Goal: Task Accomplishment & Management: Manage account settings

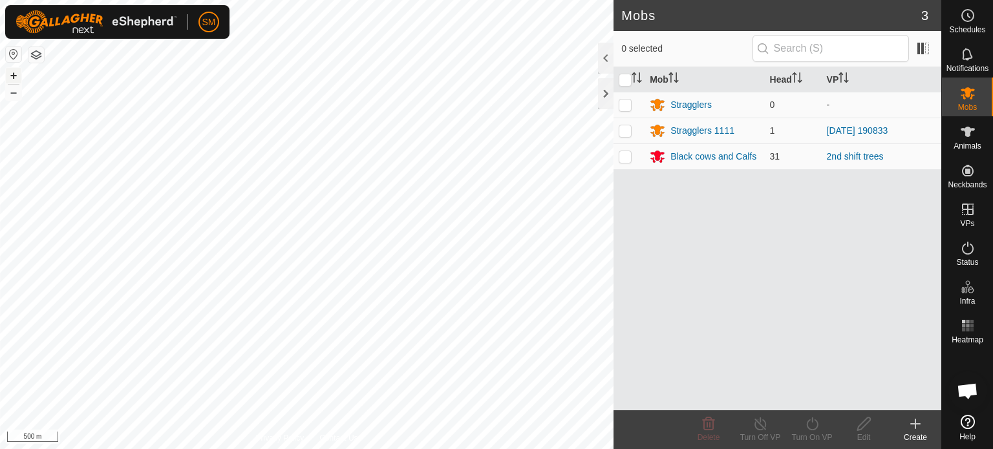
click at [12, 77] on button "+" at bounding box center [14, 76] width 16 height 16
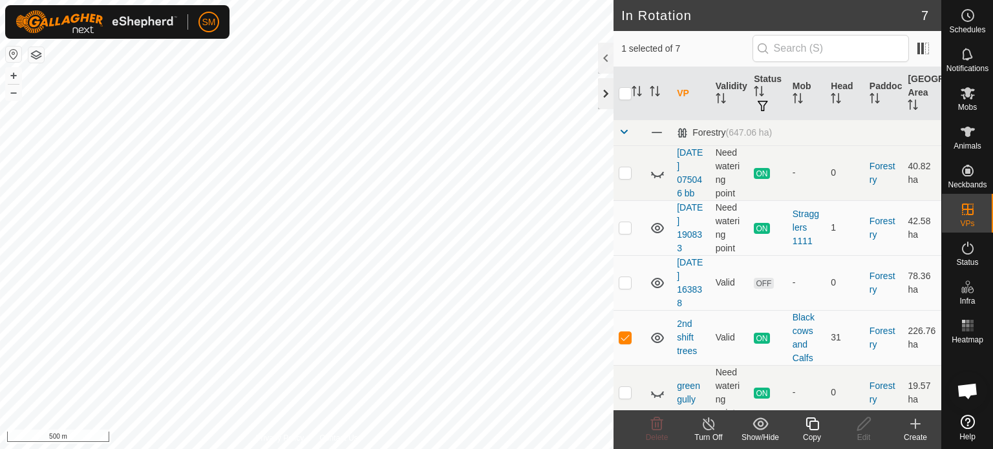
click at [603, 92] on div at bounding box center [606, 93] width 16 height 31
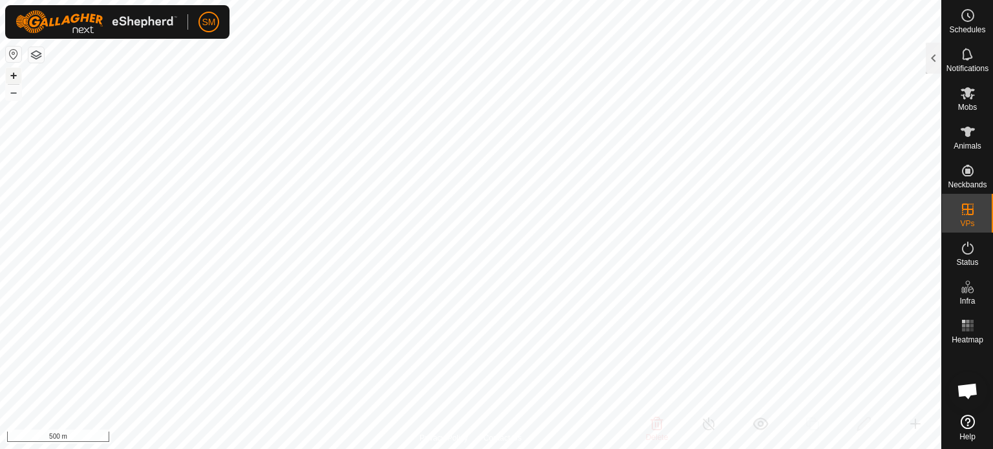
click at [11, 74] on button "+" at bounding box center [14, 76] width 16 height 16
click at [12, 73] on button "+" at bounding box center [14, 76] width 16 height 16
click at [316, 449] on html "SM Schedules Notifications Mobs Animals Neckbands VPs Status Infra Heatmap Help…" at bounding box center [496, 224] width 993 height 449
click at [10, 72] on button "+" at bounding box center [14, 76] width 16 height 16
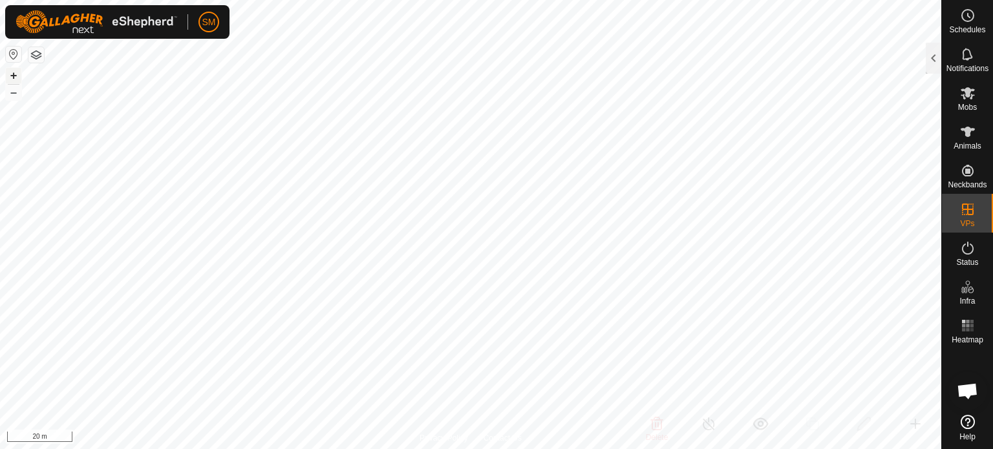
click at [10, 72] on button "+" at bounding box center [14, 76] width 16 height 16
click at [960, 138] on icon at bounding box center [968, 132] width 16 height 16
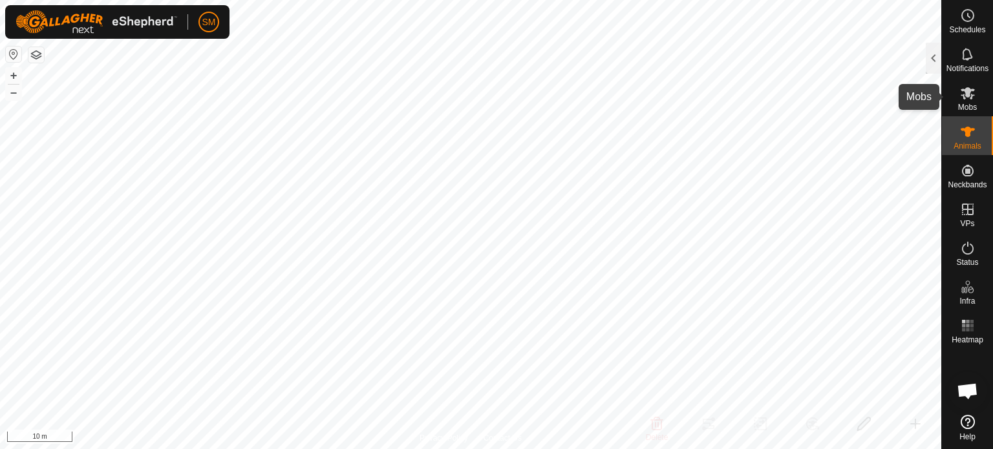
drag, startPoint x: 964, startPoint y: 96, endPoint x: 956, endPoint y: 92, distance: 9.0
click at [956, 92] on div "Mobs" at bounding box center [967, 97] width 51 height 39
click at [932, 54] on div at bounding box center [934, 58] width 16 height 31
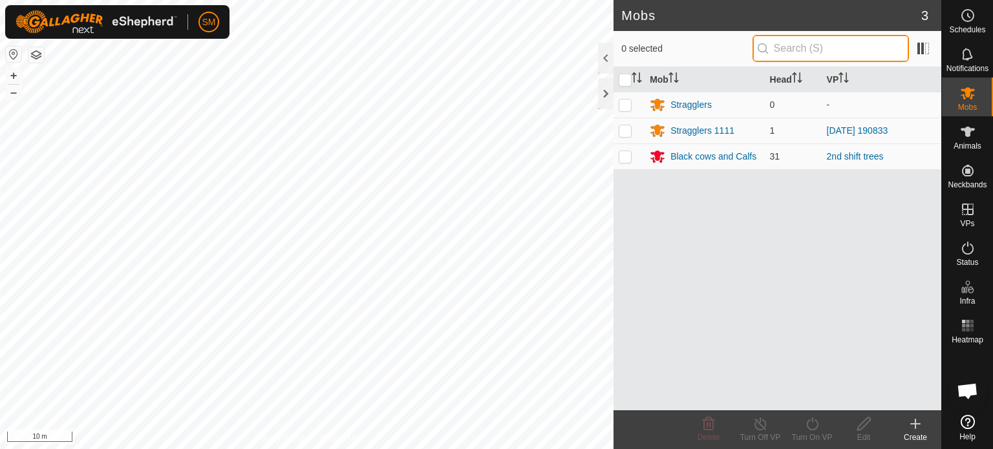
click at [812, 45] on input "text" at bounding box center [831, 48] width 156 height 27
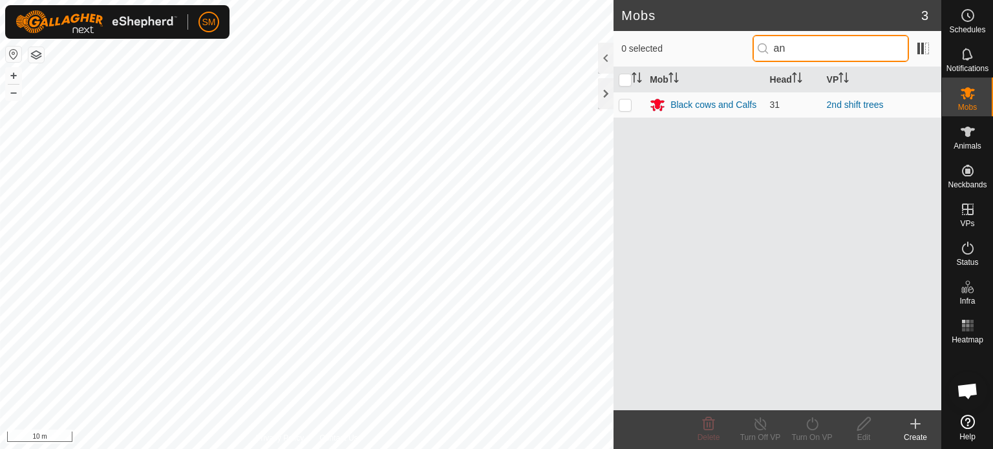
type input "a"
type input "A"
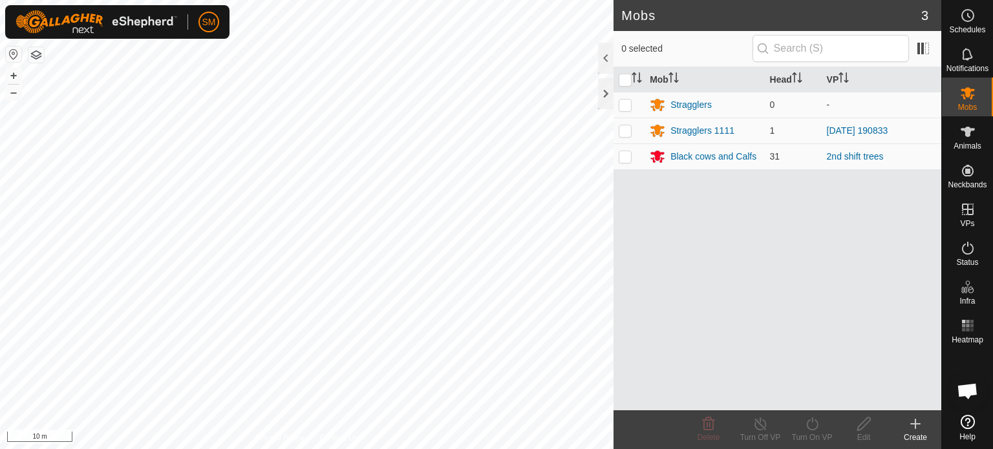
click at [905, 421] on create-svg-icon at bounding box center [916, 424] width 52 height 16
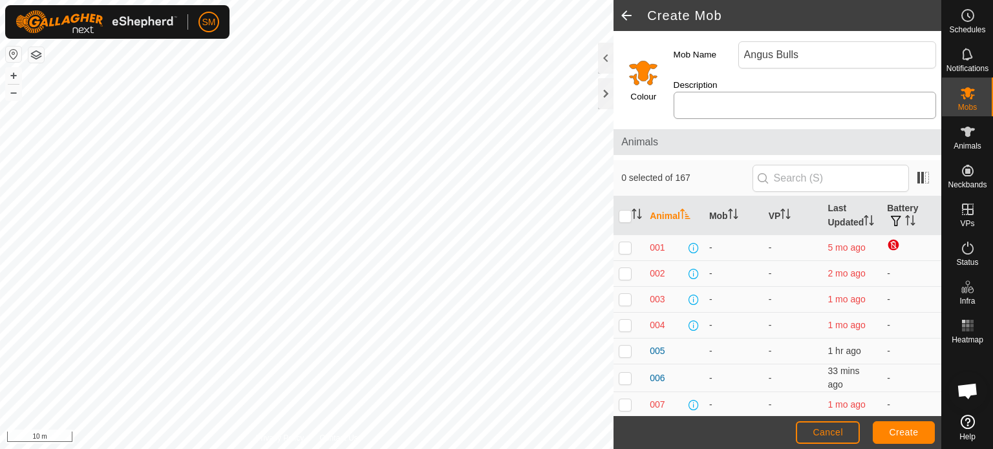
type input "Angus Bulls"
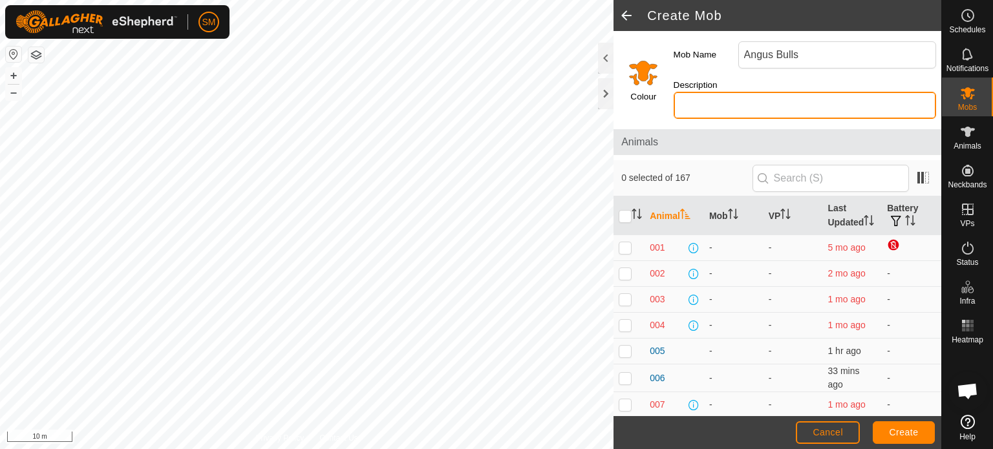
click at [760, 92] on input "Description" at bounding box center [805, 105] width 263 height 27
type input "Steered"
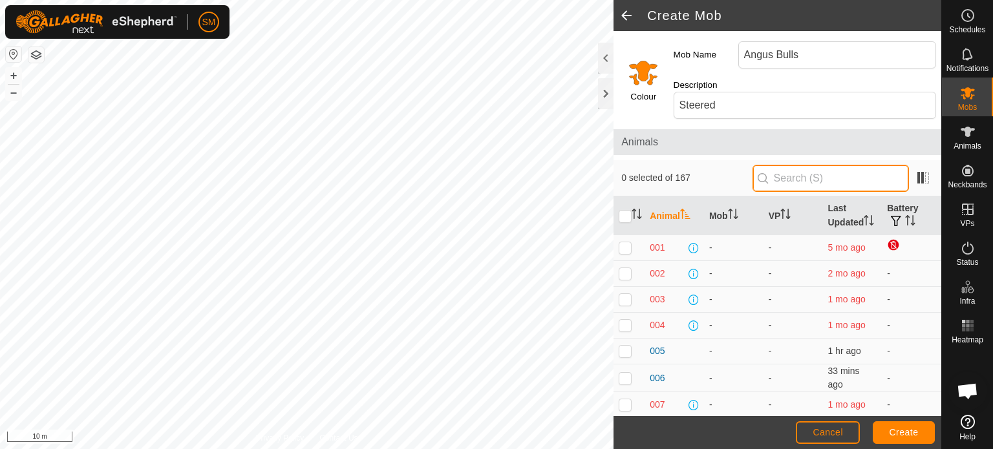
drag, startPoint x: 791, startPoint y: 158, endPoint x: 784, endPoint y: 160, distance: 8.0
click at [784, 165] on input "text" at bounding box center [831, 178] width 156 height 27
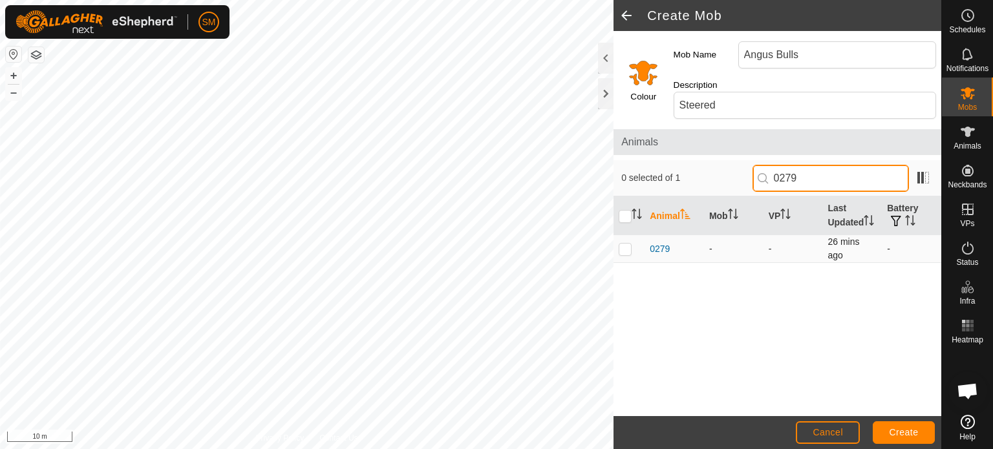
type input "0279"
click at [625, 245] on p-checkbox at bounding box center [625, 249] width 13 height 10
checkbox input "true"
click at [839, 165] on input "0279" at bounding box center [831, 178] width 156 height 27
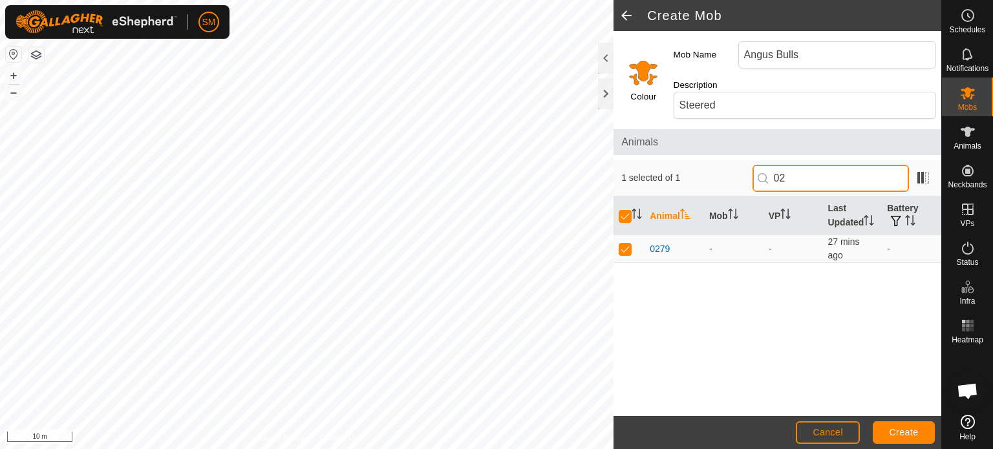
type input "026"
checkbox input "false"
type input "0269"
click at [626, 248] on p-checkbox at bounding box center [625, 249] width 13 height 10
checkbox input "true"
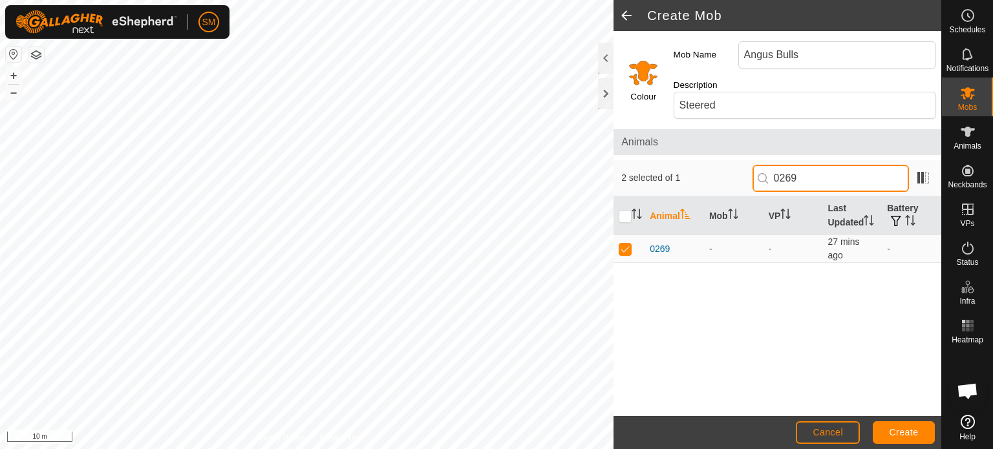
click at [817, 165] on input "0269" at bounding box center [831, 178] width 156 height 27
type input "0268"
click at [627, 245] on p-checkbox at bounding box center [625, 249] width 13 height 10
checkbox input "true"
click at [809, 165] on input "0268" at bounding box center [831, 178] width 156 height 27
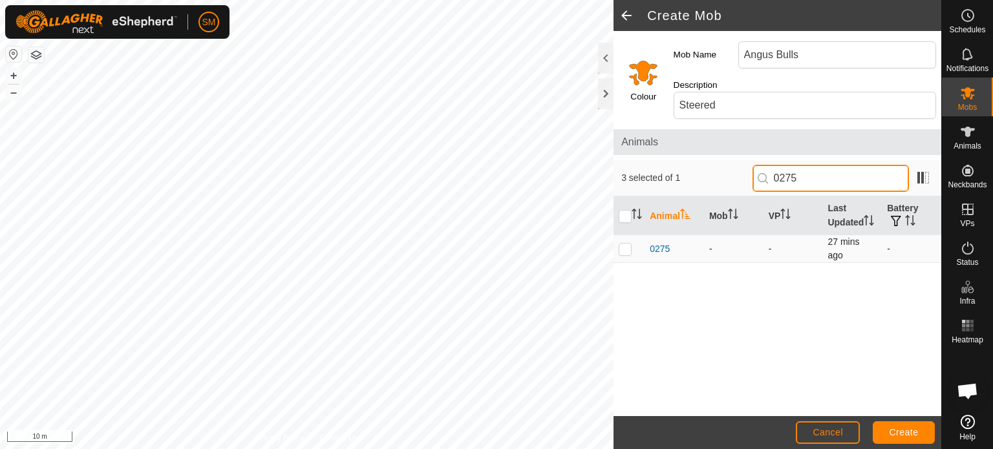
type input "0275"
click at [620, 248] on p-checkbox at bounding box center [625, 249] width 13 height 10
checkbox input "true"
click at [824, 169] on input "0275" at bounding box center [831, 178] width 156 height 27
type input "0286"
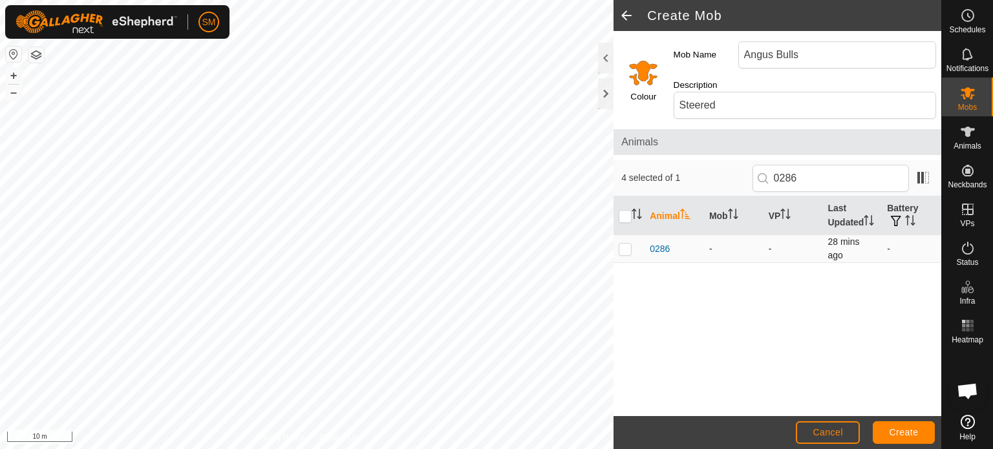
click at [623, 247] on p-checkbox at bounding box center [625, 249] width 13 height 10
checkbox input "true"
click at [815, 176] on input "0286" at bounding box center [831, 178] width 156 height 27
type input "0277"
click at [625, 250] on p-checkbox at bounding box center [625, 249] width 13 height 10
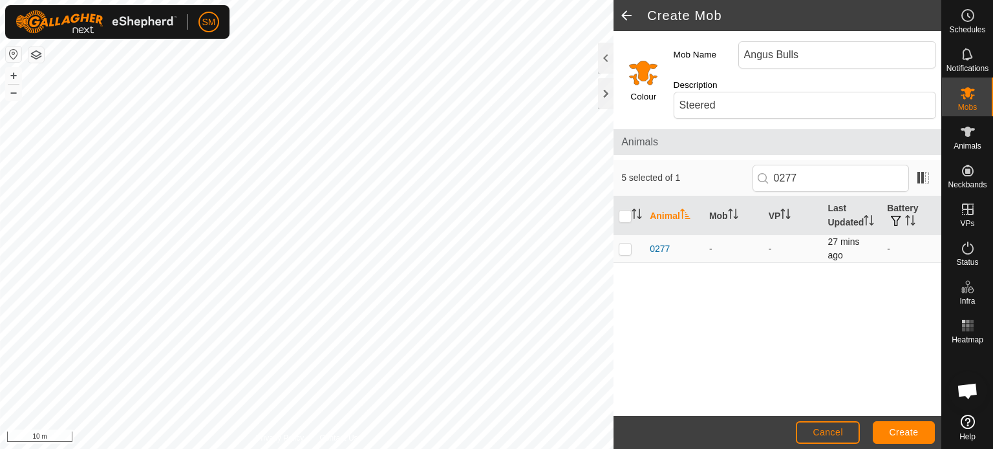
checkbox input "true"
click at [815, 165] on input "0277" at bounding box center [831, 178] width 156 height 27
type input "0284"
click at [626, 248] on p-checkbox at bounding box center [625, 249] width 13 height 10
checkbox input "true"
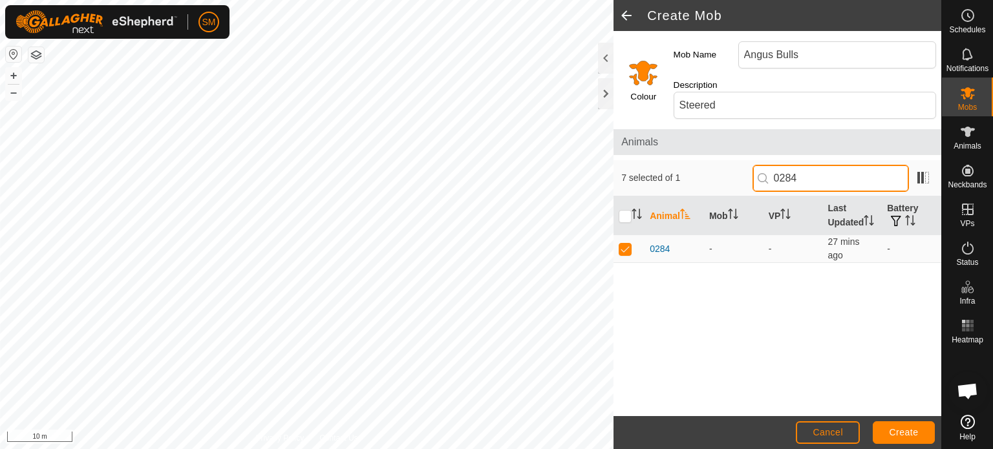
click at [835, 165] on input "0284" at bounding box center [831, 178] width 156 height 27
type input "0276"
click at [623, 244] on p-checkbox at bounding box center [625, 249] width 13 height 10
checkbox input "true"
click at [828, 167] on input "0276" at bounding box center [831, 178] width 156 height 27
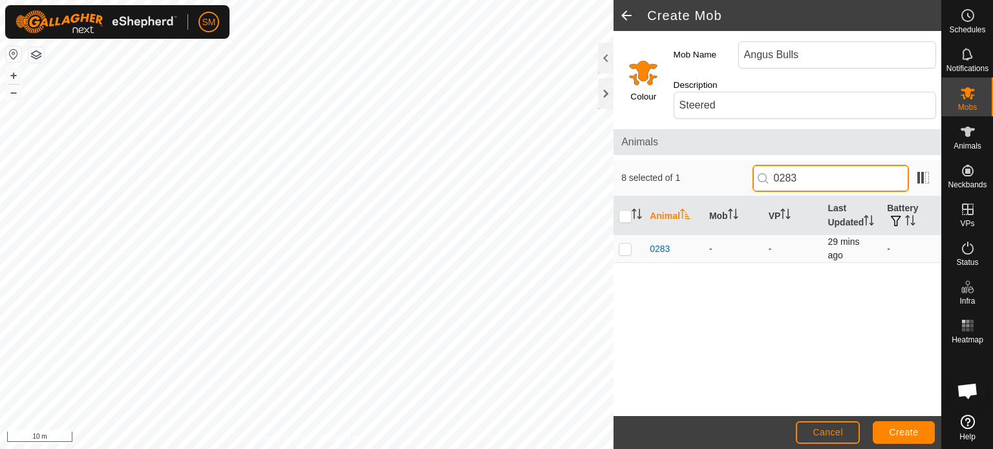
type input "0283"
click at [626, 250] on p-checkbox at bounding box center [625, 249] width 13 height 10
checkbox input "true"
click at [813, 165] on input "0283" at bounding box center [831, 178] width 156 height 27
type input "0266"
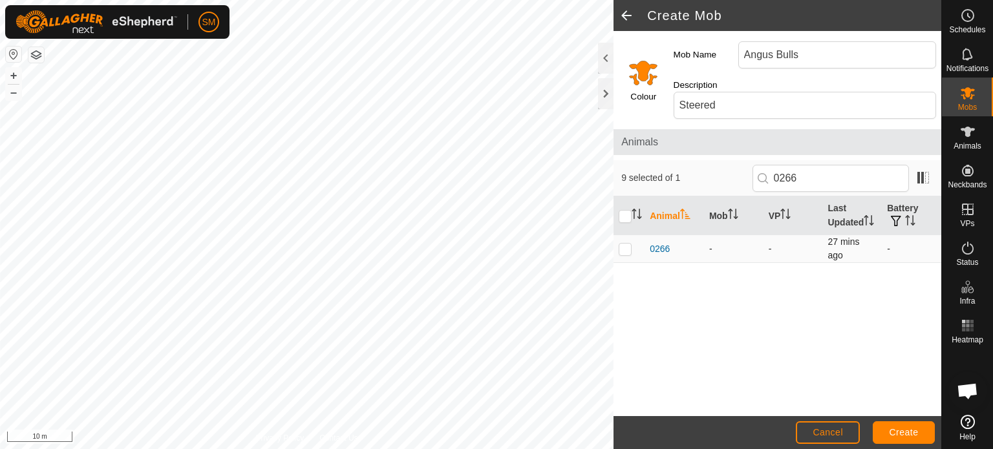
click at [622, 246] on p-checkbox at bounding box center [625, 249] width 13 height 10
checkbox input "true"
click at [826, 169] on input "0266" at bounding box center [831, 178] width 156 height 27
type input "0285"
click at [620, 252] on p-checkbox at bounding box center [625, 249] width 13 height 10
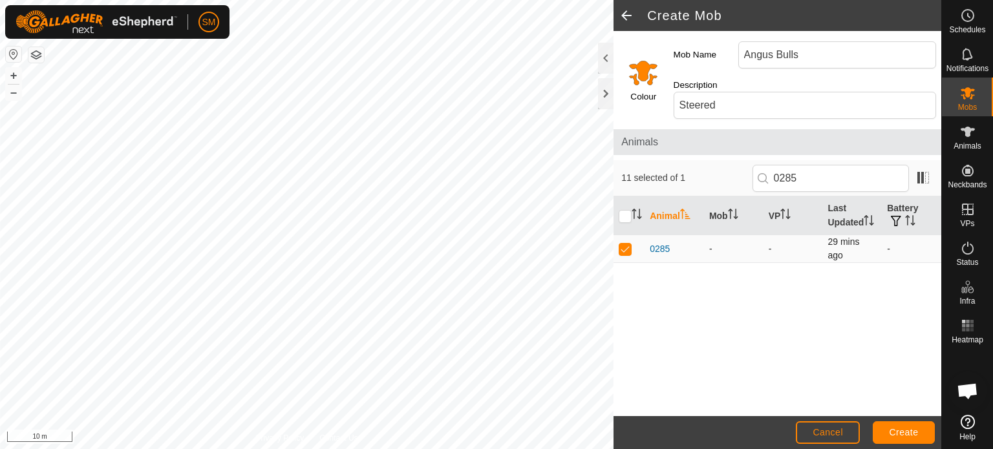
checkbox input "true"
click at [812, 165] on input "0285" at bounding box center [831, 178] width 156 height 27
type input "0270"
click at [629, 251] on p-checkbox at bounding box center [625, 249] width 13 height 10
checkbox input "true"
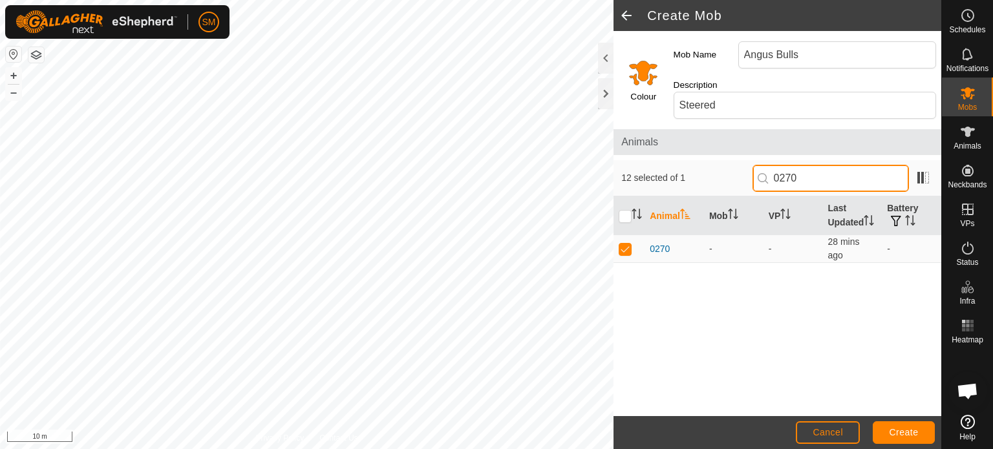
click at [814, 167] on input "0270" at bounding box center [831, 178] width 156 height 27
type input "0288"
click at [623, 252] on p-checkbox at bounding box center [625, 249] width 13 height 10
checkbox input "true"
drag, startPoint x: 830, startPoint y: 169, endPoint x: 807, endPoint y: 170, distance: 22.7
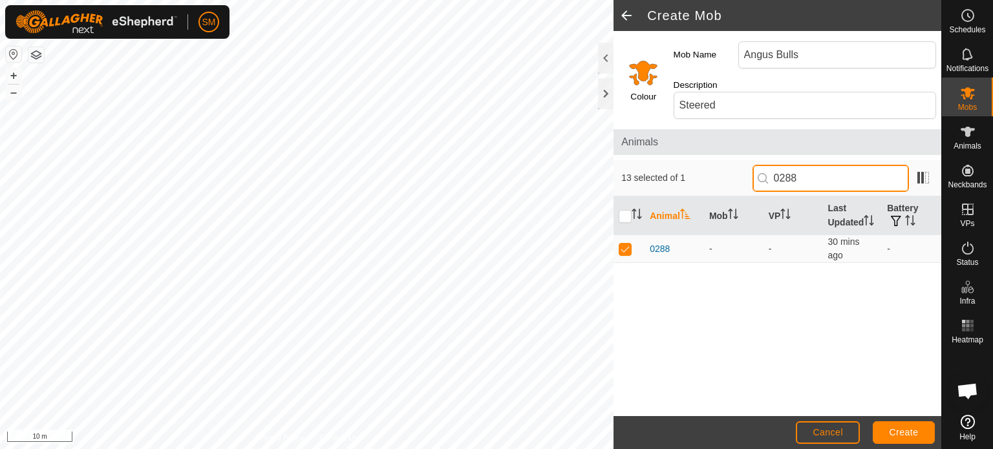
click at [807, 170] on input "0288" at bounding box center [831, 178] width 156 height 27
type input "0280"
click at [623, 244] on p-checkbox at bounding box center [625, 249] width 13 height 10
checkbox input "true"
click at [815, 165] on input "0280" at bounding box center [831, 178] width 156 height 27
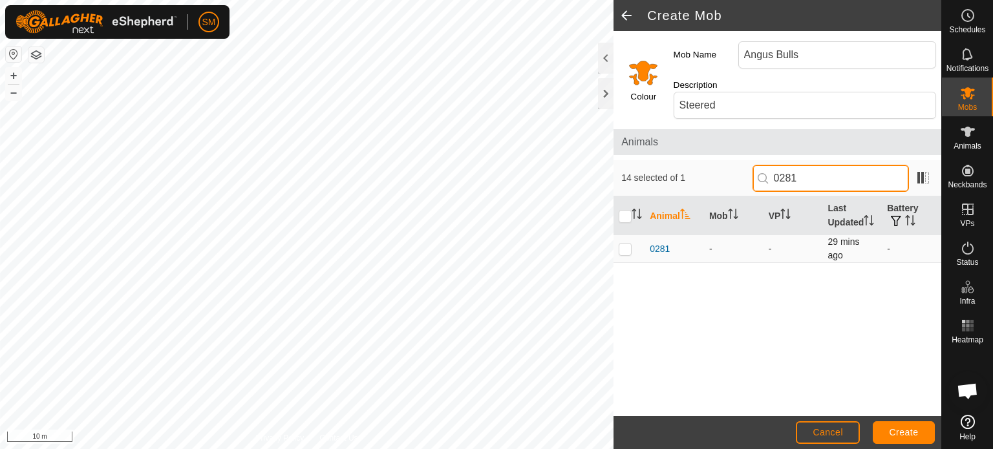
type input "0281"
click at [619, 250] on p-checkbox at bounding box center [625, 249] width 13 height 10
checkbox input "true"
click at [819, 165] on input "0281" at bounding box center [831, 178] width 156 height 27
type input "0265"
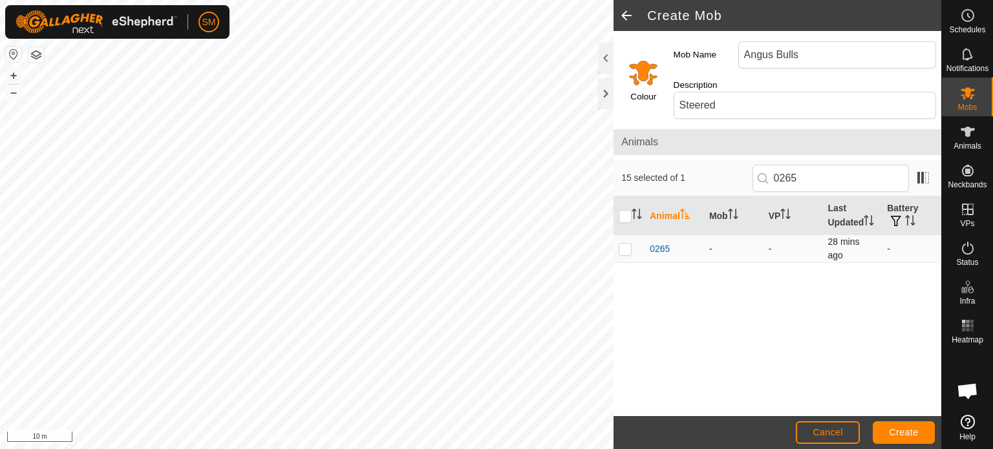
click at [624, 248] on p-checkbox at bounding box center [625, 249] width 13 height 10
checkbox input "true"
click at [835, 165] on input "0265" at bounding box center [831, 178] width 156 height 27
type input "0287"
click at [629, 248] on p-checkbox at bounding box center [625, 249] width 13 height 10
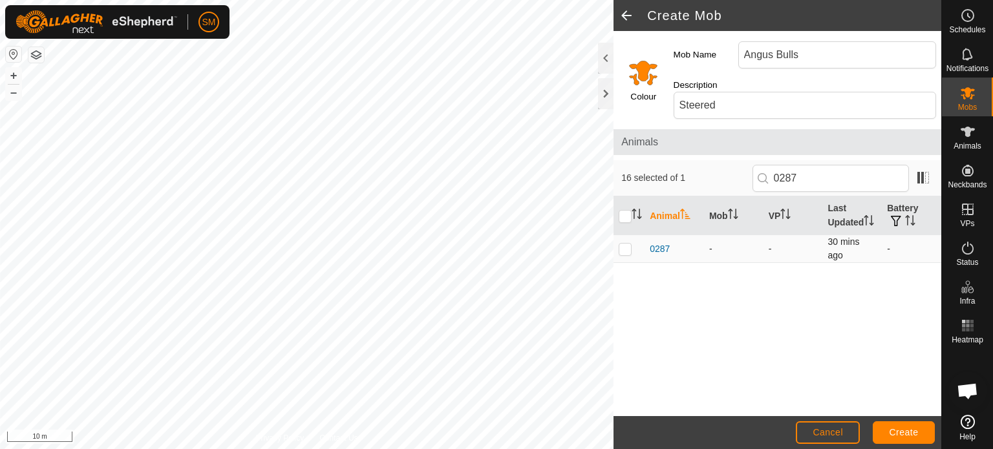
checkbox input "true"
click at [812, 166] on input "0287" at bounding box center [831, 178] width 156 height 27
type input "0289"
click at [624, 248] on p-checkbox at bounding box center [625, 249] width 13 height 10
checkbox input "true"
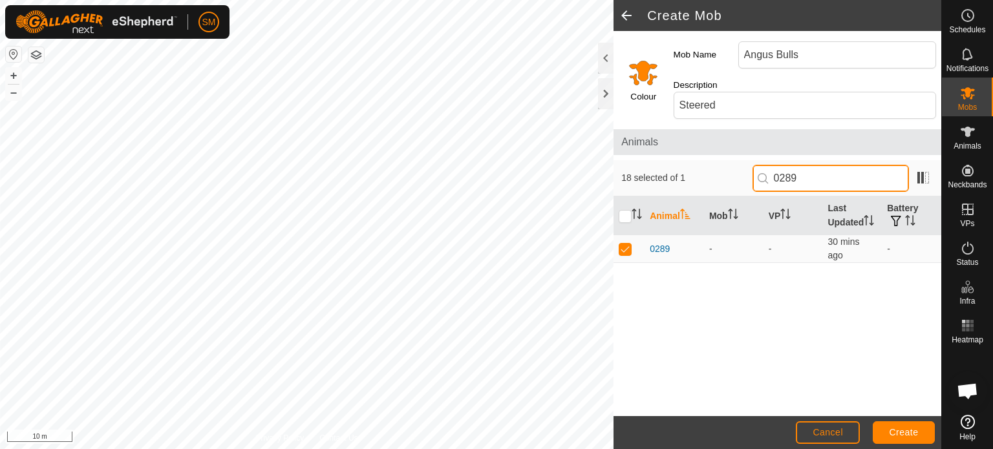
click at [828, 165] on input "0289" at bounding box center [831, 178] width 156 height 27
type input "0278"
click at [622, 248] on p-checkbox at bounding box center [625, 249] width 13 height 10
checkbox input "true"
drag, startPoint x: 824, startPoint y: 162, endPoint x: 808, endPoint y: 165, distance: 17.0
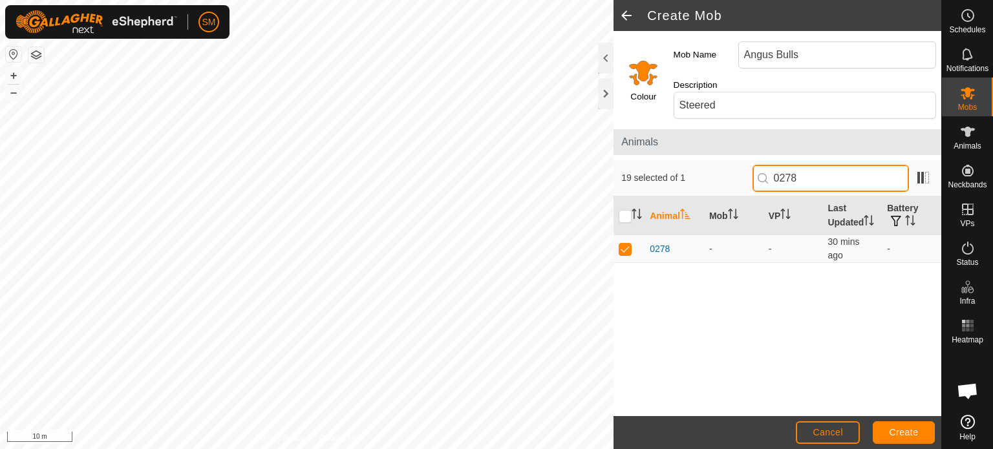
click at [808, 165] on input "0278" at bounding box center [831, 178] width 156 height 27
type input "0273"
click at [626, 248] on p-checkbox at bounding box center [625, 249] width 13 height 10
checkbox input "true"
click at [823, 165] on input "0273" at bounding box center [831, 178] width 156 height 27
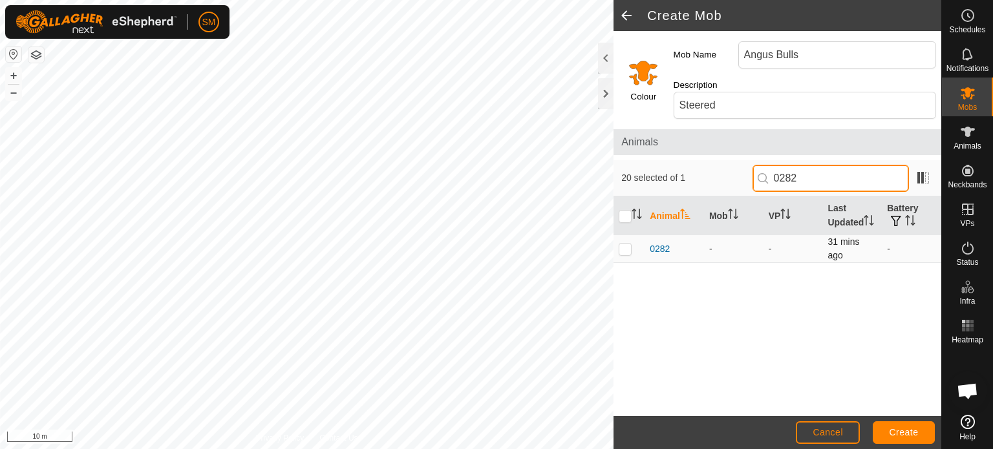
type input "0282"
click at [624, 250] on p-checkbox at bounding box center [625, 249] width 13 height 10
checkbox input "true"
click at [821, 165] on input "0282" at bounding box center [831, 178] width 156 height 27
type input "0272"
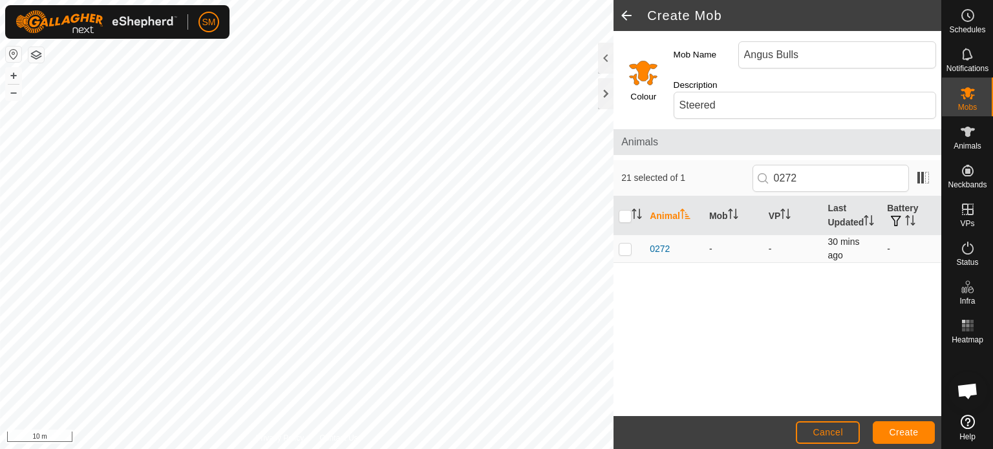
click at [625, 245] on p-checkbox at bounding box center [625, 249] width 13 height 10
checkbox input "true"
click at [806, 165] on input "0272" at bounding box center [831, 178] width 156 height 27
type input "0290"
click at [629, 249] on p-checkbox at bounding box center [625, 249] width 13 height 10
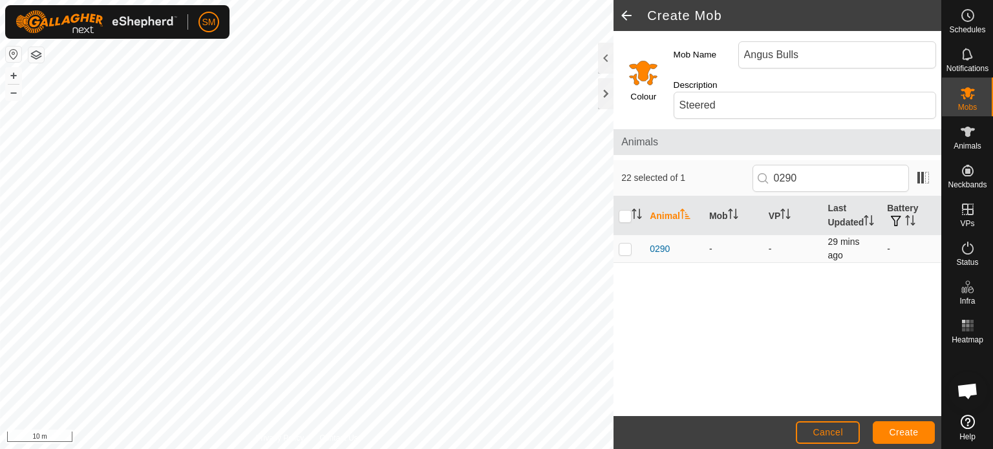
checkbox input "true"
click at [861, 165] on input "0290" at bounding box center [831, 178] width 156 height 27
type input "0267"
click at [625, 248] on p-checkbox at bounding box center [625, 249] width 13 height 10
checkbox input "true"
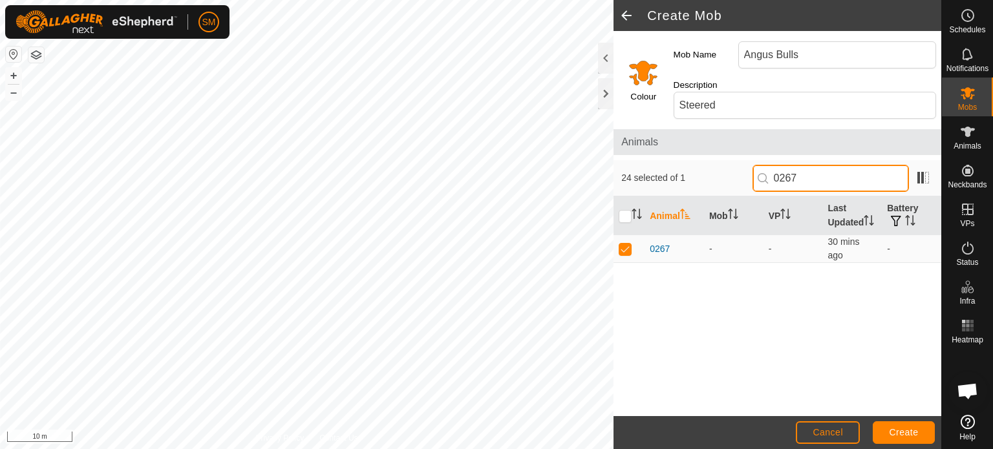
drag, startPoint x: 820, startPoint y: 155, endPoint x: 807, endPoint y: 162, distance: 14.5
click at [807, 165] on input "0267" at bounding box center [831, 178] width 156 height 27
type input "0274"
click at [621, 248] on p-checkbox at bounding box center [625, 249] width 13 height 10
checkbox input "true"
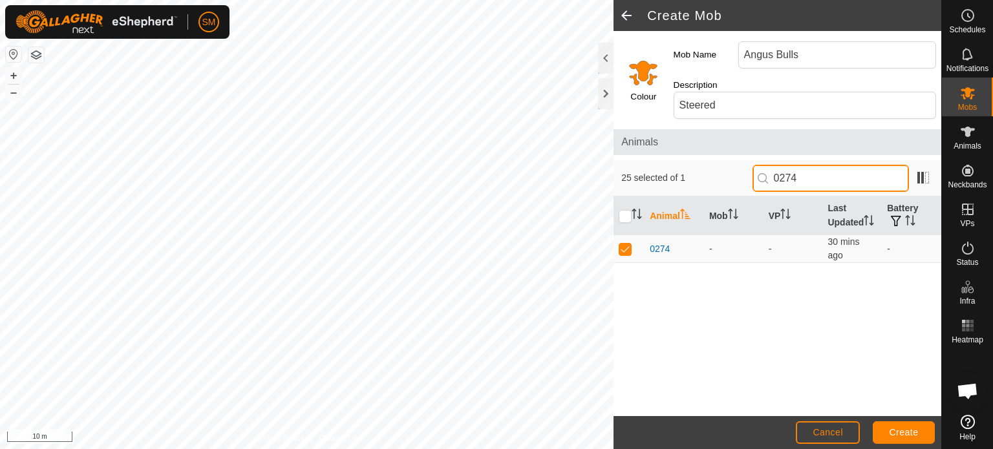
drag, startPoint x: 837, startPoint y: 162, endPoint x: 802, endPoint y: 161, distance: 34.3
click at [802, 165] on input "0274" at bounding box center [831, 178] width 156 height 27
type input "0271"
click at [625, 245] on p-checkbox at bounding box center [625, 249] width 13 height 10
checkbox input "true"
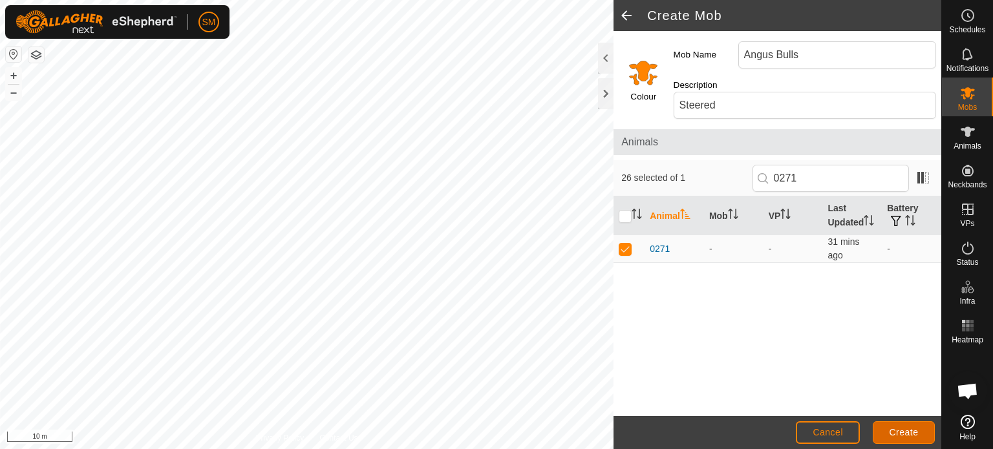
click at [892, 429] on span "Create" at bounding box center [904, 432] width 29 height 10
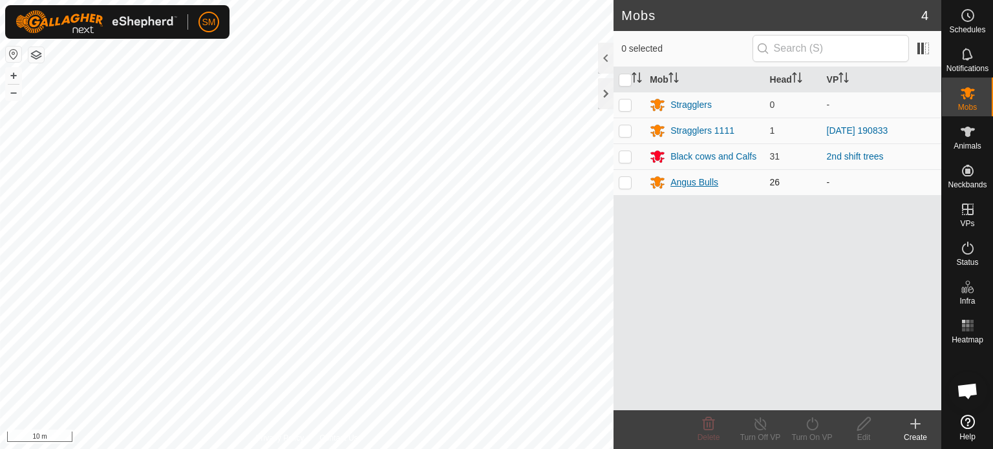
click at [686, 178] on div "Angus Bulls" at bounding box center [695, 183] width 48 height 14
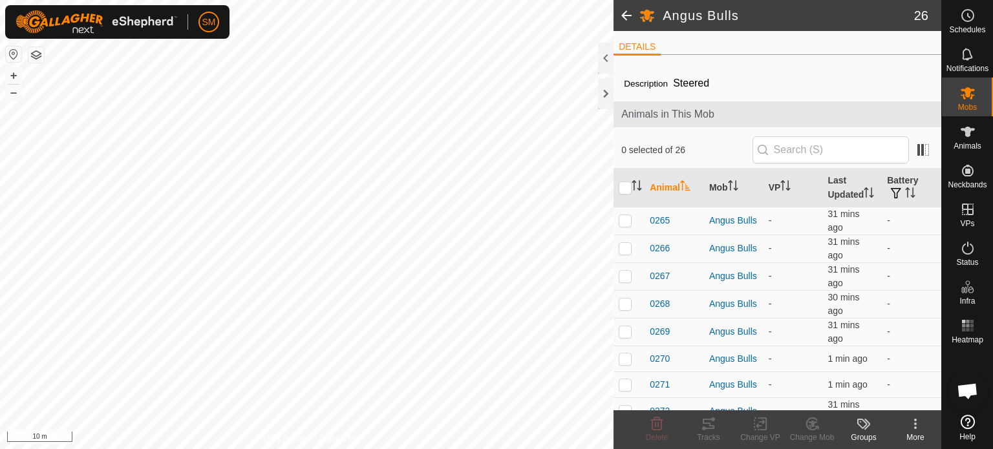
click at [626, 17] on span at bounding box center [627, 15] width 26 height 31
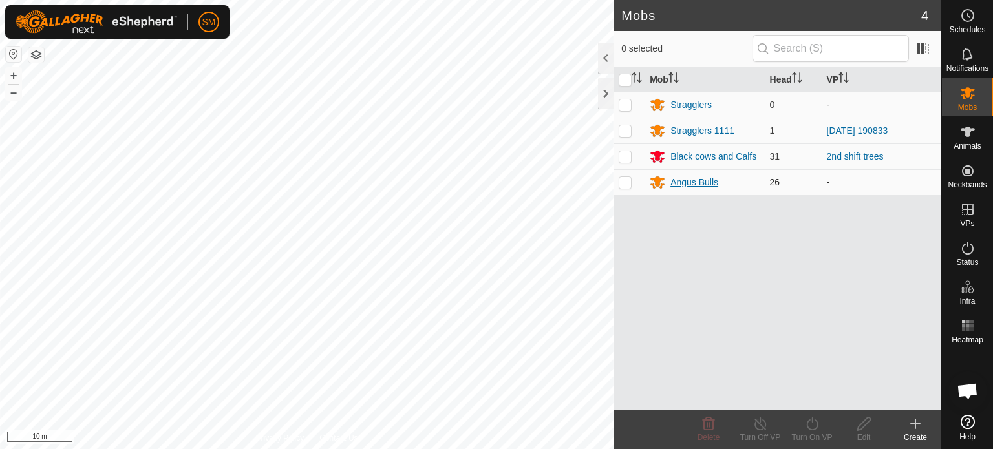
click at [665, 182] on icon at bounding box center [658, 183] width 16 height 16
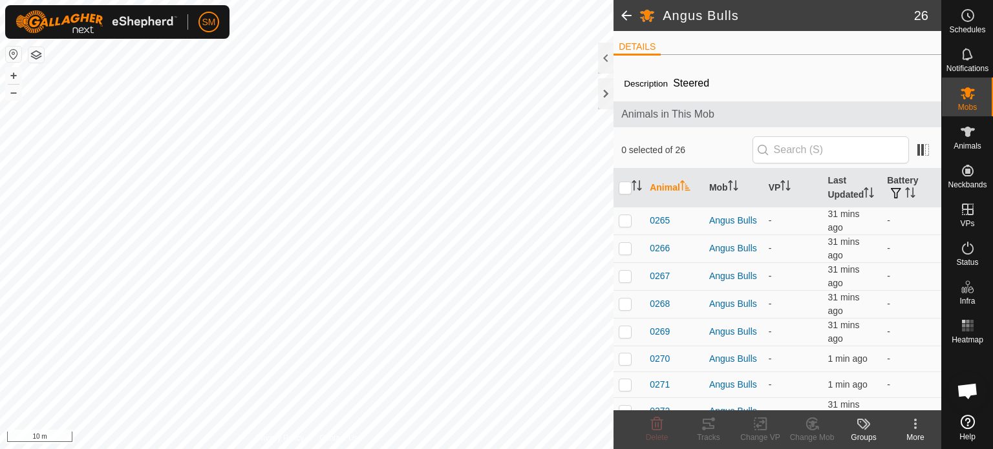
click at [908, 425] on icon at bounding box center [916, 424] width 16 height 16
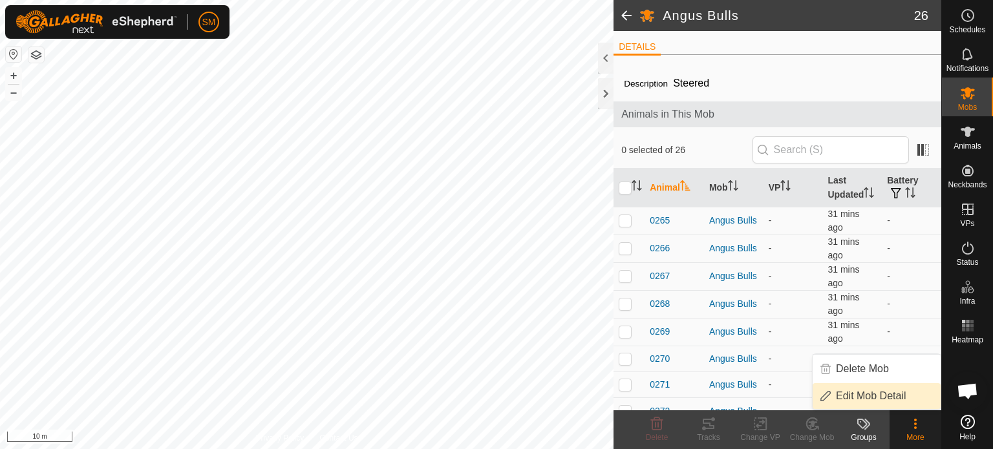
click at [895, 395] on link "Edit Mob Detail" at bounding box center [877, 396] width 128 height 26
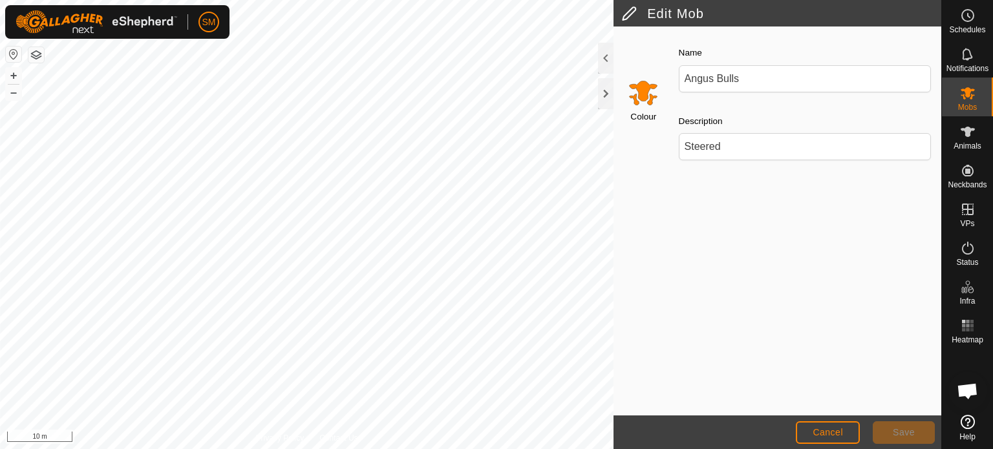
click at [641, 92] on input "Select a color" at bounding box center [643, 92] width 31 height 31
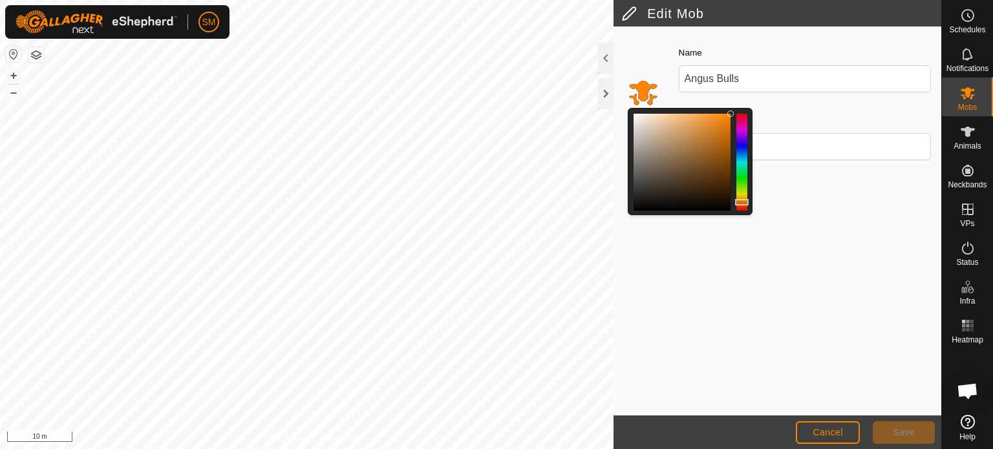
click at [742, 162] on div at bounding box center [742, 162] width 11 height 97
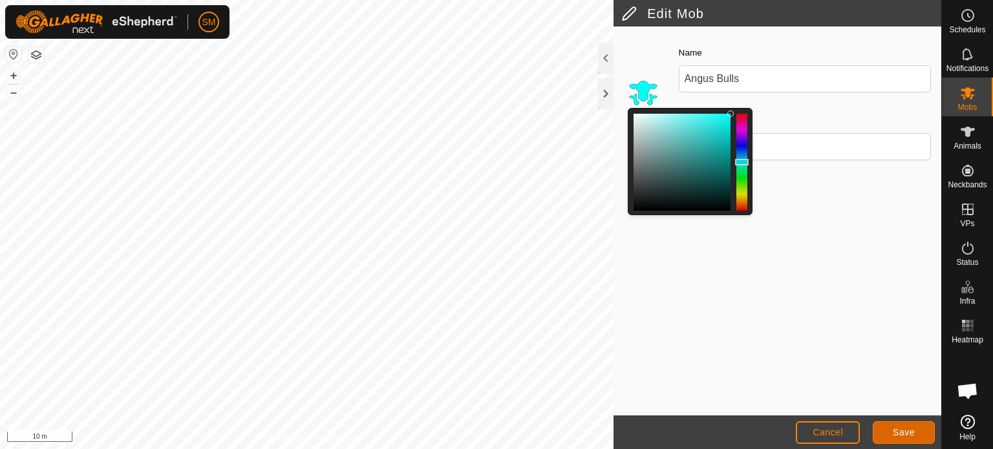
click at [890, 430] on button "Save" at bounding box center [904, 433] width 62 height 23
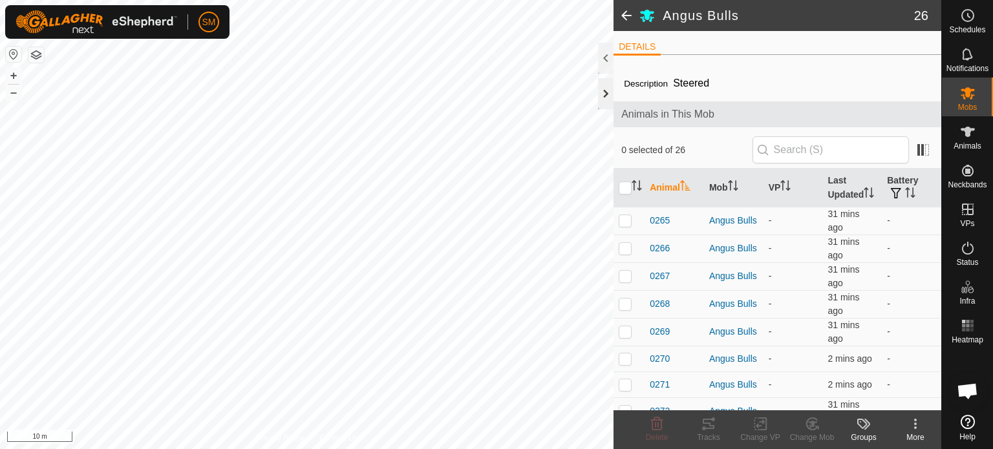
click at [605, 97] on div at bounding box center [606, 93] width 16 height 31
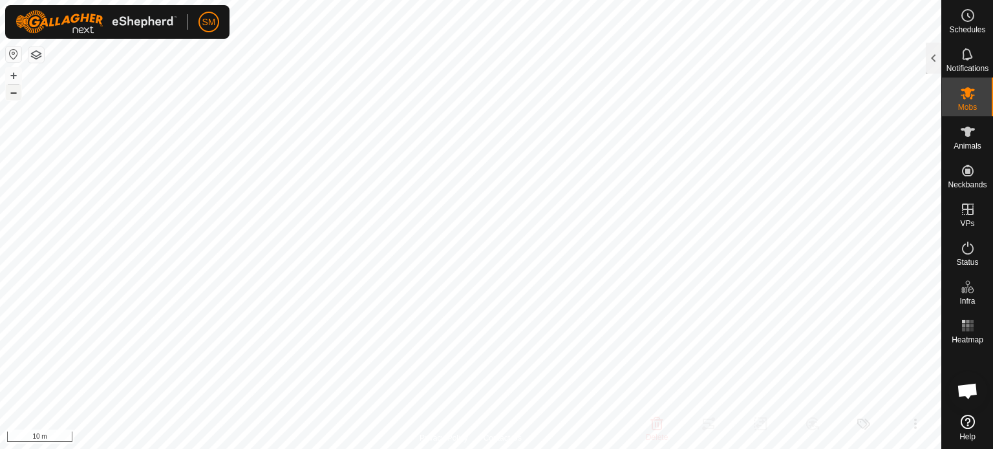
click at [15, 94] on button "–" at bounding box center [14, 93] width 16 height 16
click at [970, 90] on icon at bounding box center [968, 93] width 14 height 12
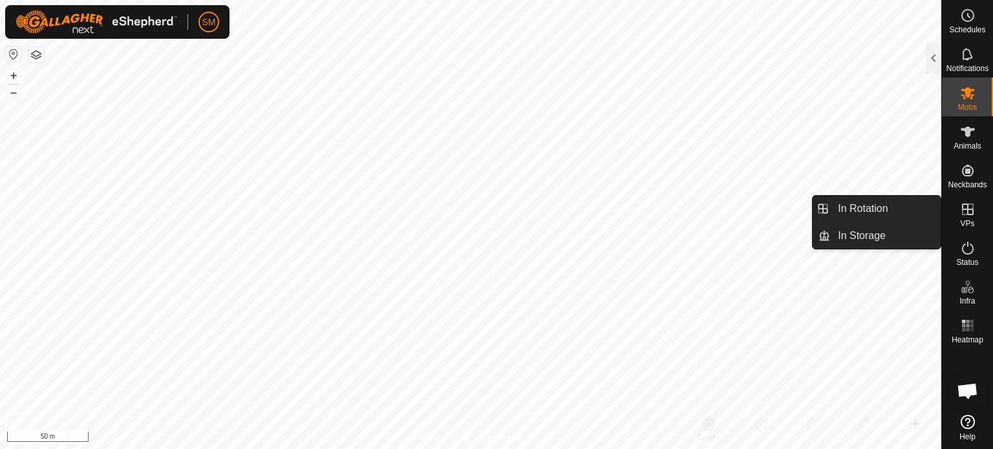
drag, startPoint x: 962, startPoint y: 195, endPoint x: 963, endPoint y: 209, distance: 14.3
drag, startPoint x: 963, startPoint y: 209, endPoint x: 974, endPoint y: 212, distance: 11.5
drag, startPoint x: 974, startPoint y: 212, endPoint x: 984, endPoint y: 213, distance: 9.8
click at [984, 213] on div "VPs" at bounding box center [967, 213] width 51 height 39
click at [856, 208] on link "In Rotation" at bounding box center [885, 209] width 111 height 26
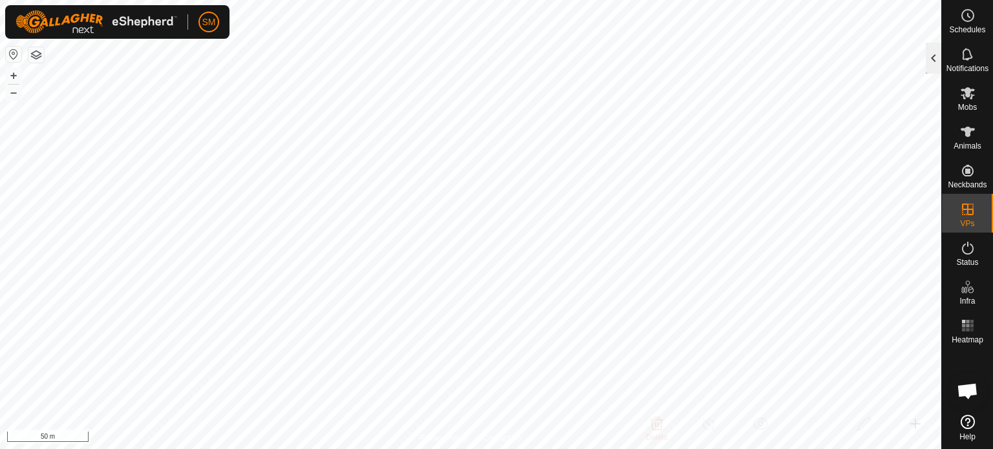
click at [932, 65] on div at bounding box center [934, 58] width 16 height 31
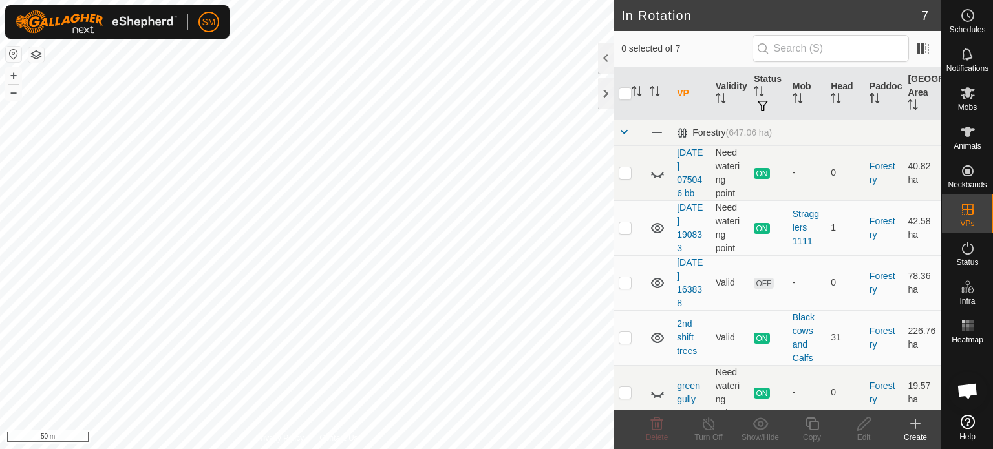
click at [905, 432] on div "Create" at bounding box center [916, 438] width 52 height 12
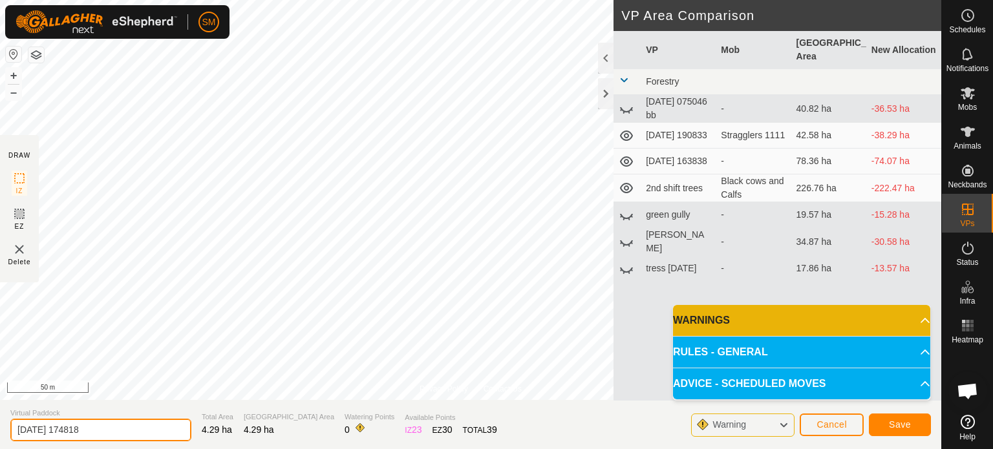
click at [133, 422] on input "[DATE] 174818" at bounding box center [100, 430] width 181 height 23
type input "2"
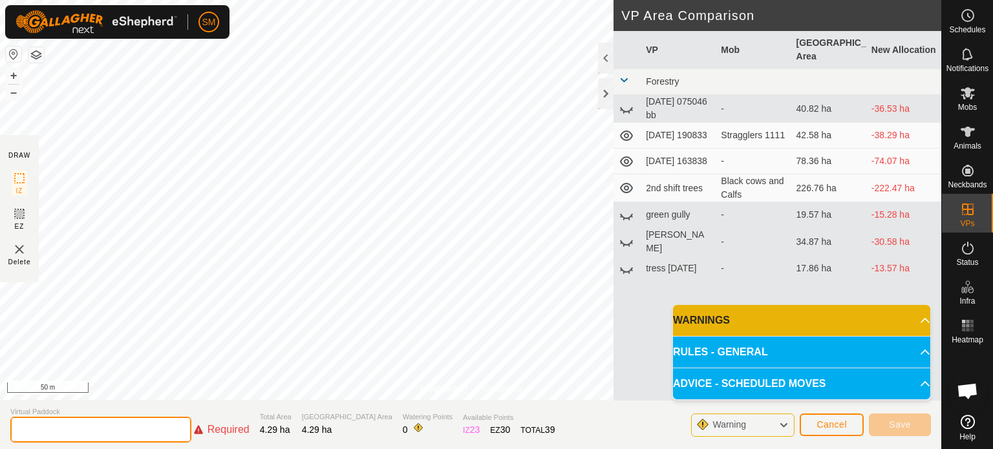
click at [133, 422] on input "text" at bounding box center [100, 430] width 181 height 26
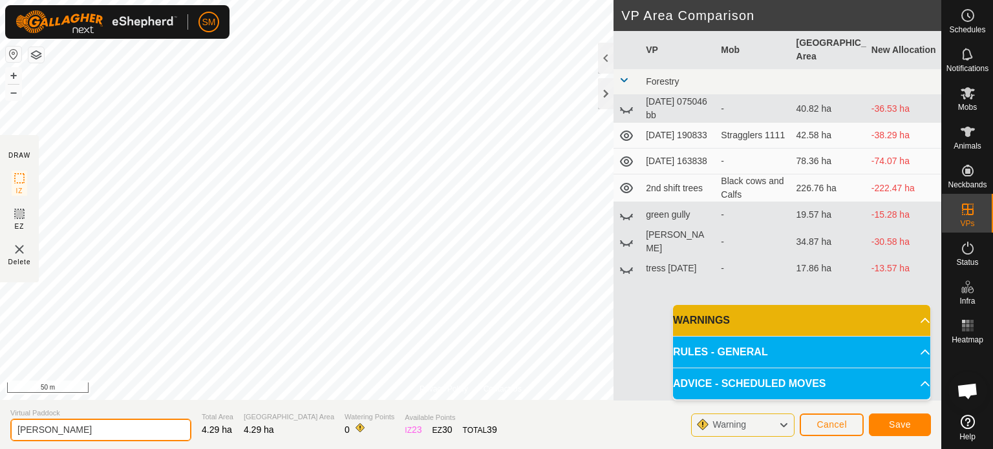
type input "[PERSON_NAME]"
click at [884, 421] on button "Save" at bounding box center [900, 425] width 62 height 23
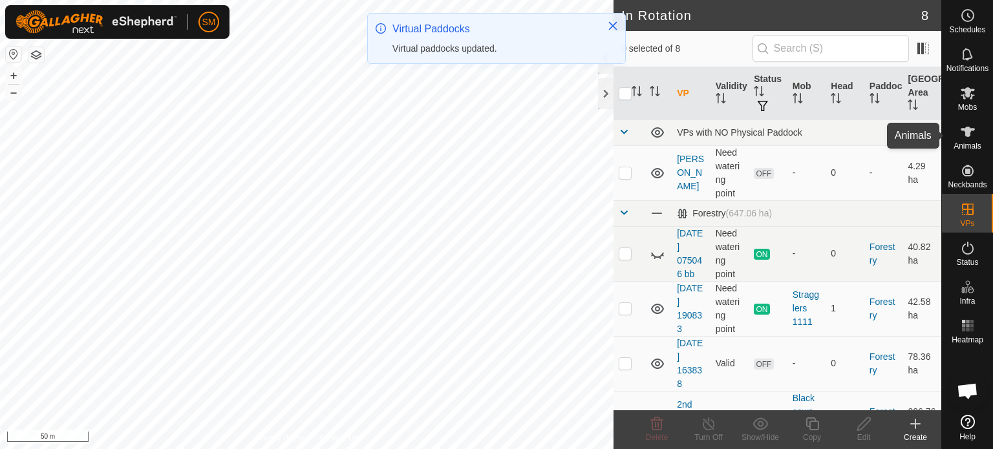
click at [967, 131] on icon at bounding box center [968, 132] width 14 height 10
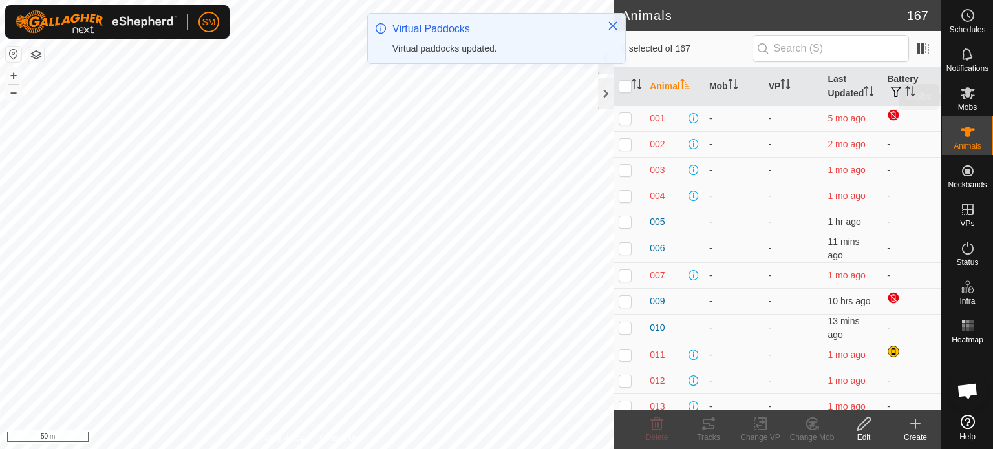
click at [969, 97] on icon at bounding box center [968, 93] width 14 height 12
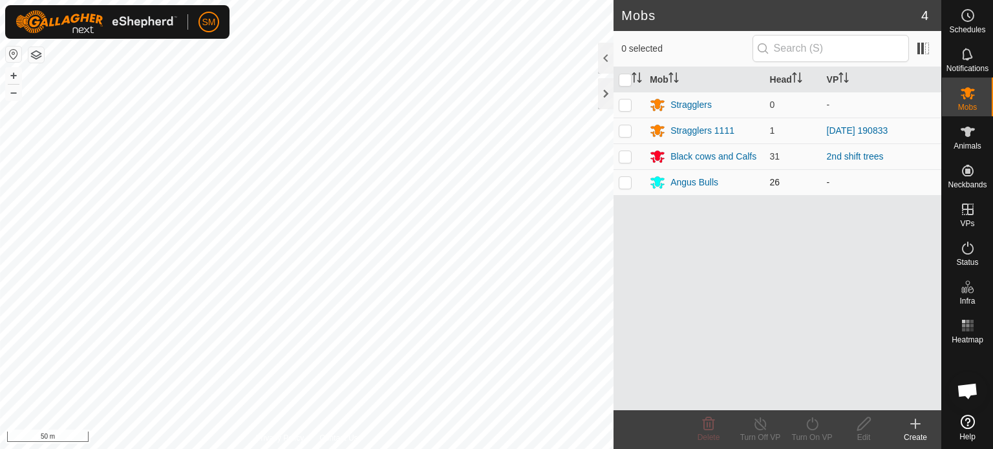
click at [620, 185] on p-checkbox at bounding box center [625, 182] width 13 height 10
checkbox input "true"
click at [819, 425] on icon at bounding box center [812, 424] width 16 height 16
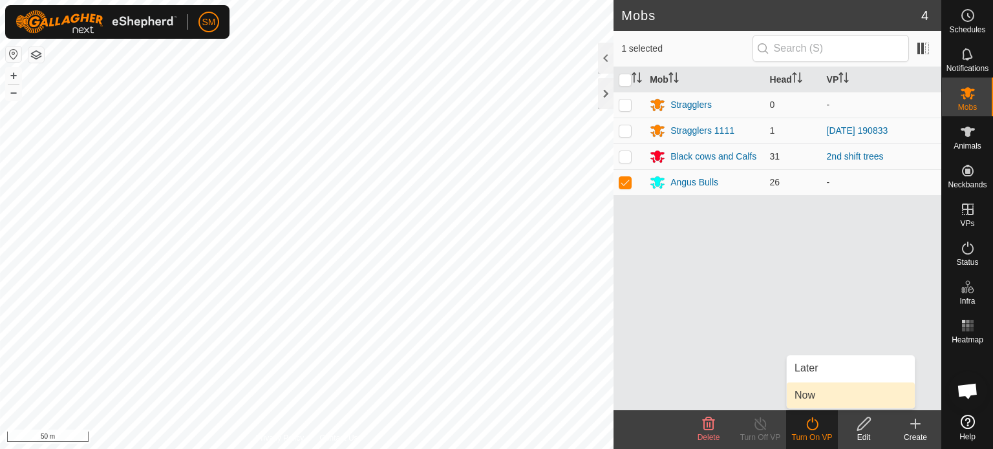
click at [815, 393] on link "Now" at bounding box center [851, 396] width 128 height 26
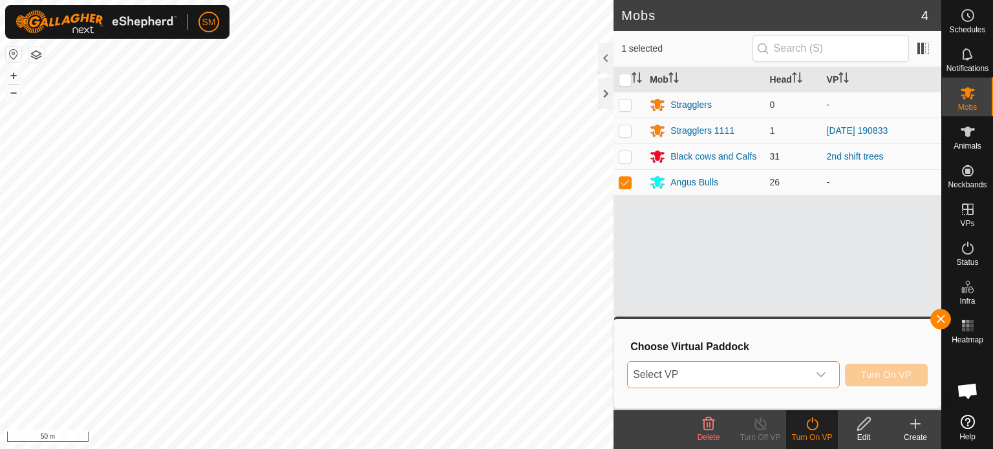
click at [787, 374] on span "Select VP" at bounding box center [718, 375] width 180 height 26
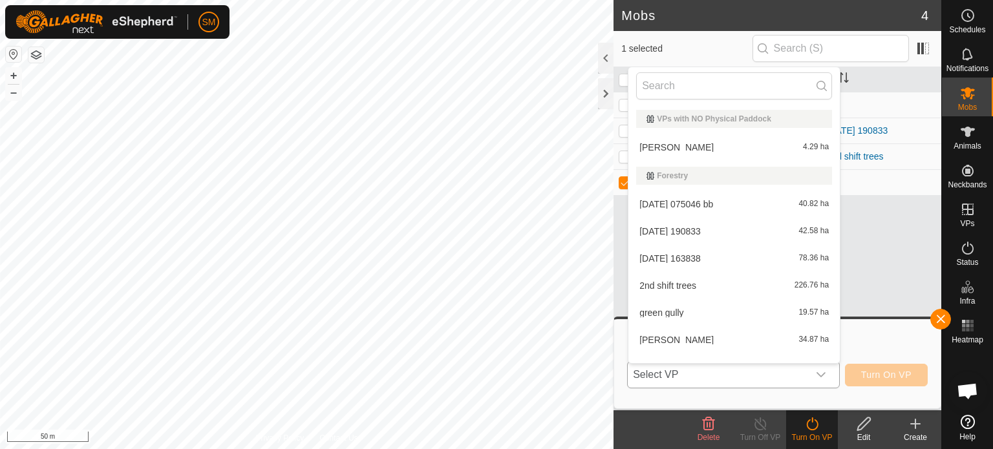
scroll to position [17, 0]
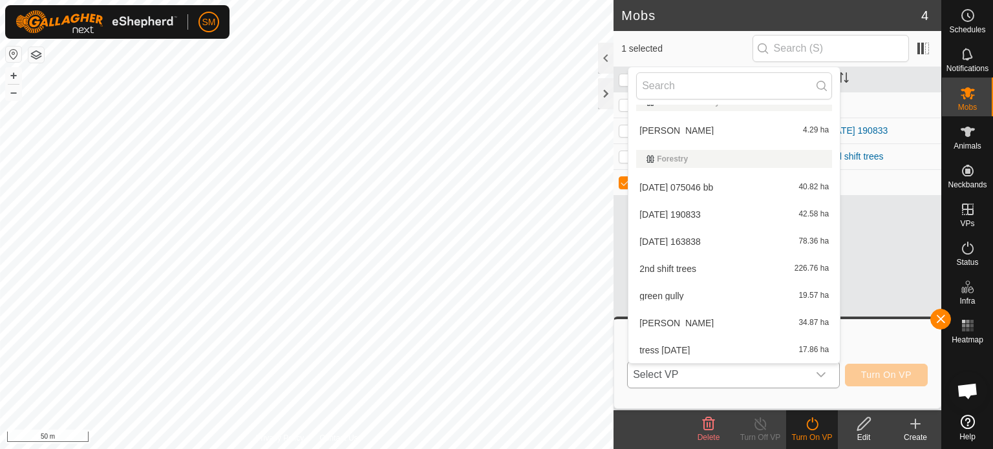
click at [726, 129] on li "[PERSON_NAME] 4.29 ha" at bounding box center [734, 131] width 211 height 26
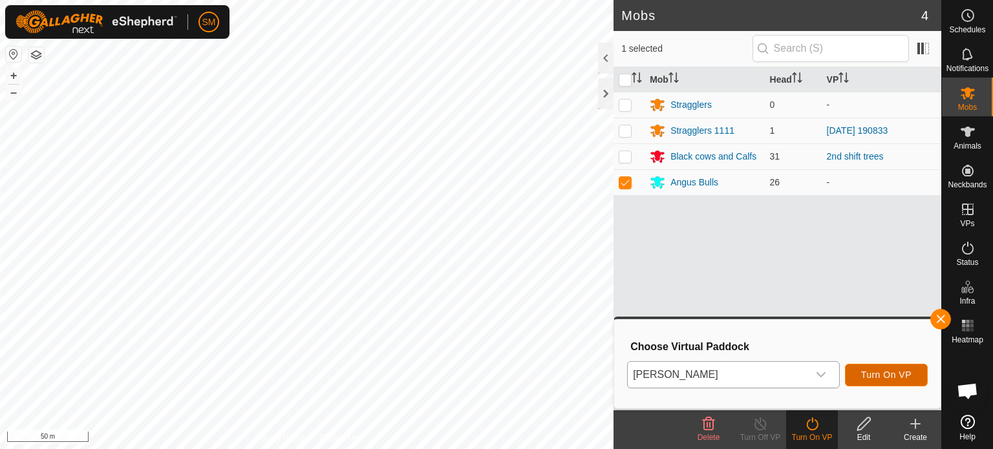
click at [885, 375] on span "Turn On VP" at bounding box center [886, 375] width 50 height 10
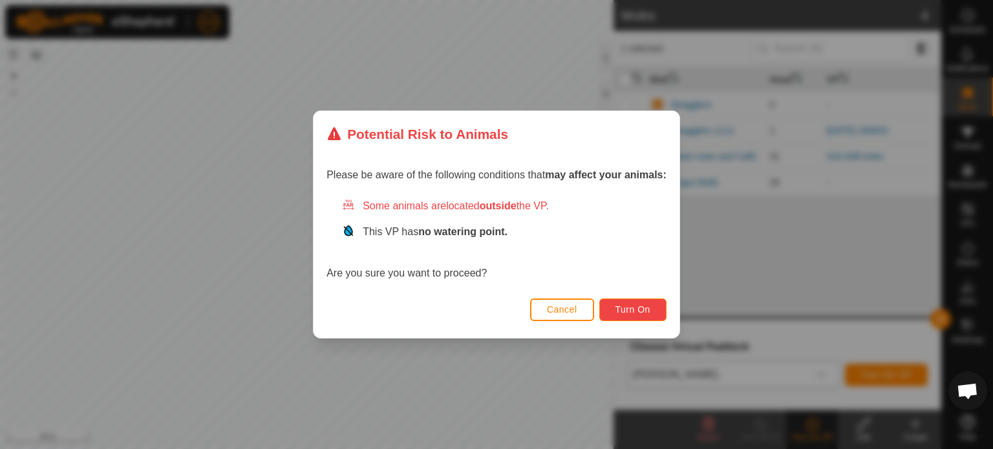
click at [630, 305] on span "Turn On" at bounding box center [633, 310] width 35 height 10
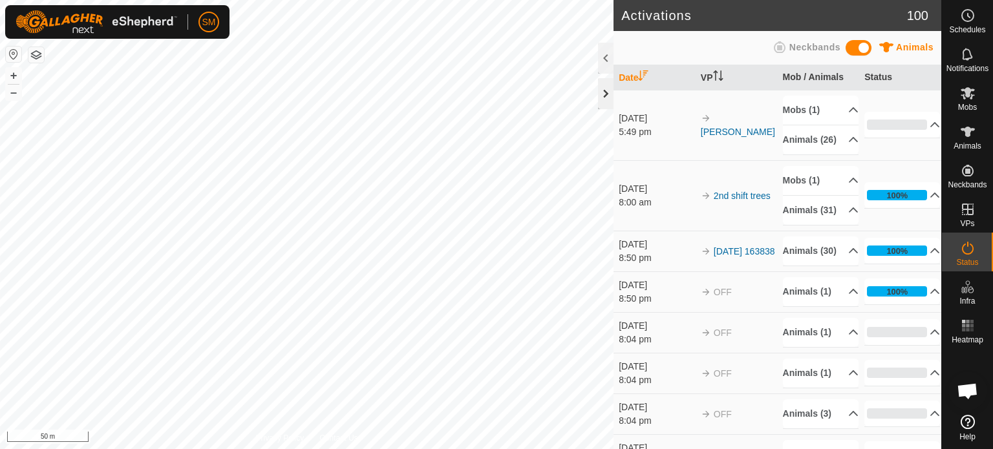
click at [605, 91] on div at bounding box center [606, 93] width 16 height 31
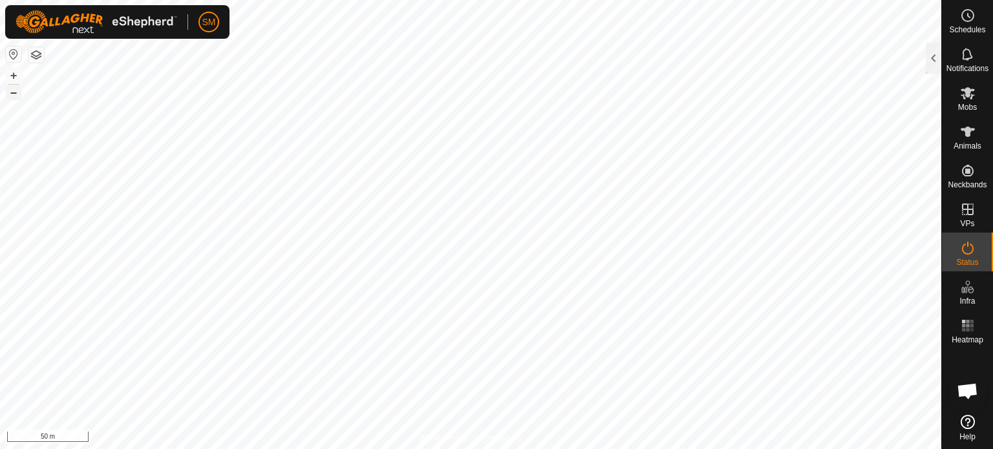
click at [14, 93] on button "–" at bounding box center [14, 93] width 16 height 16
click at [16, 72] on button "+" at bounding box center [14, 76] width 16 height 16
click at [12, 76] on button "+" at bounding box center [14, 76] width 16 height 16
click at [14, 71] on button "+" at bounding box center [14, 76] width 16 height 16
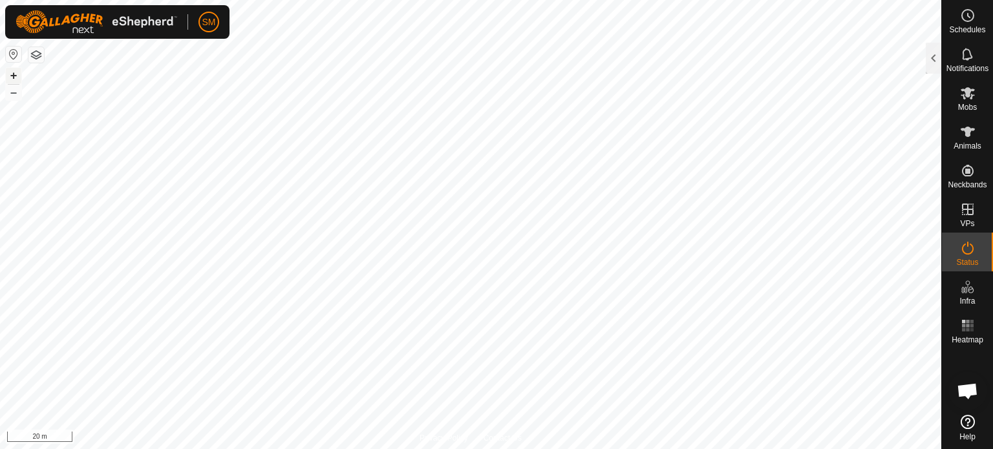
click at [10, 69] on button "+" at bounding box center [14, 76] width 16 height 16
click at [974, 91] on icon at bounding box center [968, 93] width 16 height 16
click at [931, 47] on div at bounding box center [934, 58] width 16 height 31
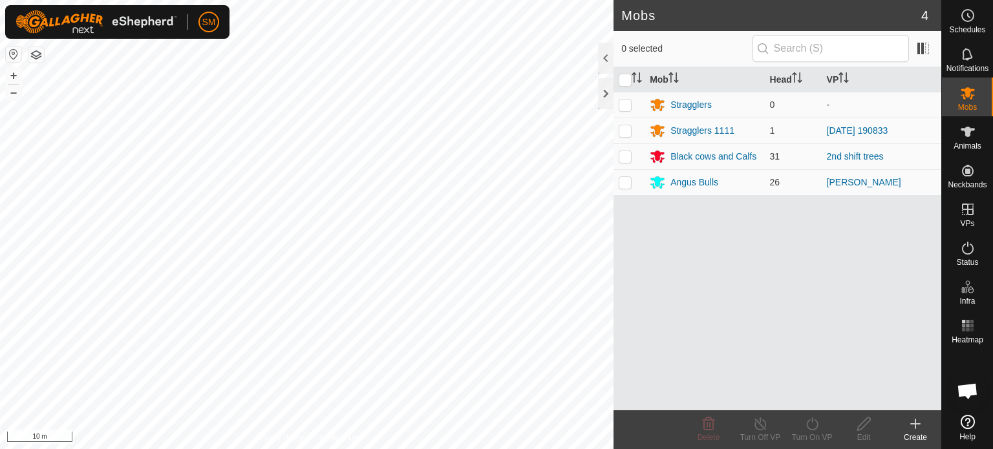
click at [916, 430] on icon at bounding box center [916, 424] width 16 height 16
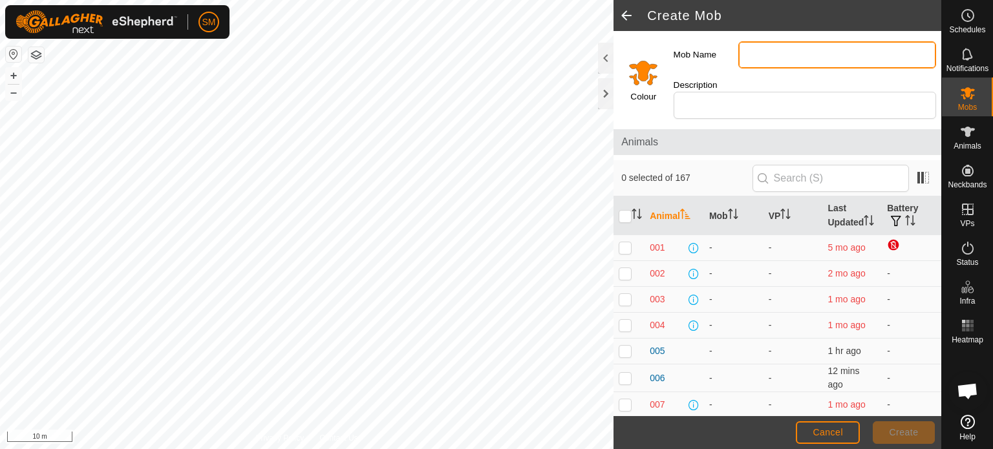
click at [770, 54] on input "Mob Name" at bounding box center [837, 54] width 198 height 27
type input "[PERSON_NAME]"
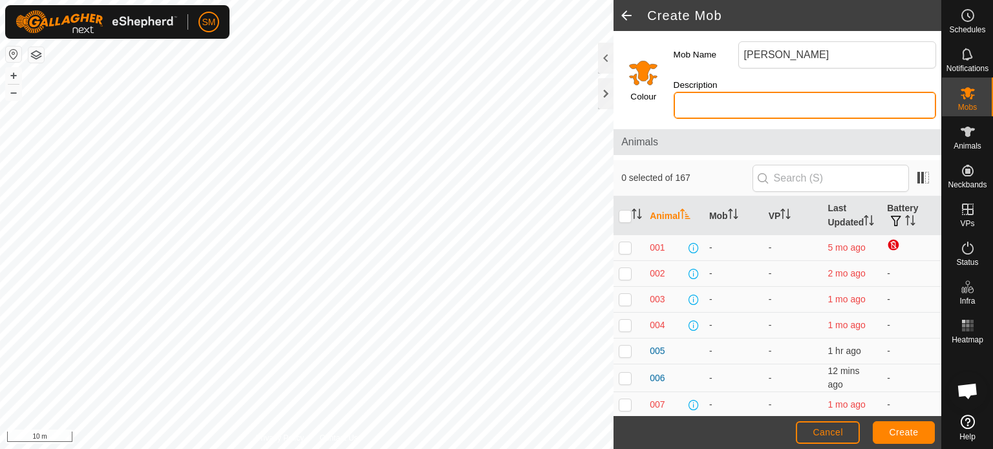
click at [794, 95] on input "Description" at bounding box center [805, 105] width 263 height 27
type input "0210"
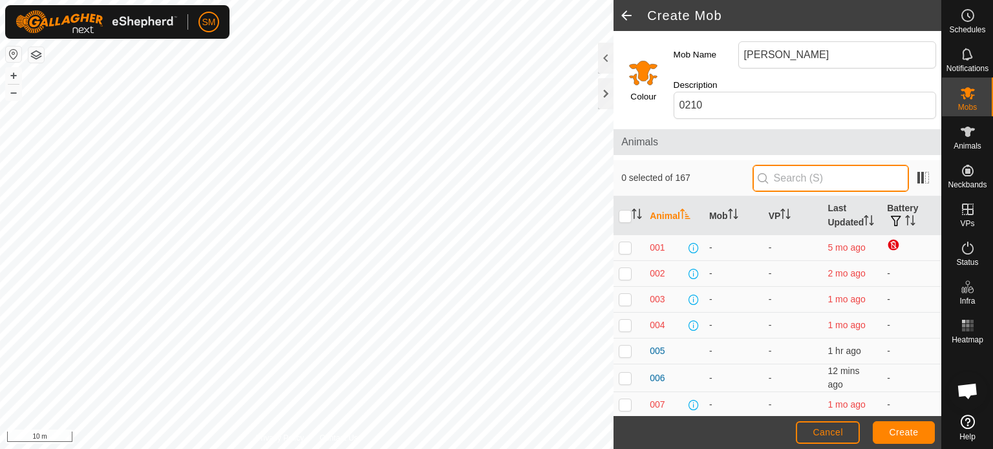
click at [792, 166] on input "text" at bounding box center [831, 178] width 156 height 27
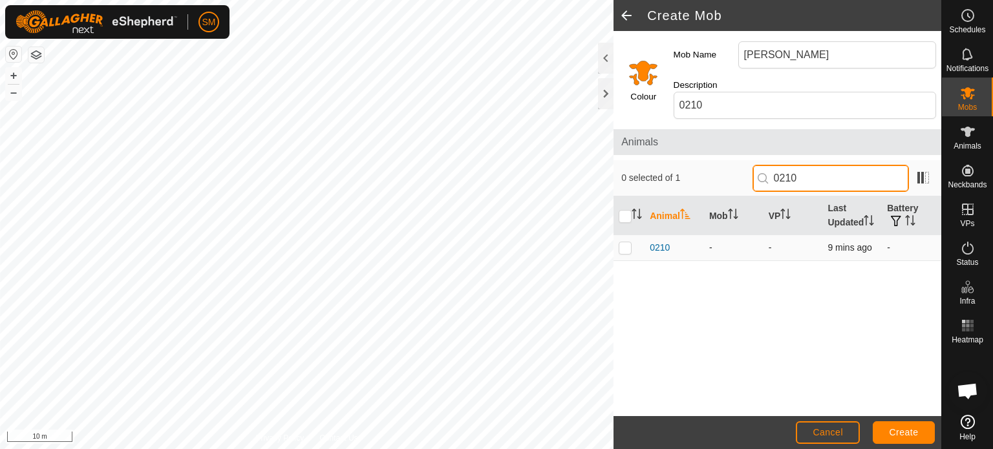
type input "0210"
click at [624, 246] on p-checkbox at bounding box center [625, 247] width 13 height 10
checkbox input "true"
click at [812, 165] on input "0210" at bounding box center [831, 178] width 156 height 27
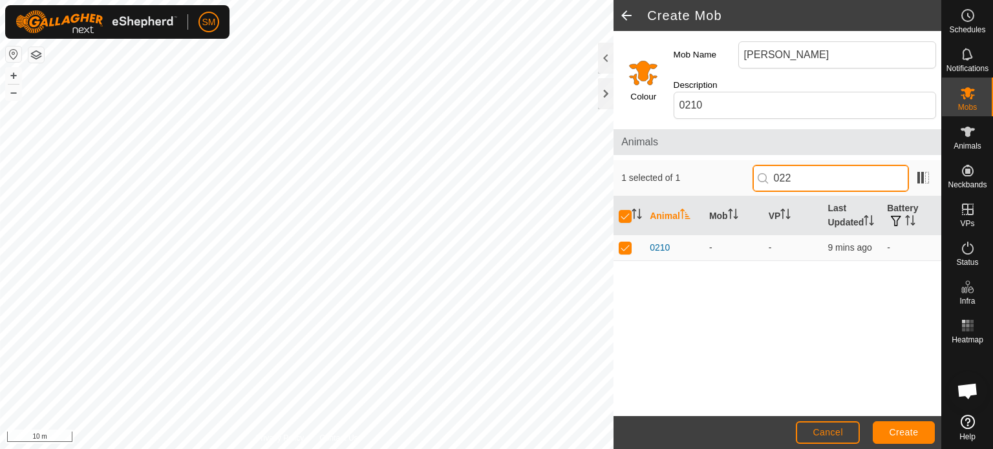
type input "0222"
checkbox input "false"
type input "0226"
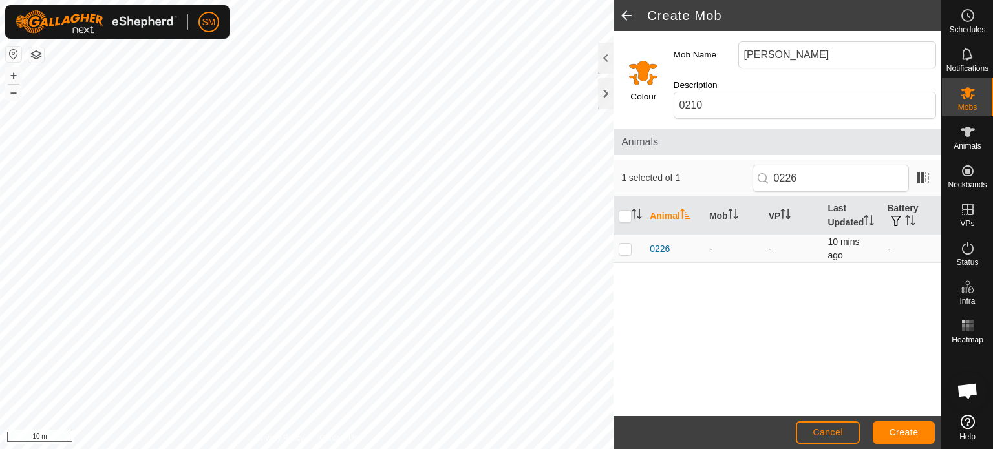
click at [627, 250] on p-checkbox at bounding box center [625, 249] width 13 height 10
checkbox input "true"
click at [813, 165] on input "0226" at bounding box center [831, 178] width 156 height 27
type input "0263"
click at [621, 250] on p-checkbox at bounding box center [625, 249] width 13 height 10
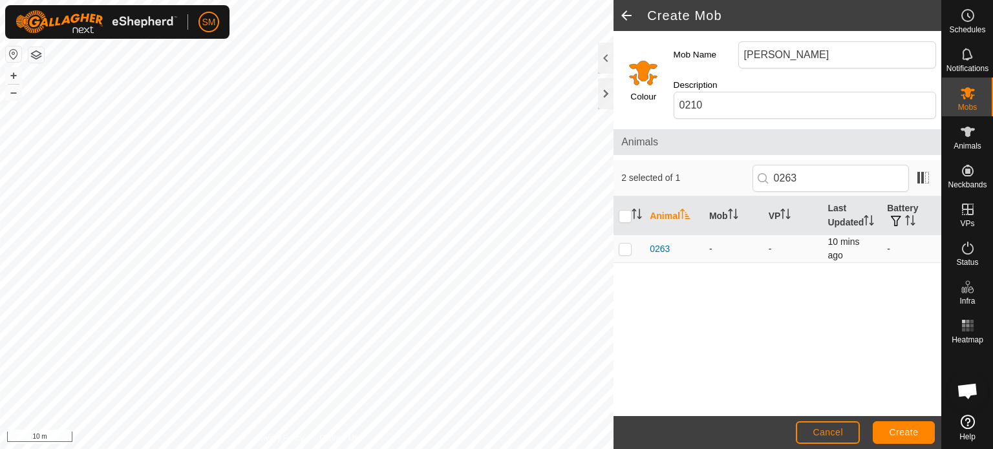
checkbox input "true"
click at [835, 165] on input "0263" at bounding box center [831, 178] width 156 height 27
type input "0201"
click at [627, 245] on p-checkbox at bounding box center [625, 247] width 13 height 10
checkbox input "true"
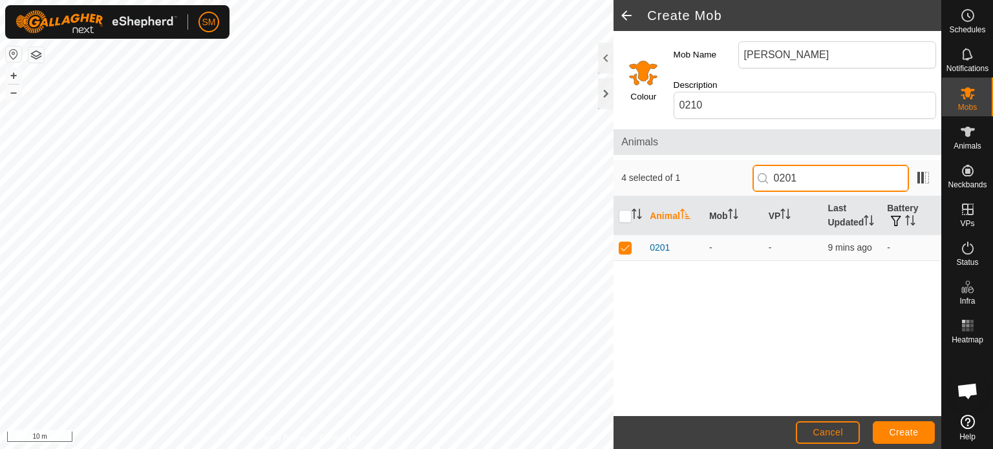
click at [812, 165] on input "0201" at bounding box center [831, 178] width 156 height 27
type input "0264"
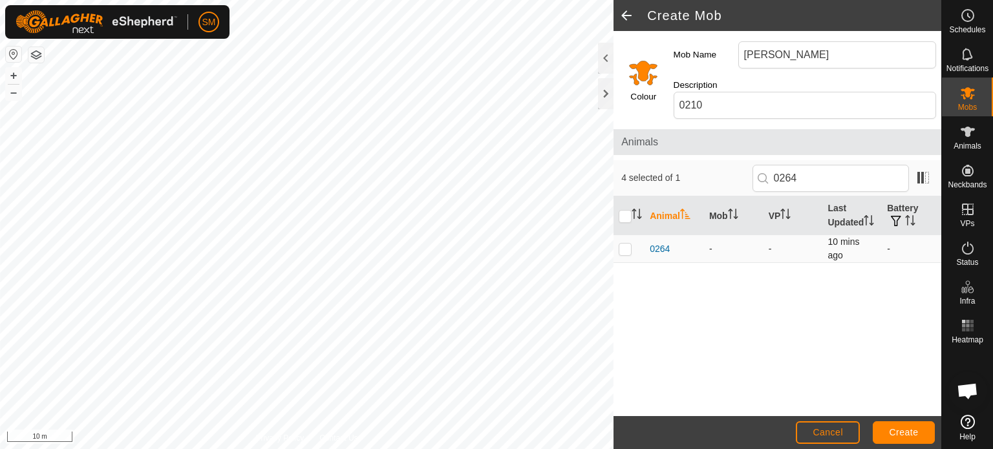
click at [621, 250] on p-checkbox at bounding box center [625, 249] width 13 height 10
checkbox input "true"
click at [812, 167] on input "0264" at bounding box center [831, 178] width 156 height 27
type input "0219"
click at [623, 248] on p-checkbox at bounding box center [625, 249] width 13 height 10
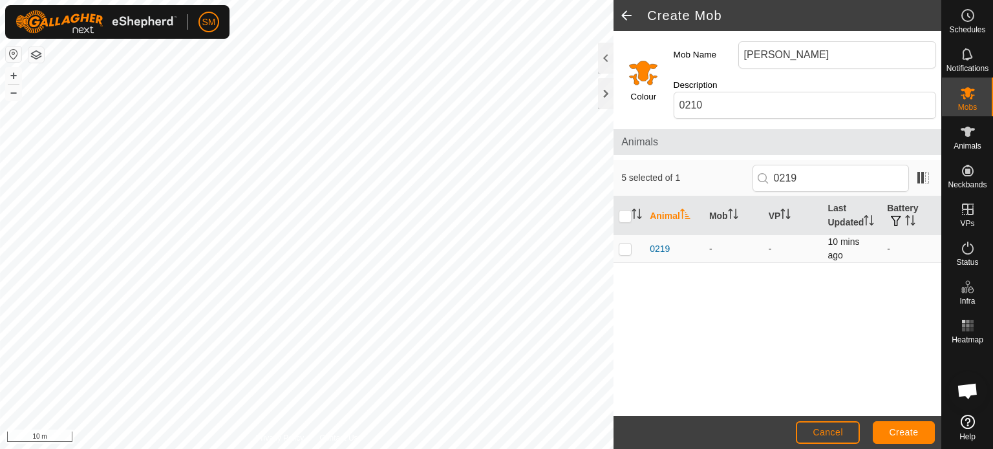
checkbox input "true"
click at [817, 169] on input "0219" at bounding box center [831, 178] width 156 height 27
type input "0214"
click at [627, 245] on p-checkbox at bounding box center [625, 249] width 13 height 10
checkbox input "true"
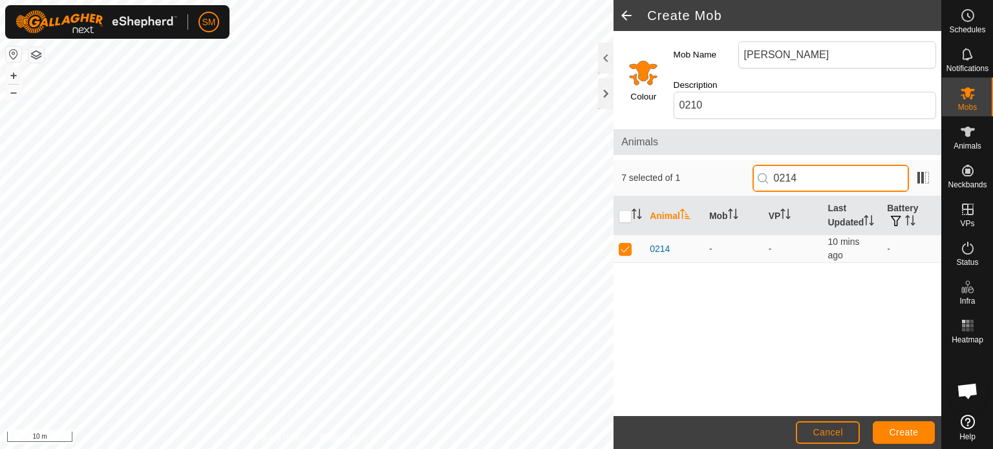
click at [837, 166] on input "0214" at bounding box center [831, 178] width 156 height 27
type input "0202"
click at [624, 248] on p-checkbox at bounding box center [625, 249] width 13 height 10
checkbox input "true"
click at [805, 165] on input "0202" at bounding box center [831, 178] width 156 height 27
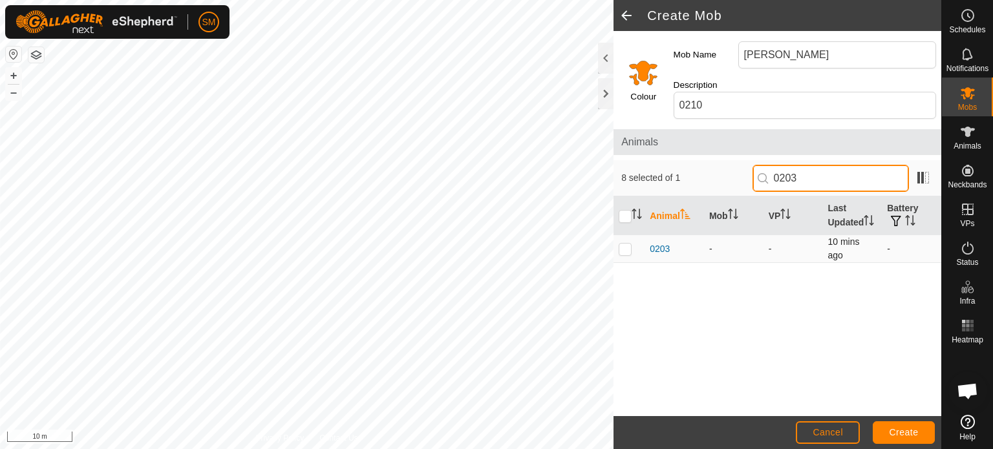
type input "0203"
click at [624, 251] on p-checkbox at bounding box center [625, 249] width 13 height 10
checkbox input "true"
click at [813, 165] on input "0203" at bounding box center [831, 178] width 156 height 27
type input "0205"
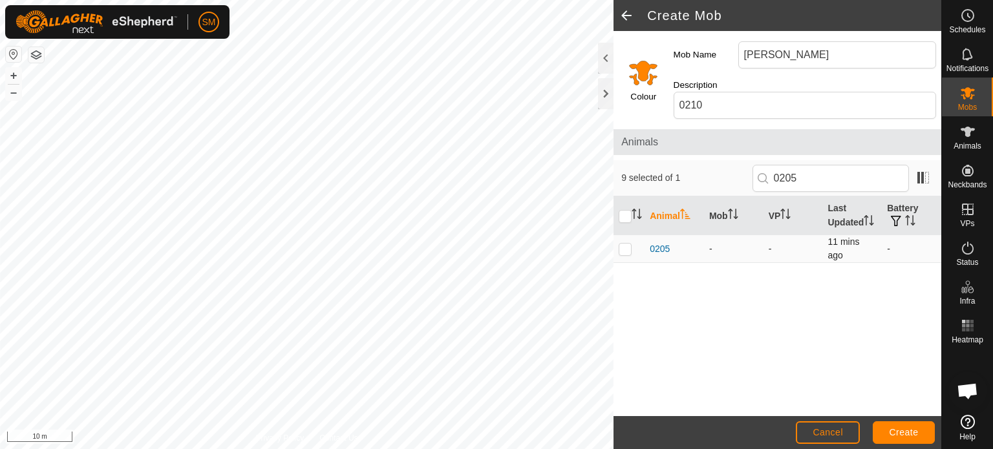
click at [629, 247] on p-checkbox at bounding box center [625, 249] width 13 height 10
checkbox input "true"
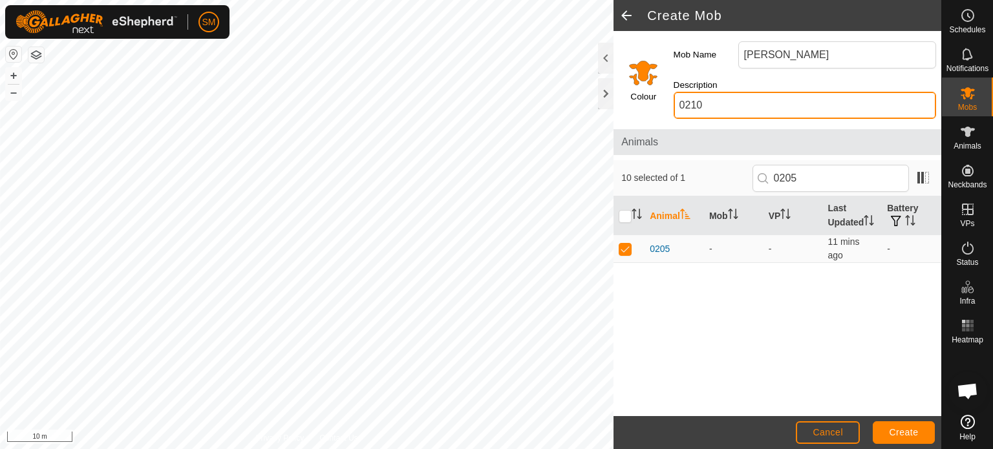
click at [777, 92] on input "0210" at bounding box center [805, 105] width 263 height 27
type input "0"
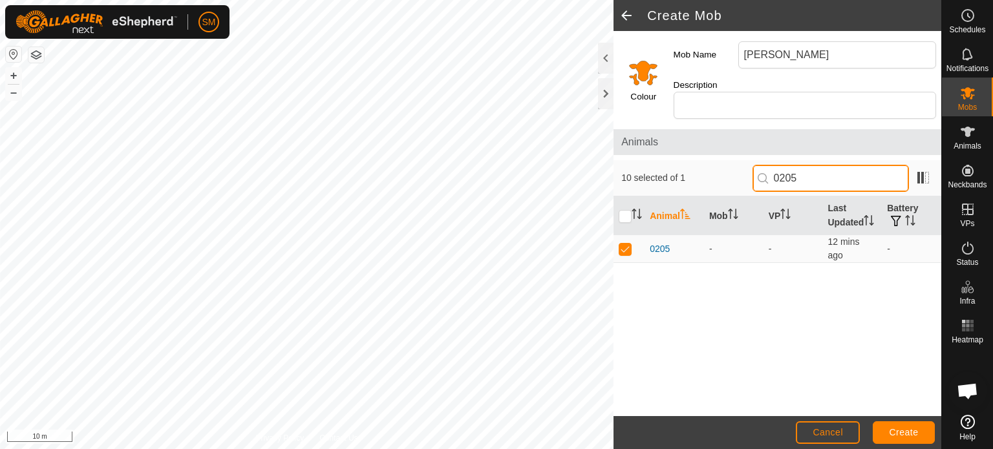
click at [814, 165] on input "0205" at bounding box center [831, 178] width 156 height 27
type input "0225"
click at [620, 245] on p-checkbox at bounding box center [625, 249] width 13 height 10
checkbox input "true"
click at [808, 165] on input "0225" at bounding box center [831, 178] width 156 height 27
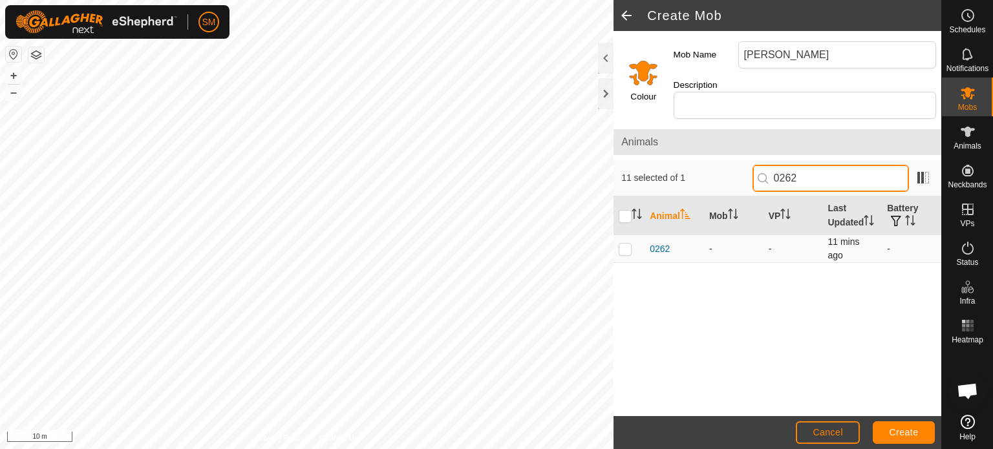
type input "0262"
click at [623, 250] on p-checkbox at bounding box center [625, 249] width 13 height 10
checkbox input "true"
click at [846, 165] on input "0262" at bounding box center [831, 178] width 156 height 27
type input "0217"
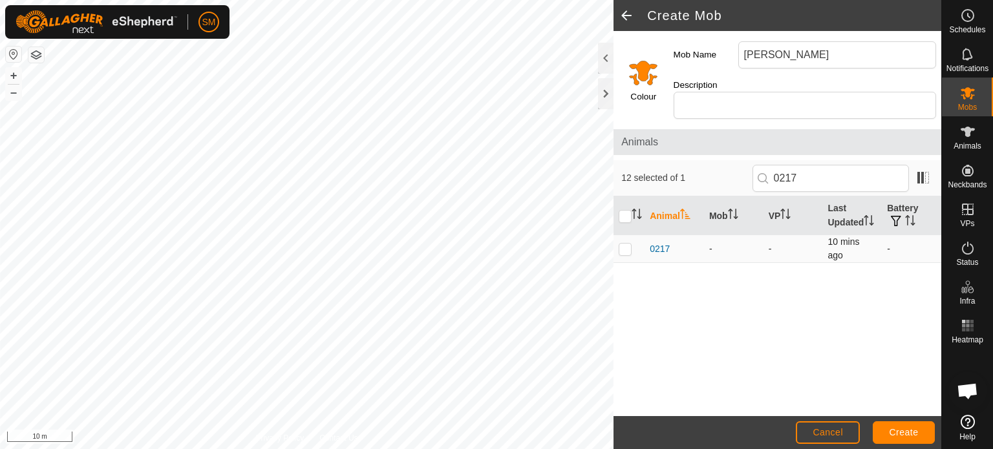
click at [624, 246] on p-checkbox at bounding box center [625, 249] width 13 height 10
checkbox input "true"
click at [811, 169] on input "0217" at bounding box center [831, 178] width 156 height 27
type input "0206"
click at [622, 250] on p-checkbox at bounding box center [625, 249] width 13 height 10
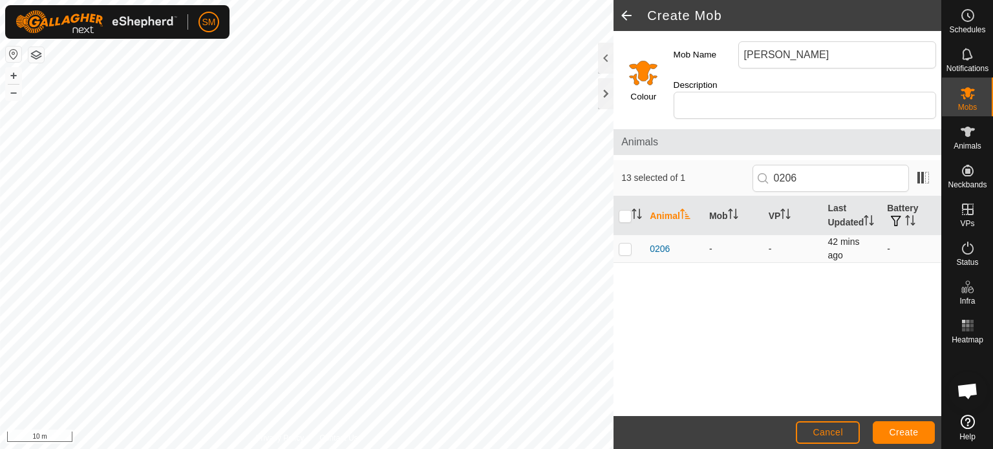
checkbox input "true"
click at [812, 165] on input "0206" at bounding box center [831, 178] width 156 height 27
type input "0223"
click at [624, 247] on p-checkbox at bounding box center [625, 249] width 13 height 10
checkbox input "true"
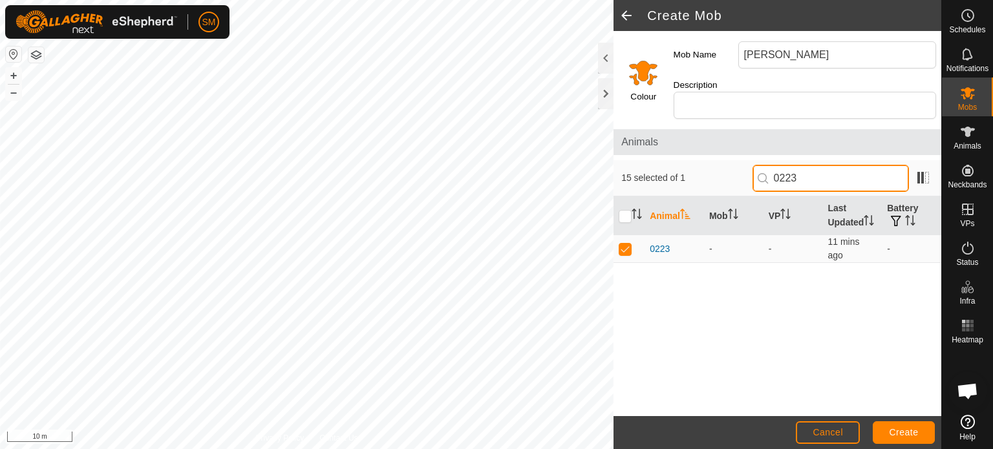
drag, startPoint x: 810, startPoint y: 162, endPoint x: 802, endPoint y: 164, distance: 8.0
click at [802, 165] on input "0223" at bounding box center [831, 178] width 156 height 27
type input "0208"
click at [624, 248] on p-checkbox at bounding box center [625, 249] width 13 height 10
checkbox input "true"
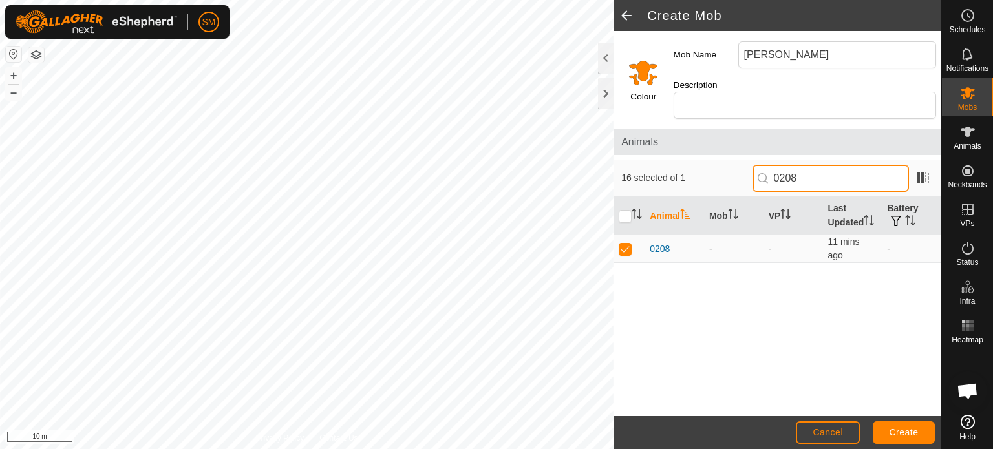
click at [819, 165] on input "0208" at bounding box center [831, 178] width 156 height 27
type input "0220"
click at [625, 250] on p-checkbox at bounding box center [625, 249] width 13 height 10
checkbox input "true"
click at [805, 165] on input "0220" at bounding box center [831, 178] width 156 height 27
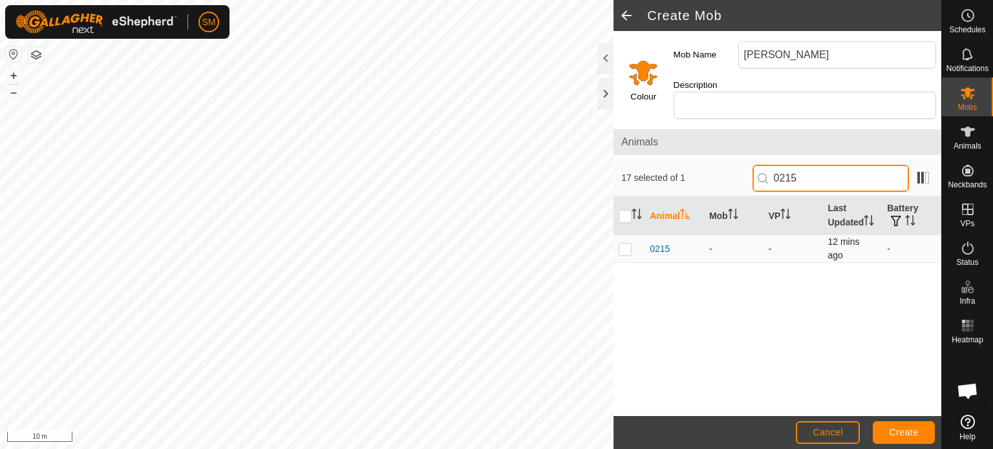
type input "0215"
click at [623, 248] on p-checkbox at bounding box center [625, 249] width 13 height 10
checkbox input "true"
click at [822, 176] on input "0215" at bounding box center [831, 178] width 156 height 27
type input "0221"
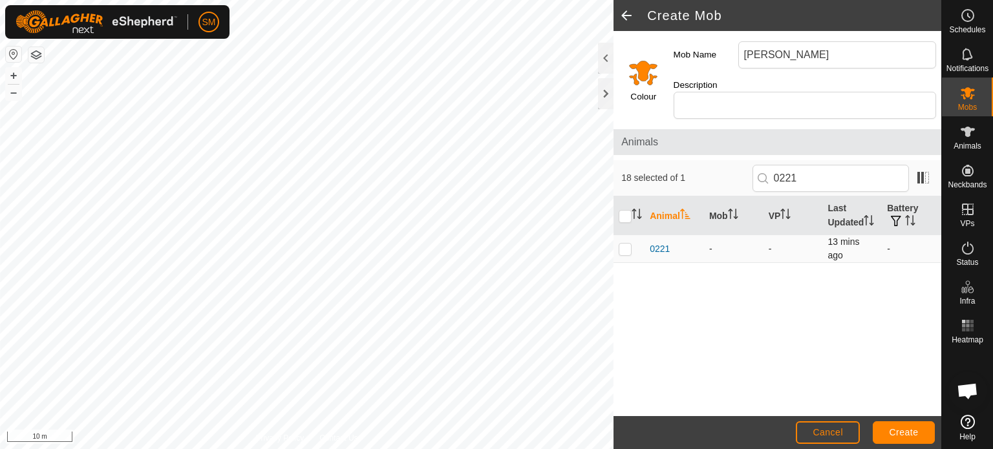
click at [621, 252] on p-checkbox at bounding box center [625, 249] width 13 height 10
checkbox input "true"
click at [808, 169] on input "0221" at bounding box center [831, 178] width 156 height 27
type input "0222"
click at [625, 244] on p-checkbox at bounding box center [625, 249] width 13 height 10
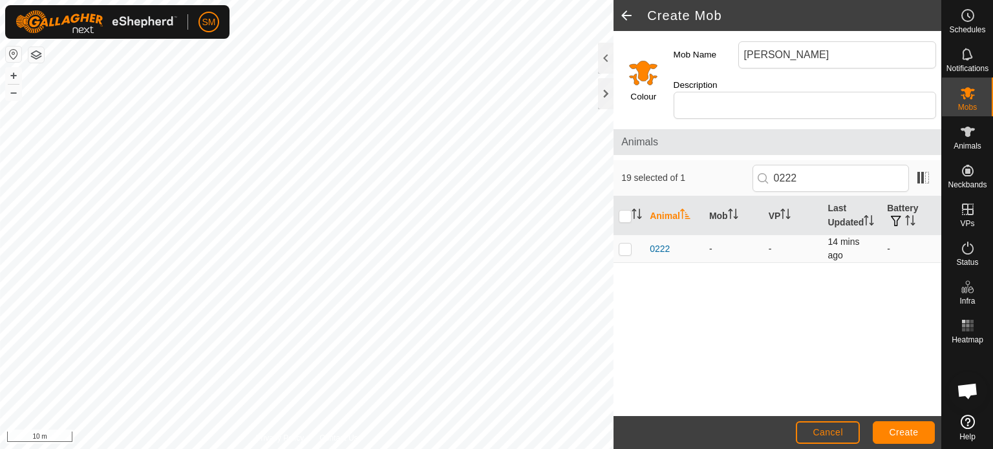
checkbox input "true"
click at [805, 165] on input "0222" at bounding box center [831, 178] width 156 height 27
type input "0218"
click at [627, 244] on p-checkbox at bounding box center [625, 249] width 13 height 10
checkbox input "true"
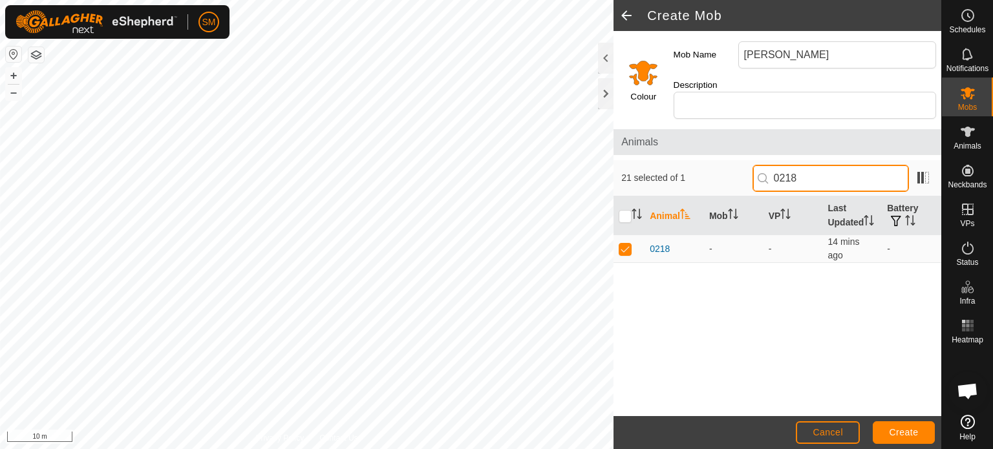
click at [809, 165] on input "0218" at bounding box center [831, 178] width 156 height 27
type input "0216"
click at [623, 248] on p-checkbox at bounding box center [625, 249] width 13 height 10
checkbox input "true"
click at [804, 167] on input "0216" at bounding box center [831, 178] width 156 height 27
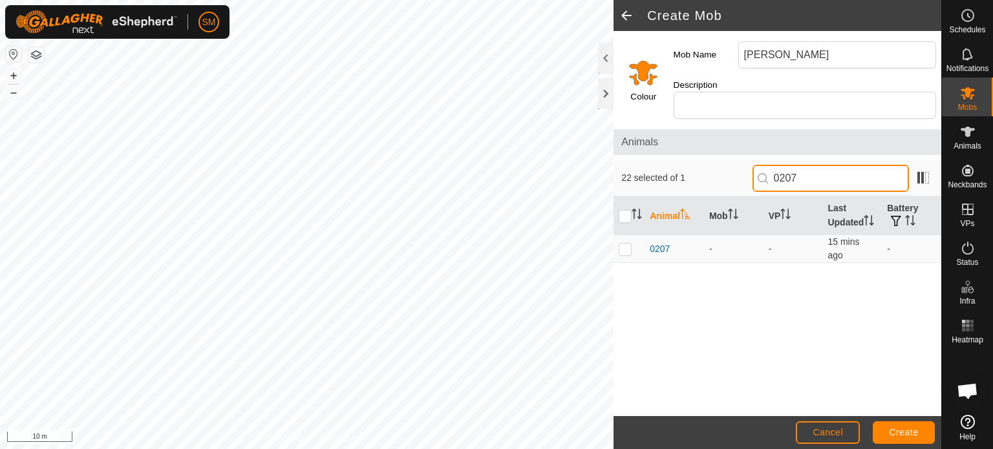
type input "0207"
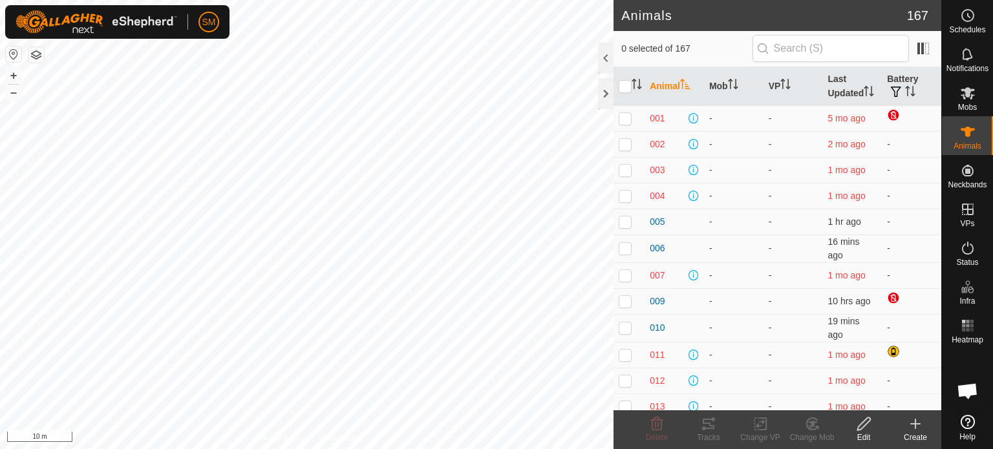
checkbox input "true"
click at [961, 98] on icon at bounding box center [968, 93] width 16 height 16
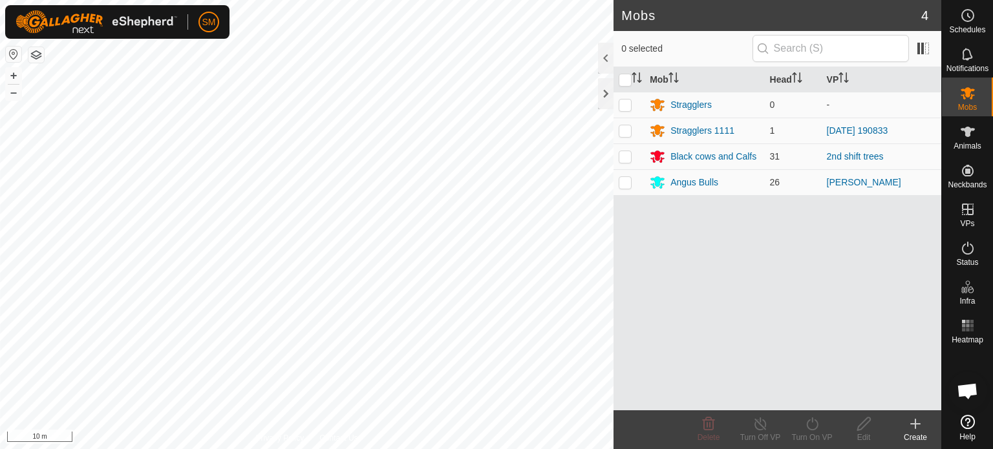
click at [921, 426] on icon at bounding box center [916, 424] width 16 height 16
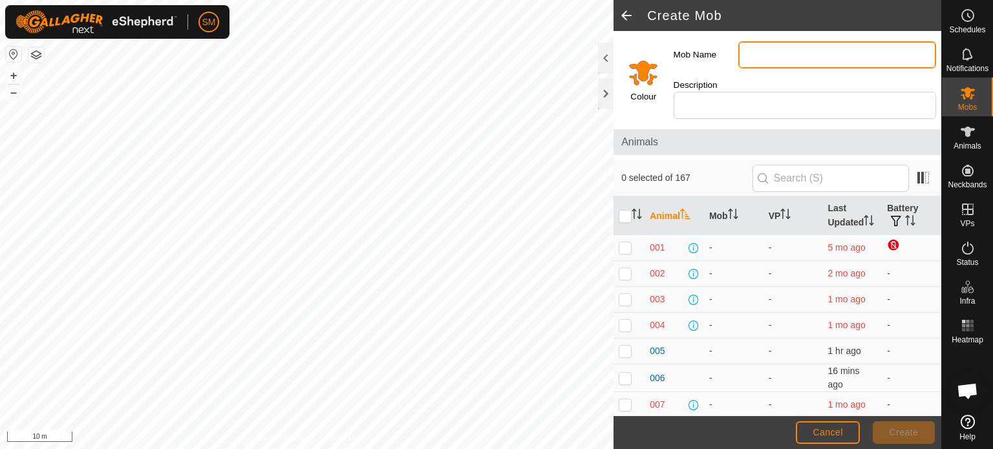
click at [759, 56] on input "Mob Name" at bounding box center [837, 54] width 198 height 27
type input "[PERSON_NAME]"
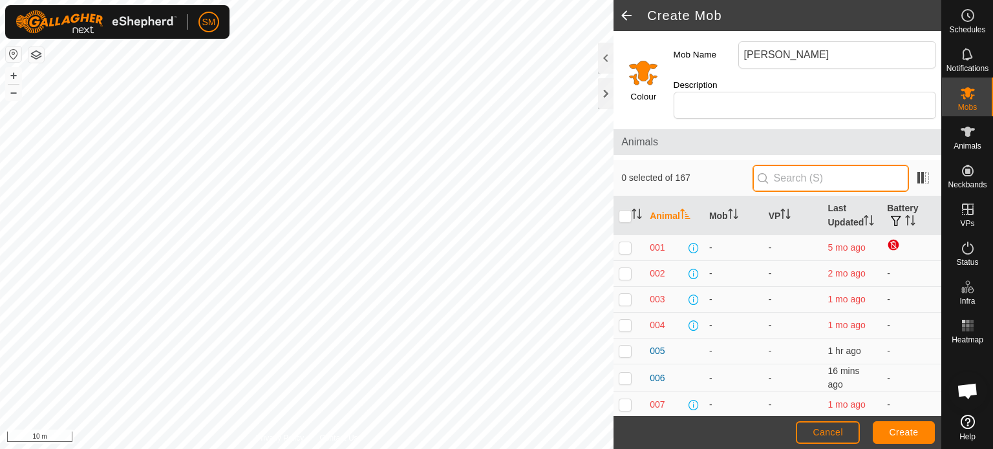
click at [776, 169] on input "text" at bounding box center [831, 178] width 156 height 27
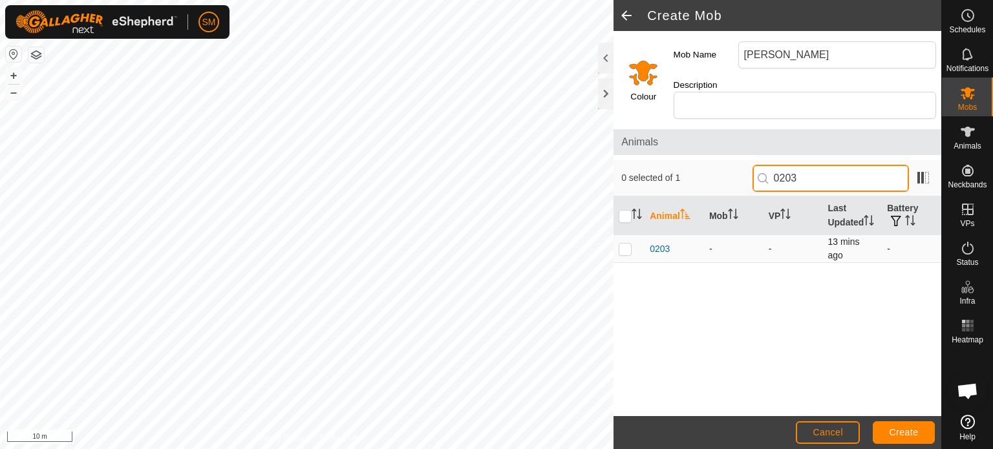
type input "0203"
click at [628, 248] on p-checkbox at bounding box center [625, 249] width 13 height 10
checkbox input "true"
click at [816, 165] on input "0203" at bounding box center [831, 178] width 156 height 27
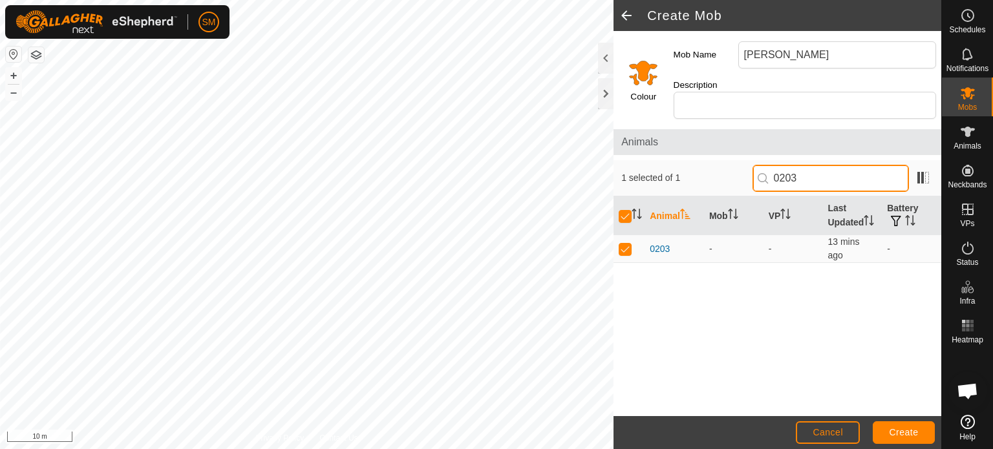
type input "020"
checkbox input "false"
type input "0205"
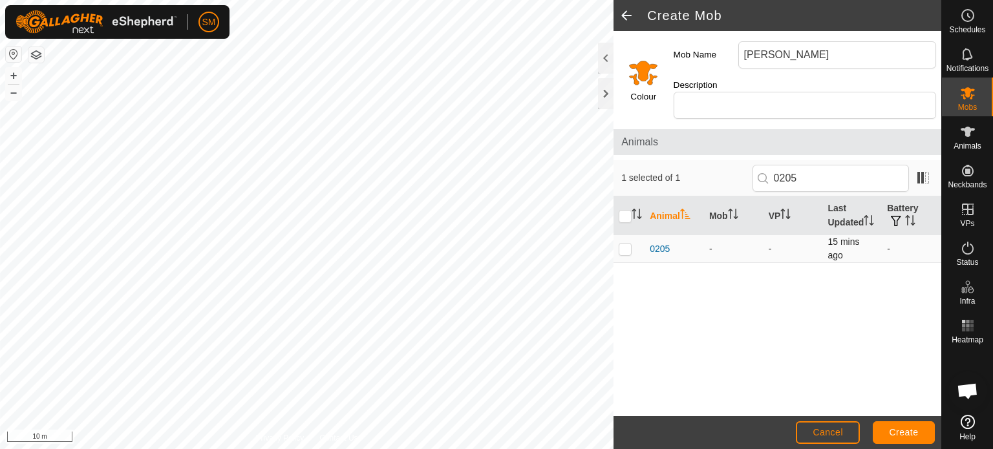
click at [627, 248] on p-checkbox at bounding box center [625, 249] width 13 height 10
checkbox input "true"
click at [807, 170] on input "0205" at bounding box center [831, 178] width 156 height 27
type input "0225"
click at [623, 249] on p-checkbox at bounding box center [625, 249] width 13 height 10
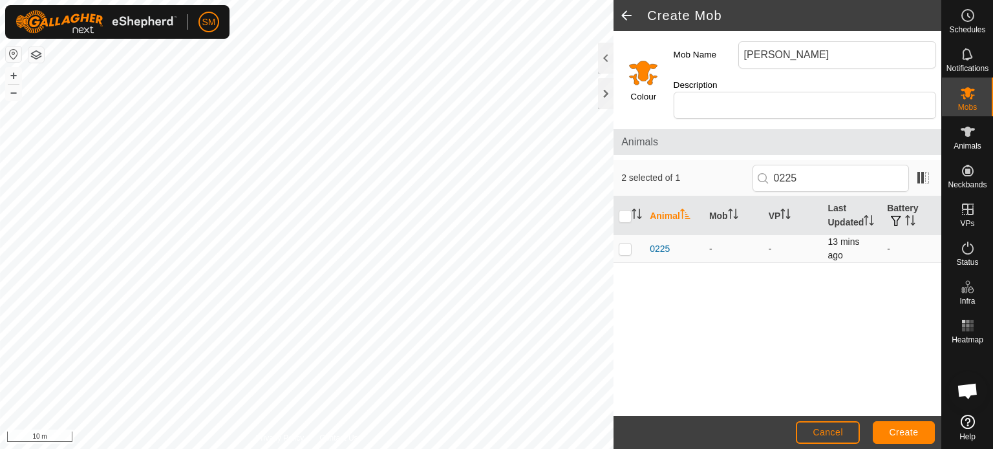
checkbox input "true"
click at [804, 165] on input "0225" at bounding box center [831, 178] width 156 height 27
type input "0262"
click at [620, 248] on p-checkbox at bounding box center [625, 249] width 13 height 10
checkbox input "true"
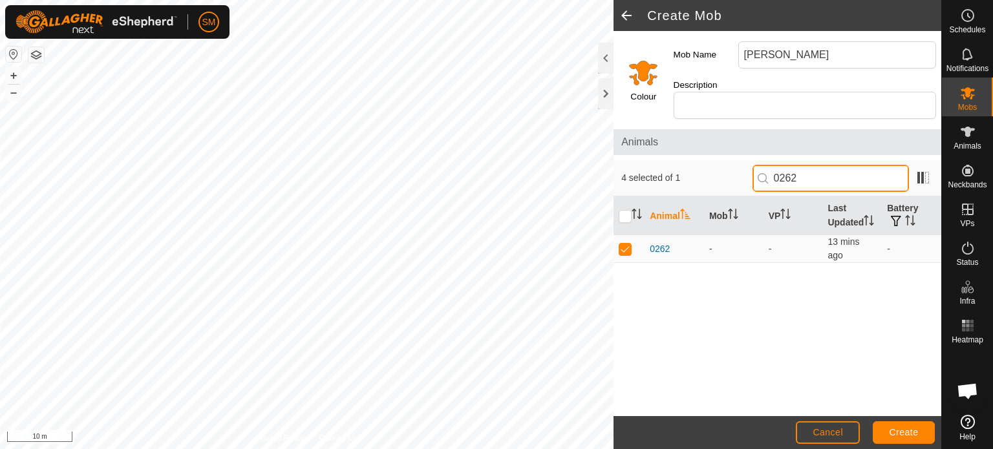
click at [819, 165] on input "0262" at bounding box center [831, 178] width 156 height 27
type input "0217"
click at [626, 248] on p-checkbox at bounding box center [625, 249] width 13 height 10
checkbox input "true"
click at [812, 171] on input "0217" at bounding box center [831, 178] width 156 height 27
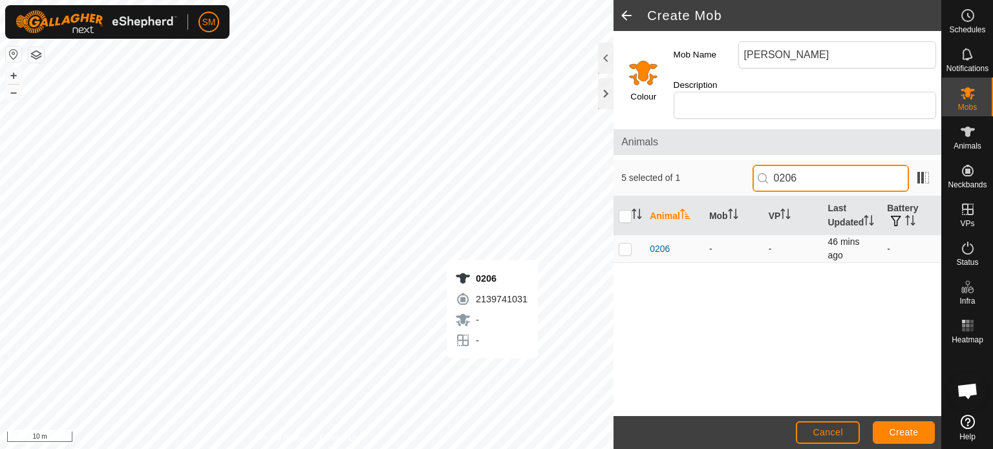
type input "0206"
click at [627, 245] on p-checkbox at bounding box center [625, 249] width 13 height 10
checkbox input "true"
click at [808, 169] on input "0206" at bounding box center [831, 178] width 156 height 27
type input "0223"
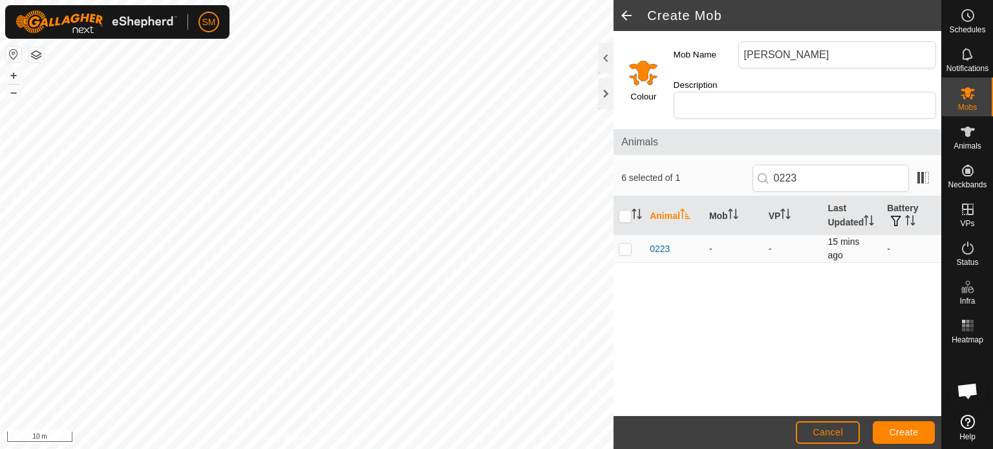
click at [618, 246] on td at bounding box center [629, 249] width 31 height 28
checkbox input "true"
click at [803, 175] on input "0223" at bounding box center [831, 178] width 156 height 27
type input "0208"
click at [629, 246] on p-checkbox at bounding box center [625, 249] width 13 height 10
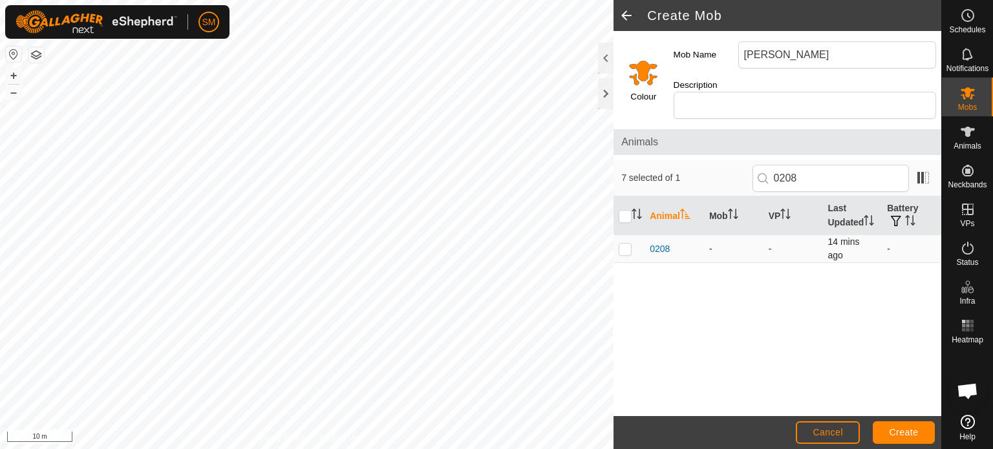
checkbox input "true"
click at [843, 167] on input "0208" at bounding box center [831, 178] width 156 height 27
type input "0220"
click at [626, 248] on p-checkbox at bounding box center [625, 249] width 13 height 10
checkbox input "true"
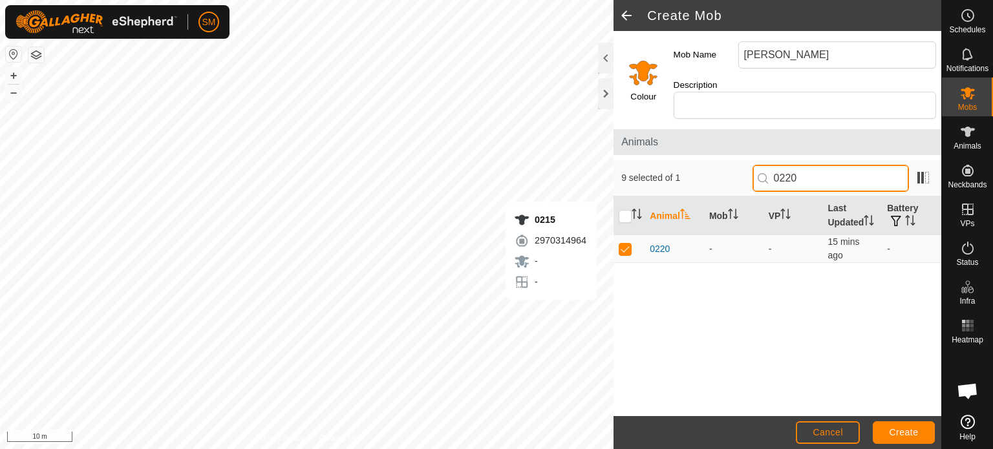
click at [803, 165] on input "0220" at bounding box center [831, 178] width 156 height 27
type input "0215"
click at [623, 246] on p-checkbox at bounding box center [625, 249] width 13 height 10
checkbox input "true"
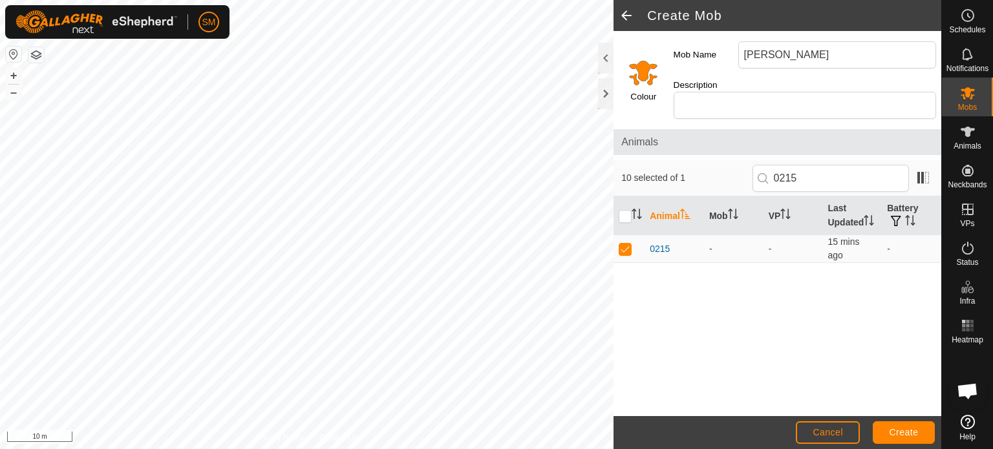
drag, startPoint x: 802, startPoint y: 167, endPoint x: 804, endPoint y: 122, distance: 46.0
click at [804, 135] on span "Animals" at bounding box center [777, 143] width 312 height 16
click at [818, 165] on input "0215" at bounding box center [831, 178] width 156 height 27
type input "0221"
click at [626, 242] on td at bounding box center [629, 249] width 31 height 28
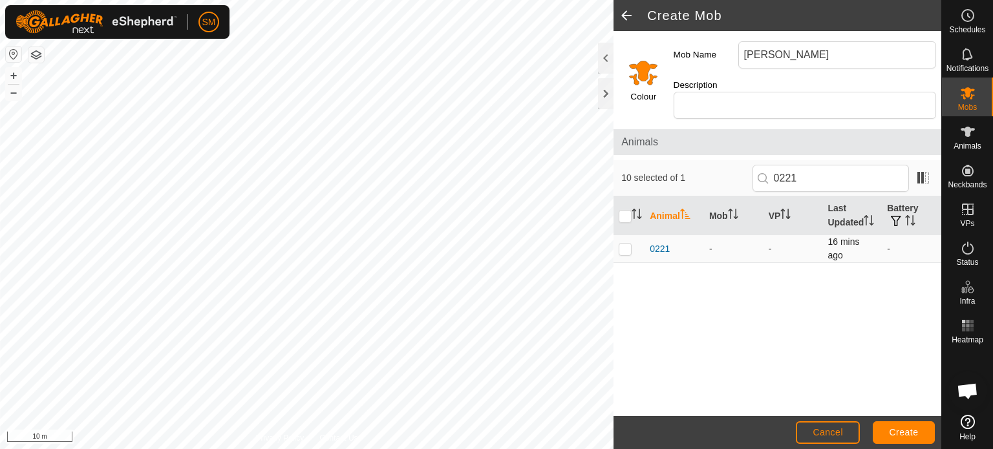
checkbox input "true"
click at [843, 165] on input "0221" at bounding box center [831, 178] width 156 height 27
type input "0222"
click at [629, 246] on p-checkbox at bounding box center [625, 249] width 13 height 10
checkbox input "true"
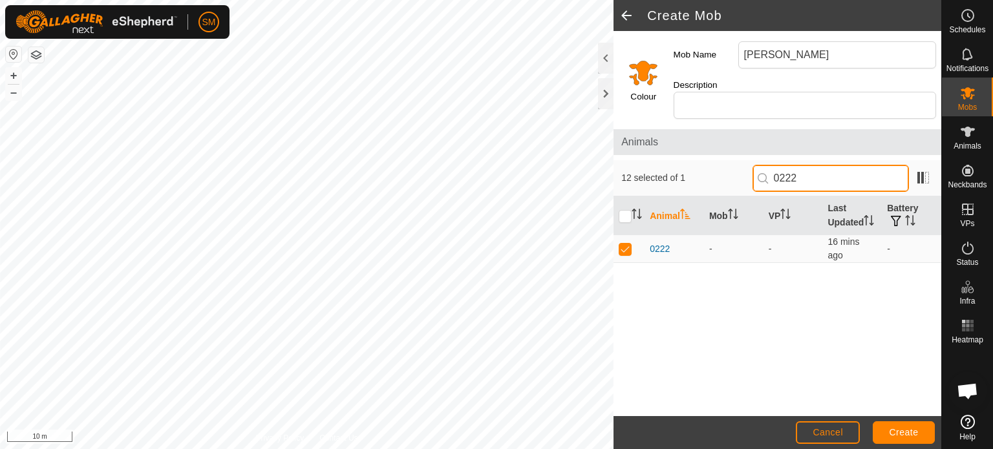
click at [814, 167] on input "0222" at bounding box center [831, 178] width 156 height 27
type input "0218"
click at [627, 248] on p-checkbox at bounding box center [625, 249] width 13 height 10
checkbox input "true"
drag, startPoint x: 810, startPoint y: 162, endPoint x: 802, endPoint y: 165, distance: 8.4
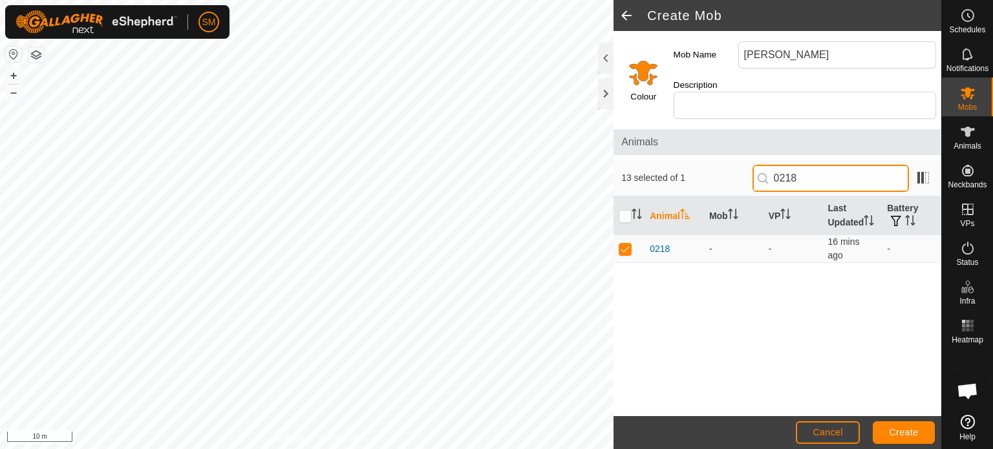
click at [802, 165] on input "0218" at bounding box center [831, 178] width 156 height 27
type input "0216"
click at [623, 248] on p-checkbox at bounding box center [625, 249] width 13 height 10
checkbox input "true"
drag, startPoint x: 817, startPoint y: 166, endPoint x: 810, endPoint y: 164, distance: 7.4
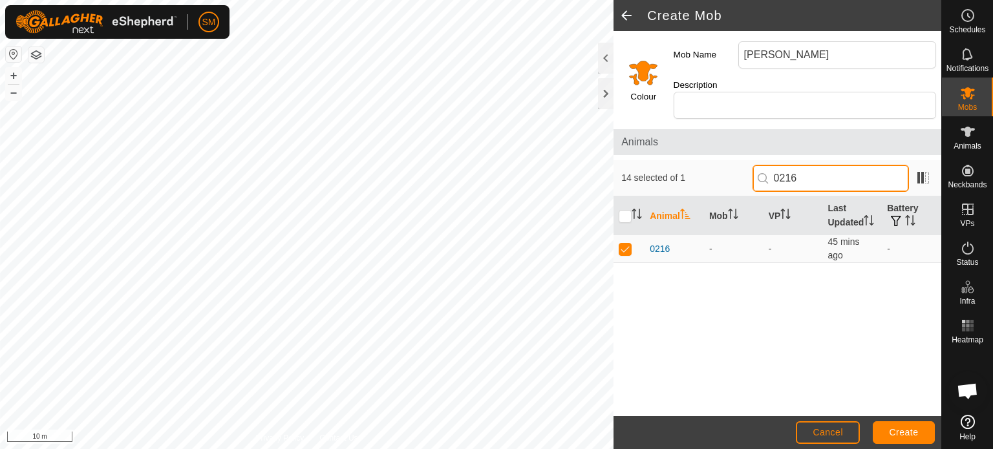
click at [810, 165] on input "0216" at bounding box center [831, 178] width 156 height 27
type input "0207"
click at [621, 248] on p-checkbox at bounding box center [625, 249] width 13 height 10
checkbox input "true"
click at [819, 165] on input "0207" at bounding box center [831, 178] width 156 height 27
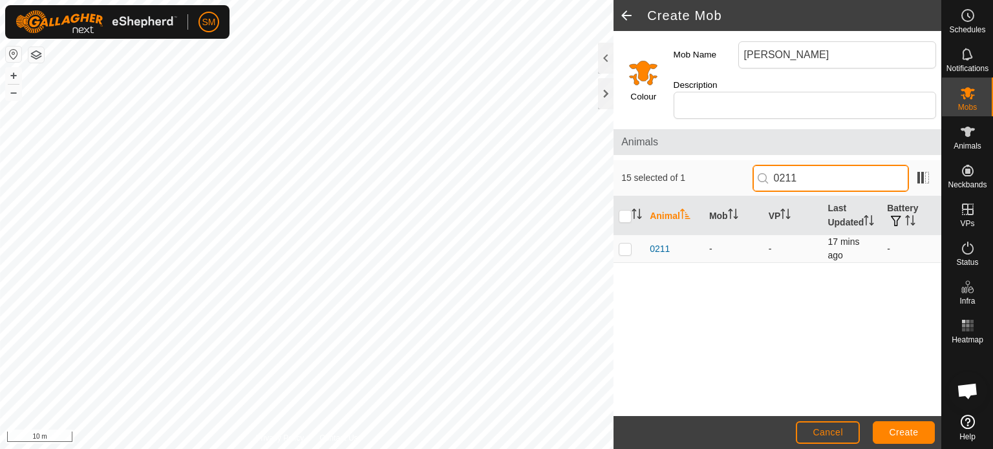
type input "0211"
click at [626, 247] on p-checkbox at bounding box center [625, 249] width 13 height 10
checkbox input "true"
click at [804, 165] on input "0211" at bounding box center [831, 178] width 156 height 27
type input "0212"
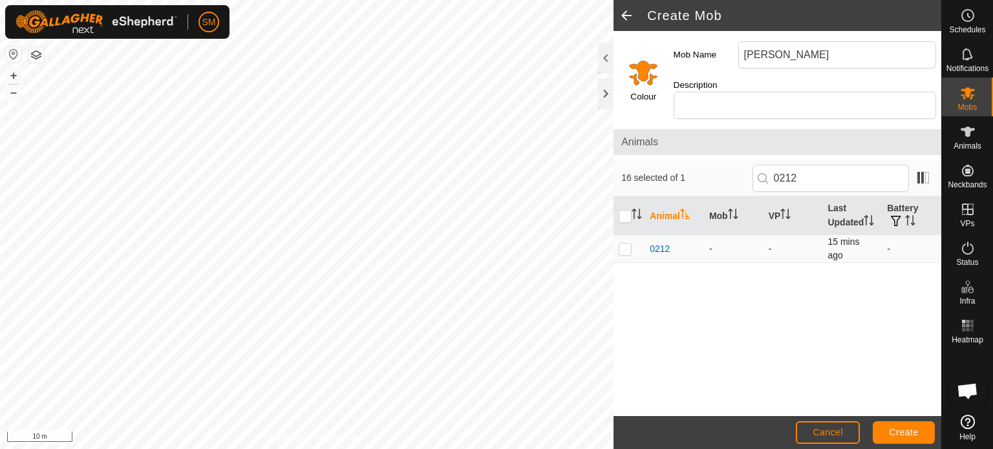
click at [625, 247] on p-checkbox at bounding box center [625, 249] width 13 height 10
checkbox input "true"
click at [823, 165] on input "0212" at bounding box center [831, 178] width 156 height 27
type input "0224"
click at [627, 248] on p-checkbox at bounding box center [625, 249] width 13 height 10
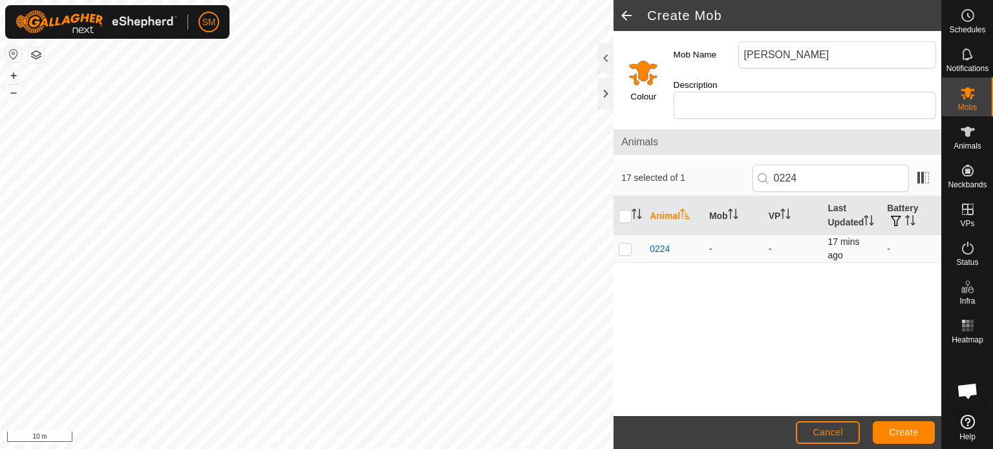
checkbox input "true"
click at [804, 165] on input "0224" at bounding box center [831, 178] width 156 height 27
type input "0209"
click at [619, 252] on p-checkbox at bounding box center [625, 249] width 13 height 10
checkbox input "true"
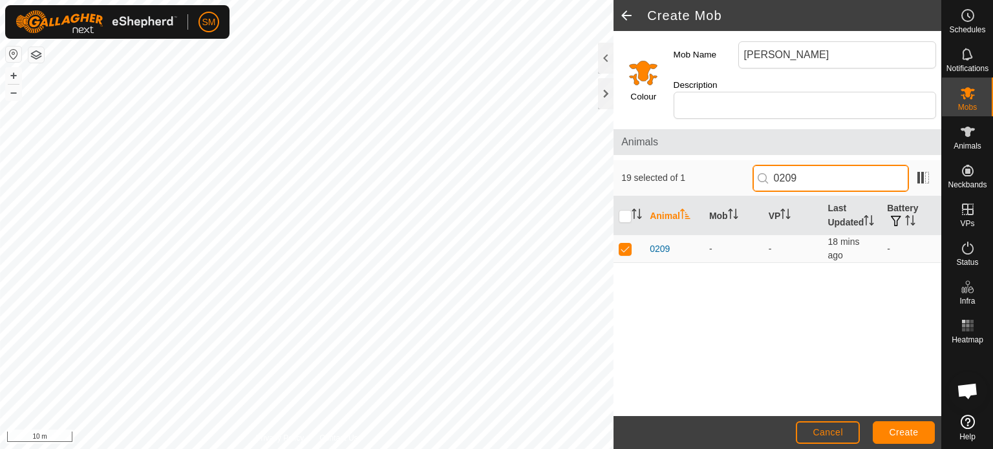
click at [810, 171] on input "0209" at bounding box center [831, 178] width 156 height 27
type input "0200"
click at [623, 248] on p-checkbox at bounding box center [625, 249] width 13 height 10
checkbox input "true"
click at [812, 165] on input "0200" at bounding box center [831, 178] width 156 height 27
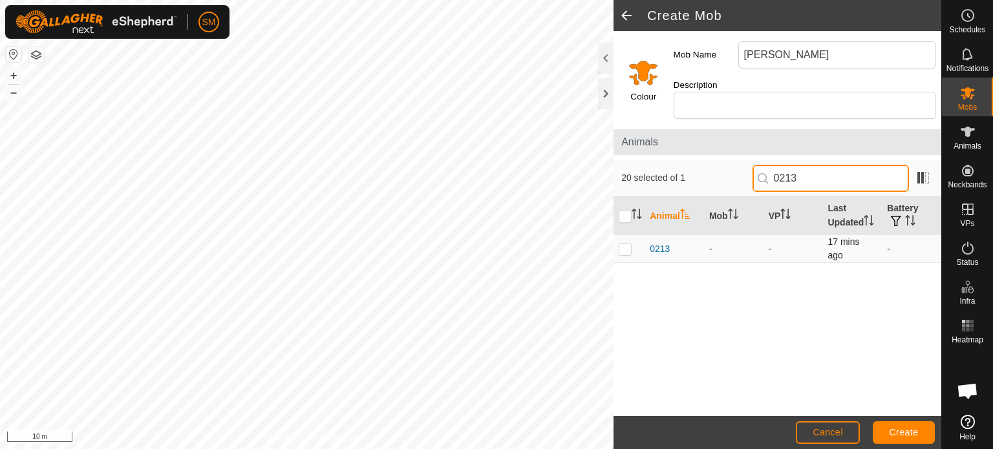
type input "0213"
click at [620, 248] on p-checkbox at bounding box center [625, 249] width 13 height 10
checkbox input "true"
click at [822, 165] on input "0213" at bounding box center [831, 178] width 156 height 27
type input "0202"
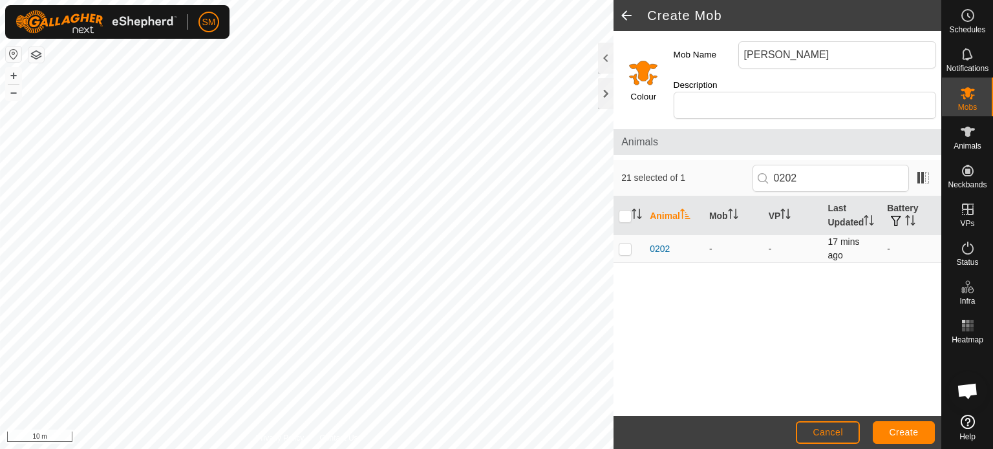
click at [623, 244] on p-checkbox at bounding box center [625, 249] width 13 height 10
checkbox input "true"
click at [808, 166] on input "0202" at bounding box center [831, 178] width 156 height 27
type input "0214"
click at [625, 250] on p-checkbox at bounding box center [625, 249] width 13 height 10
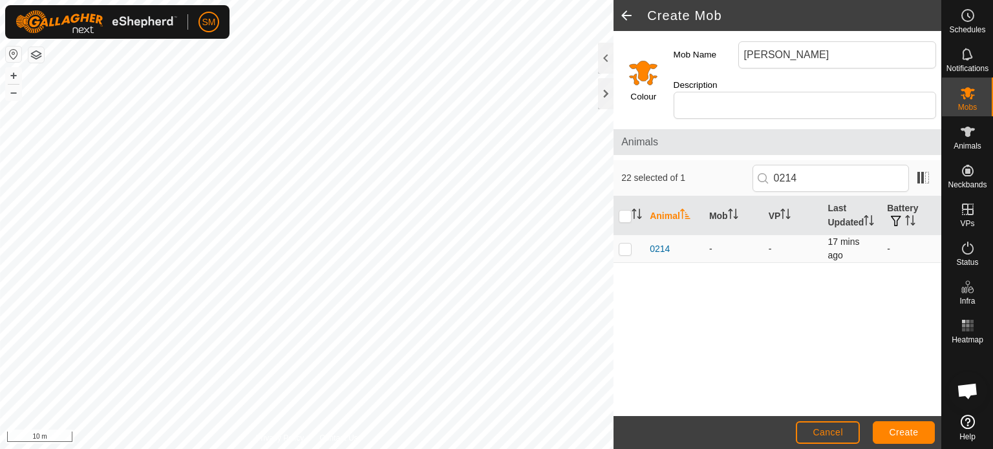
checkbox input "true"
click at [804, 165] on input "0214" at bounding box center [831, 178] width 156 height 27
type input "0219"
click at [625, 248] on p-checkbox at bounding box center [625, 249] width 13 height 10
checkbox input "true"
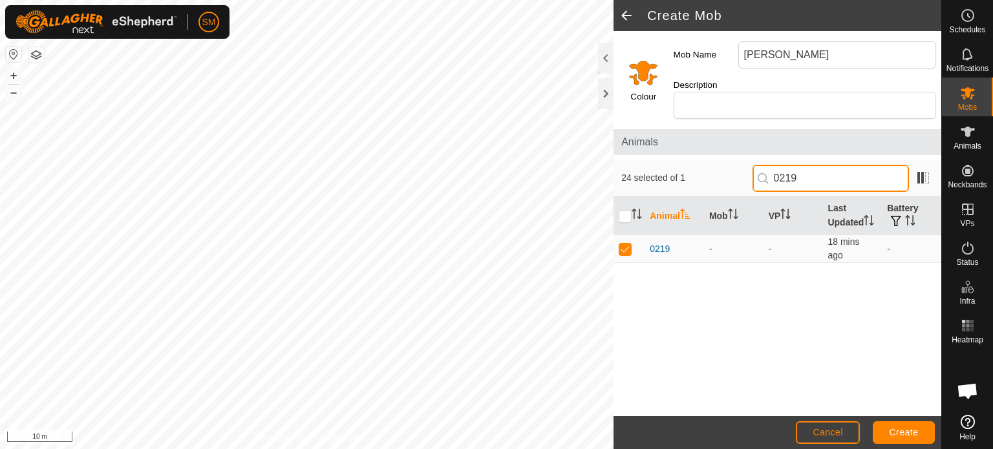
click at [810, 165] on input "0219" at bounding box center [831, 178] width 156 height 27
type input "0264"
click at [625, 244] on p-checkbox at bounding box center [625, 249] width 13 height 10
checkbox input "true"
click at [809, 165] on input "0264" at bounding box center [831, 178] width 156 height 27
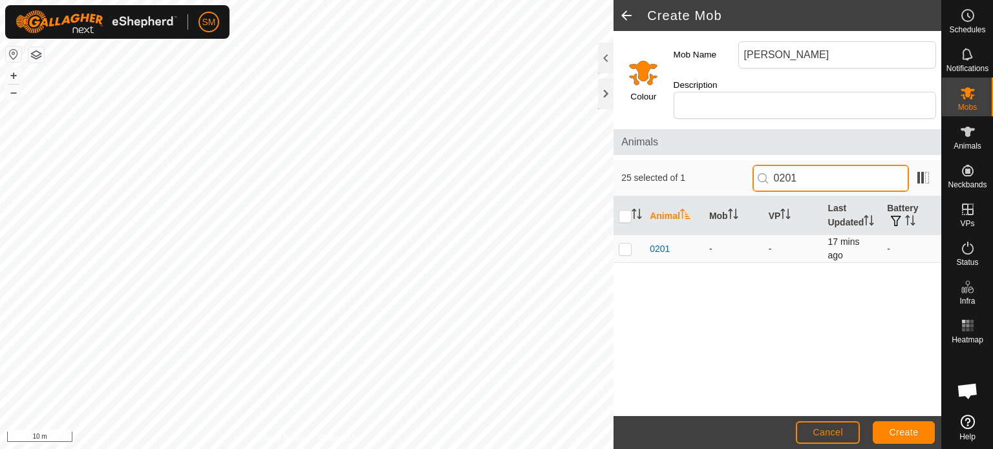
type input "0201"
click at [626, 248] on p-checkbox at bounding box center [625, 249] width 13 height 10
checkbox input "true"
drag, startPoint x: 818, startPoint y: 164, endPoint x: 798, endPoint y: 162, distance: 20.1
click at [798, 165] on input "0201" at bounding box center [831, 178] width 156 height 27
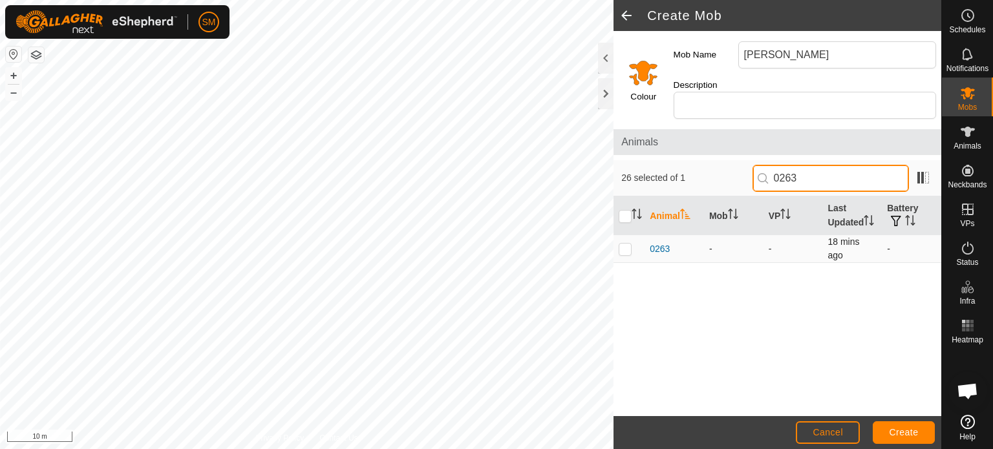
type input "0263"
click at [626, 248] on p-checkbox at bounding box center [625, 249] width 13 height 10
checkbox input "true"
drag, startPoint x: 814, startPoint y: 166, endPoint x: 801, endPoint y: 164, distance: 13.8
click at [801, 165] on input "0263" at bounding box center [831, 178] width 156 height 27
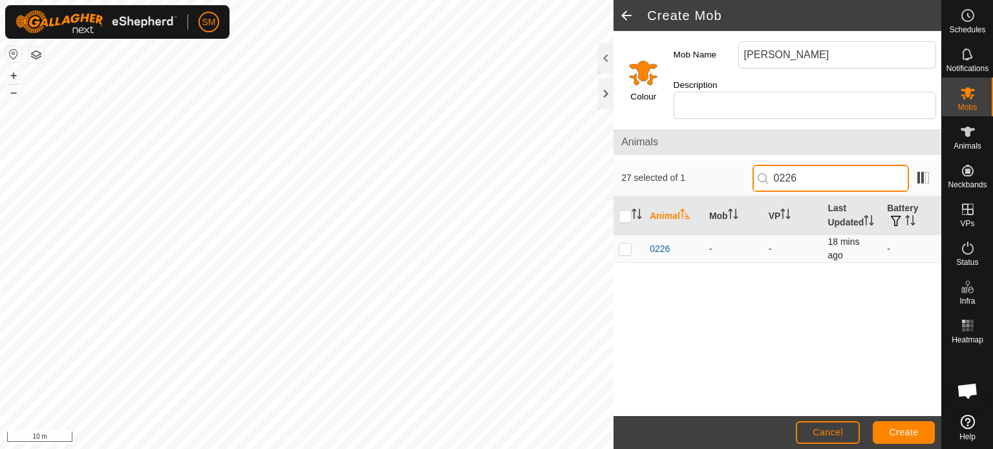
type input "0226"
click at [629, 249] on p-checkbox at bounding box center [625, 249] width 13 height 10
checkbox input "true"
click at [799, 165] on input "0226" at bounding box center [831, 178] width 156 height 27
type input "0210"
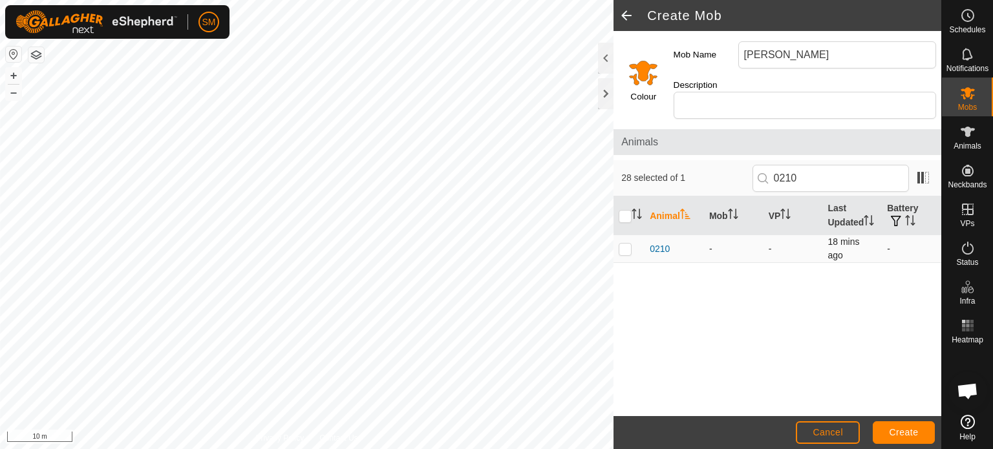
click at [623, 248] on p-checkbox at bounding box center [625, 249] width 13 height 10
checkbox input "true"
click at [902, 430] on span "Create" at bounding box center [904, 432] width 29 height 10
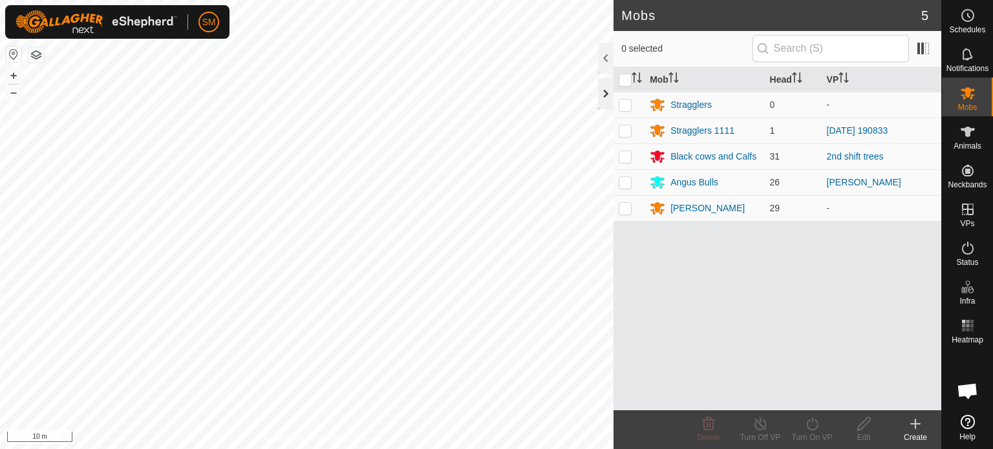
click at [603, 91] on div at bounding box center [606, 93] width 16 height 31
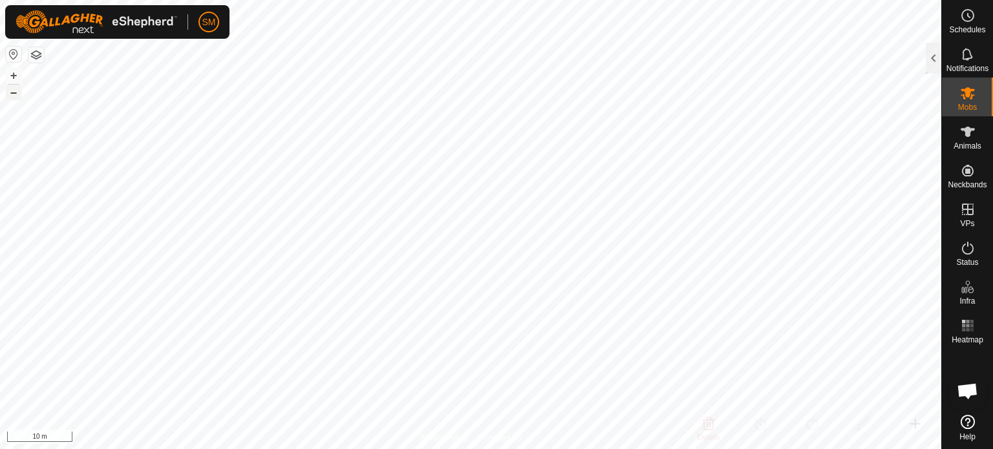
click at [16, 91] on button "–" at bounding box center [14, 93] width 16 height 16
click at [929, 53] on div at bounding box center [934, 58] width 16 height 31
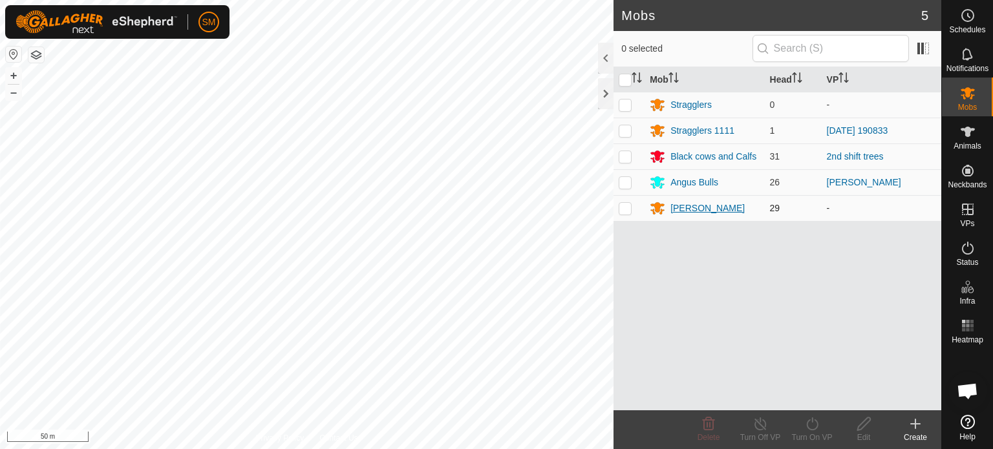
click at [687, 209] on div "[PERSON_NAME]" at bounding box center [708, 209] width 74 height 14
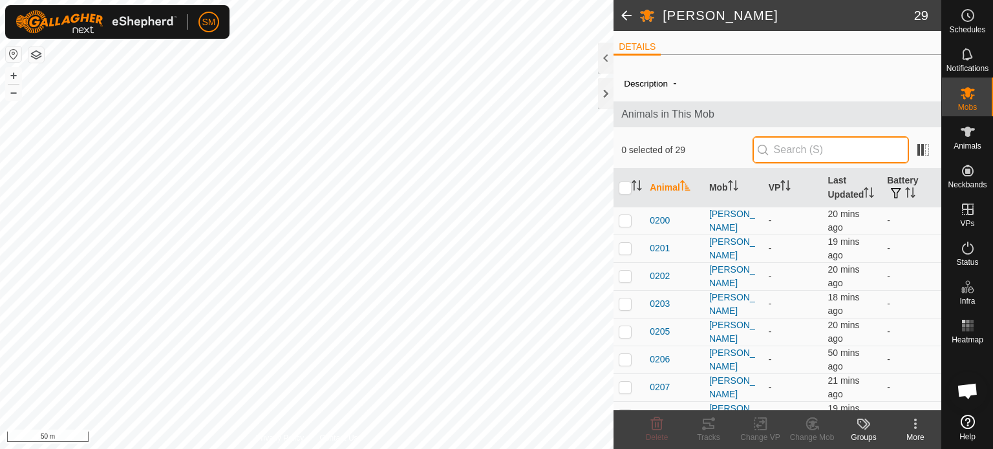
click at [788, 140] on input "text" at bounding box center [831, 149] width 156 height 27
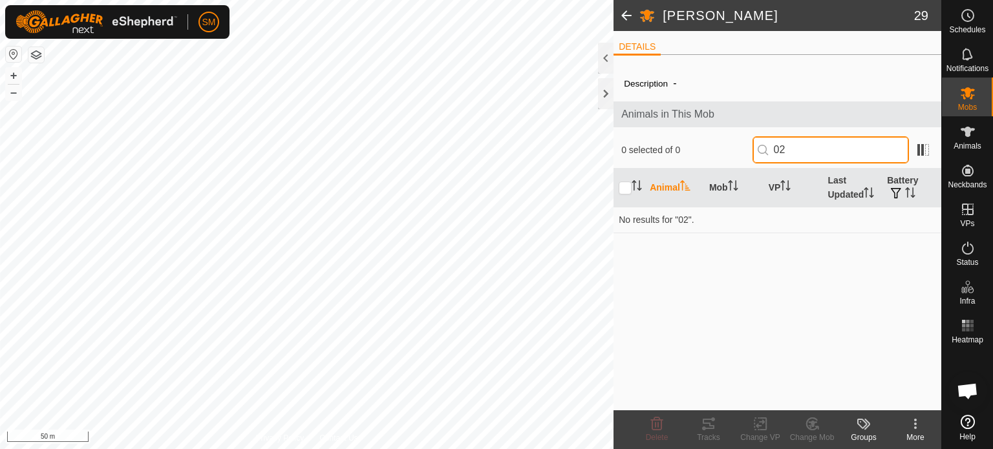
type input "0"
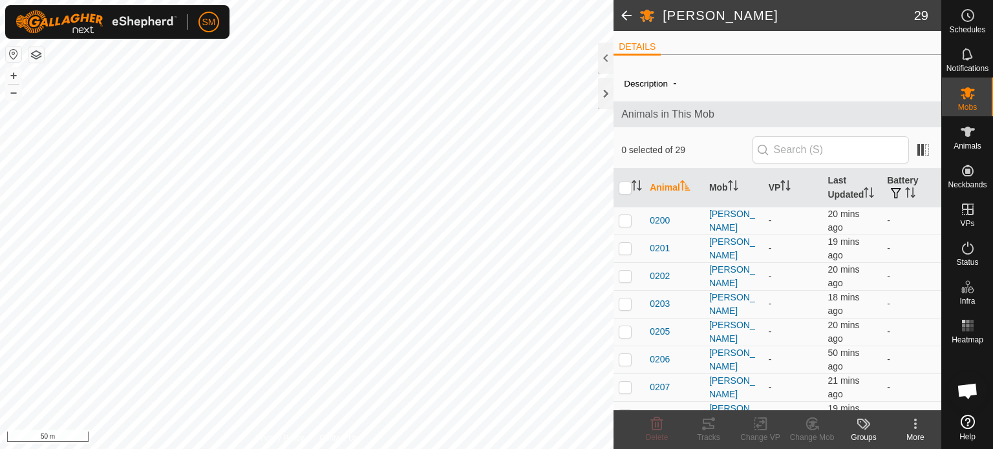
click at [914, 423] on icon at bounding box center [916, 424] width 16 height 16
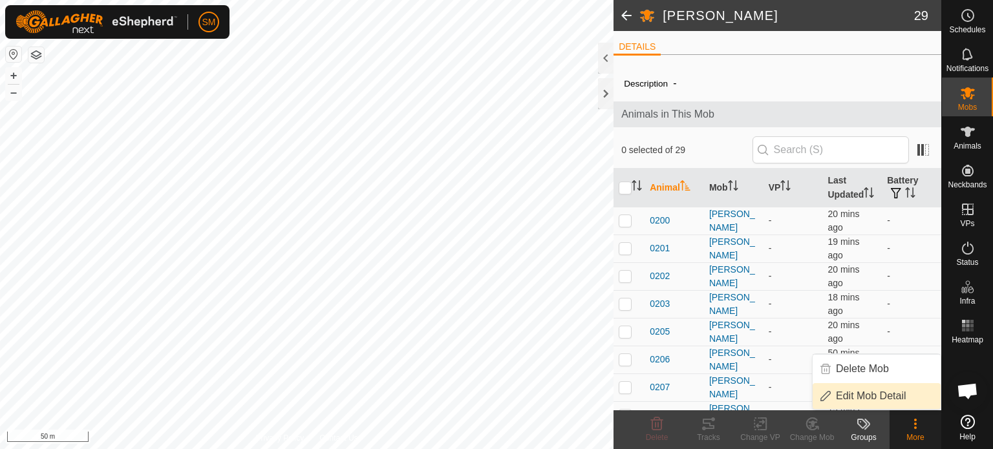
click at [874, 394] on link "Edit Mob Detail" at bounding box center [877, 396] width 128 height 26
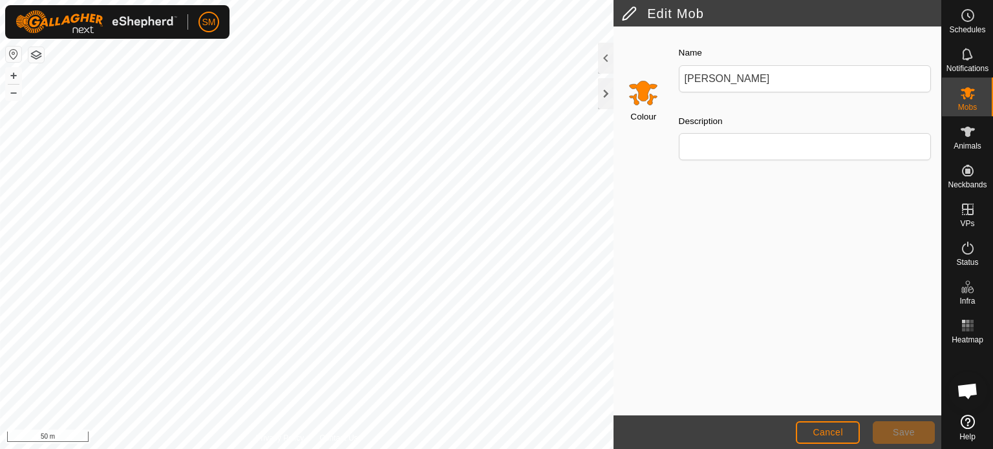
click at [897, 427] on span "Save" at bounding box center [904, 432] width 22 height 10
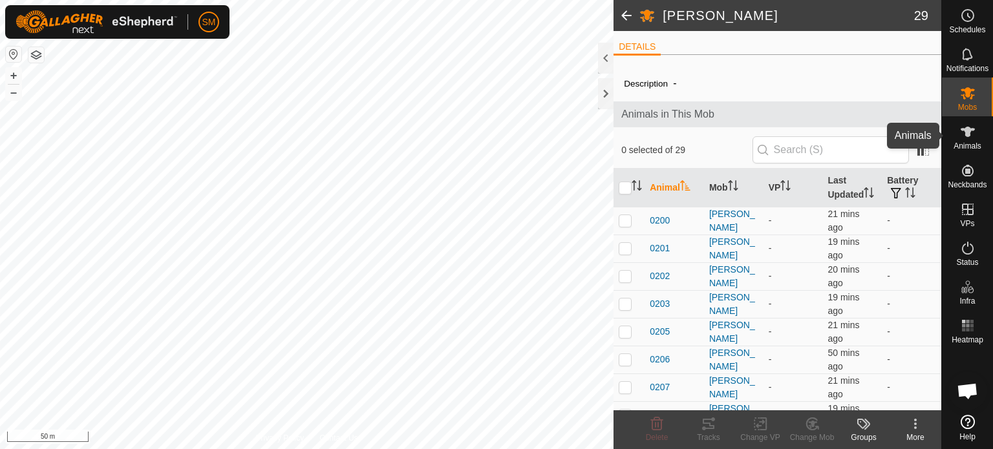
drag, startPoint x: 967, startPoint y: 142, endPoint x: 969, endPoint y: 134, distance: 7.9
click at [969, 134] on icon at bounding box center [968, 132] width 14 height 10
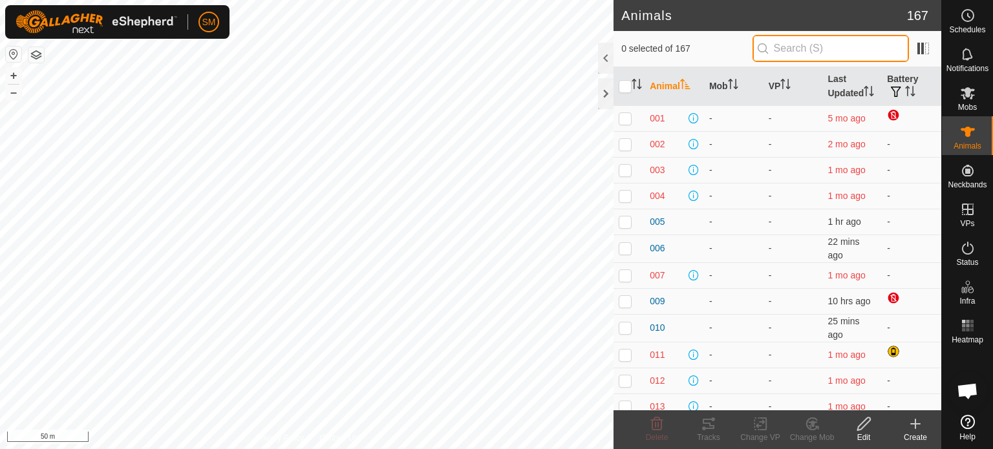
click at [793, 48] on input "text" at bounding box center [831, 48] width 156 height 27
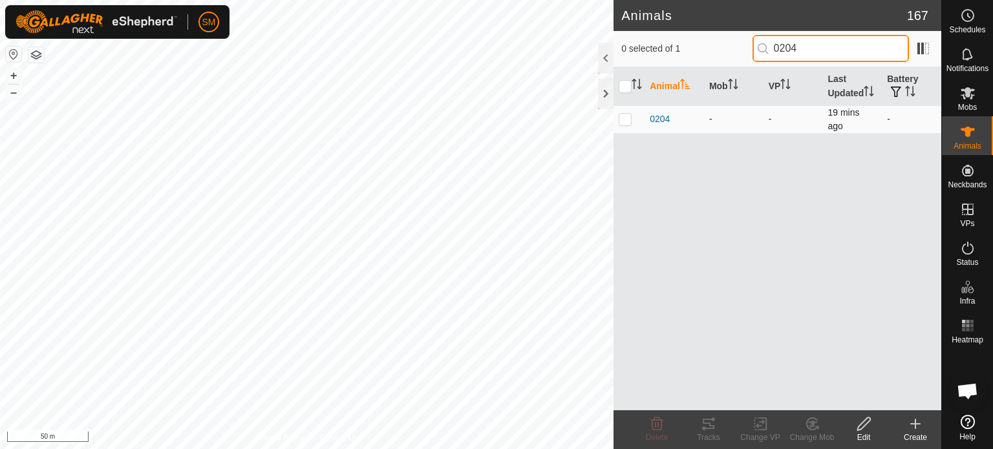
type input "0204"
click at [626, 124] on p-checkbox at bounding box center [625, 119] width 13 height 10
checkbox input "true"
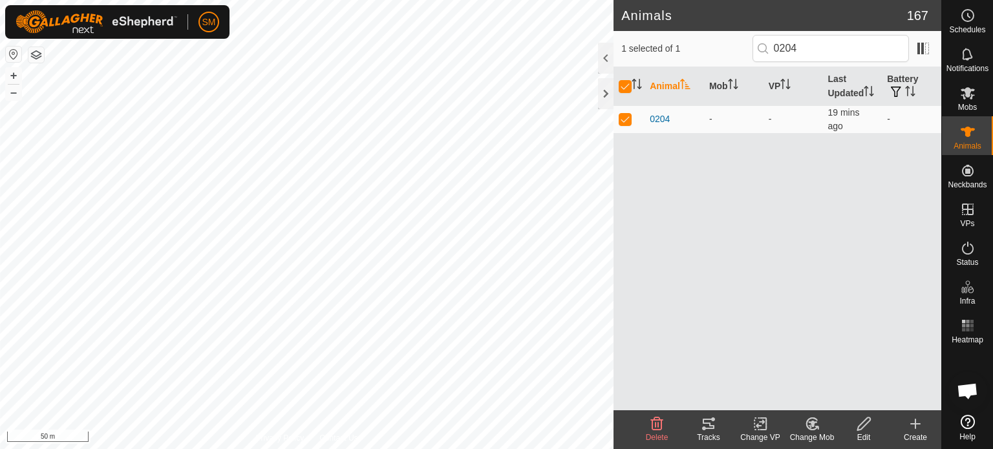
click at [811, 424] on icon at bounding box center [812, 424] width 9 height 6
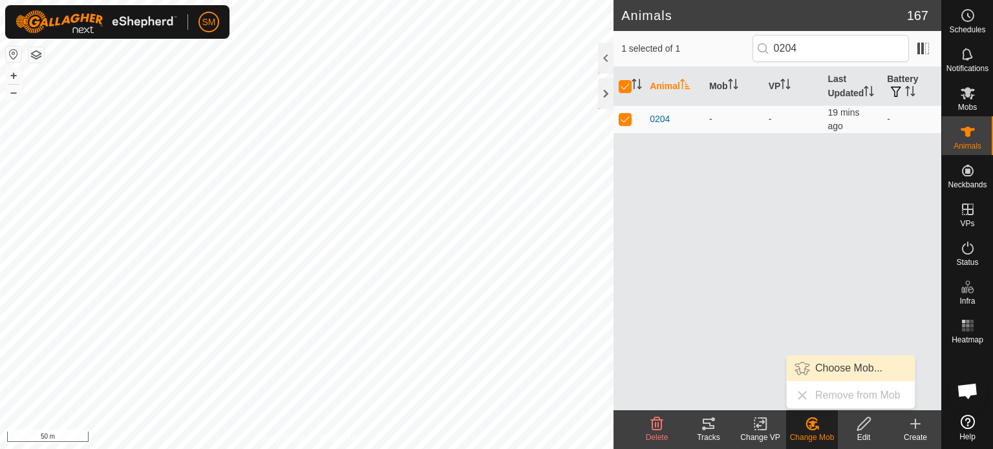
click at [838, 367] on link "Choose Mob..." at bounding box center [851, 369] width 128 height 26
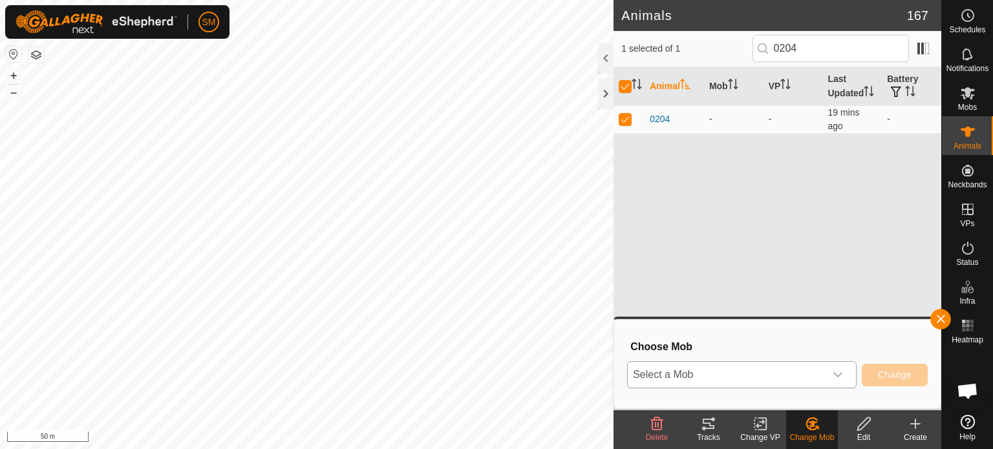
click at [842, 374] on icon "dropdown trigger" at bounding box center [838, 374] width 9 height 5
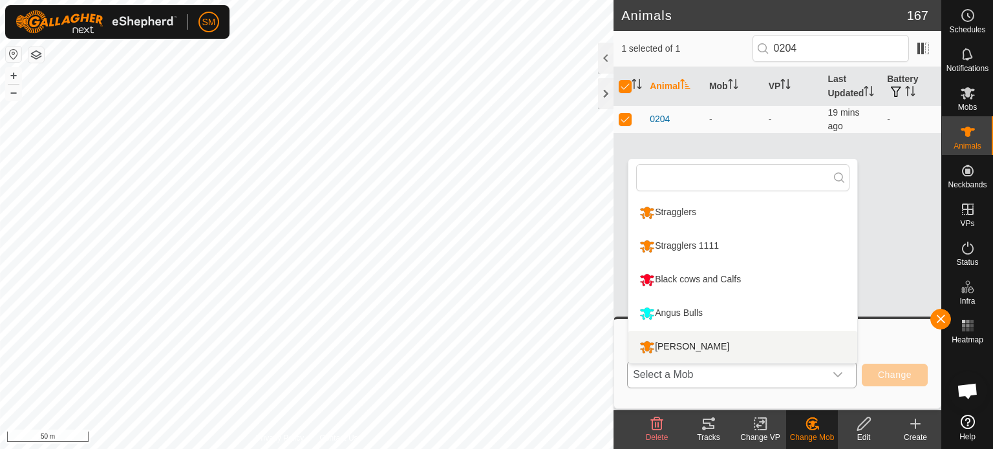
click at [759, 344] on li "[PERSON_NAME]" at bounding box center [743, 347] width 229 height 32
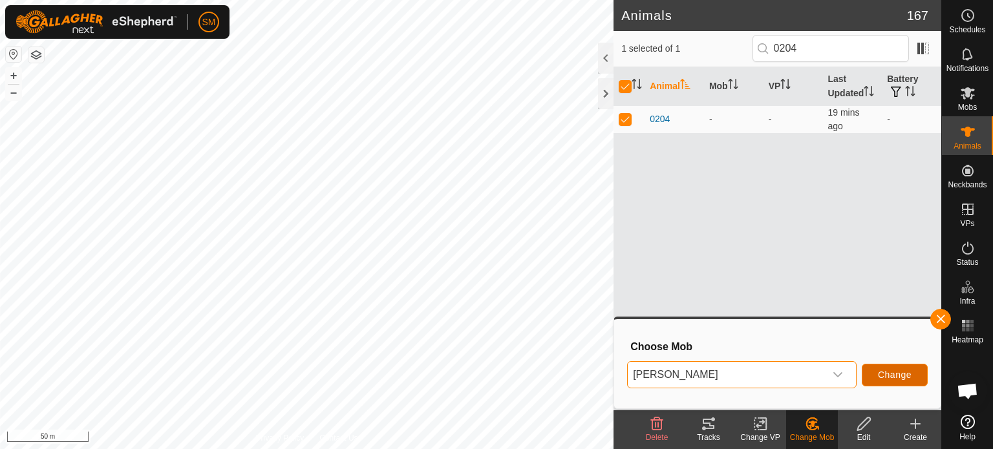
click at [881, 378] on span "Change" at bounding box center [895, 375] width 34 height 10
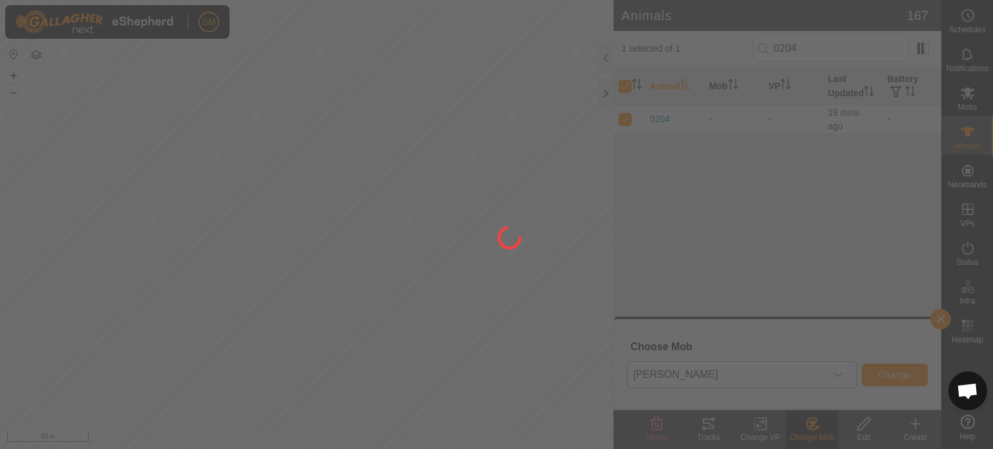
checkbox input "false"
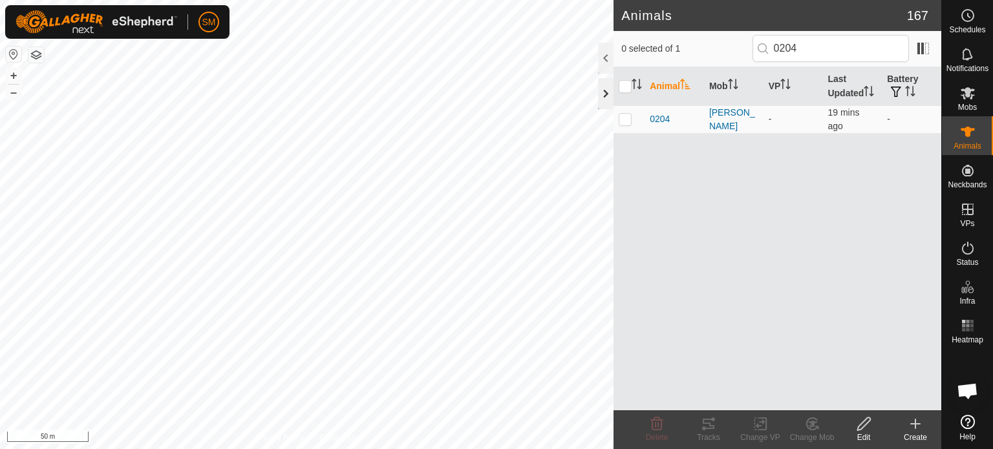
click at [599, 91] on div at bounding box center [606, 93] width 16 height 31
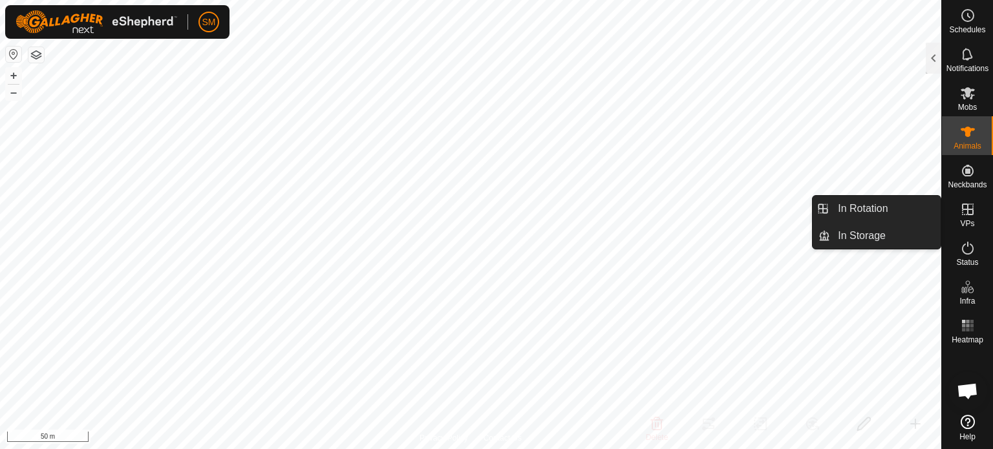
click at [959, 217] on es-virtualpaddocks-svg-icon at bounding box center [967, 209] width 23 height 21
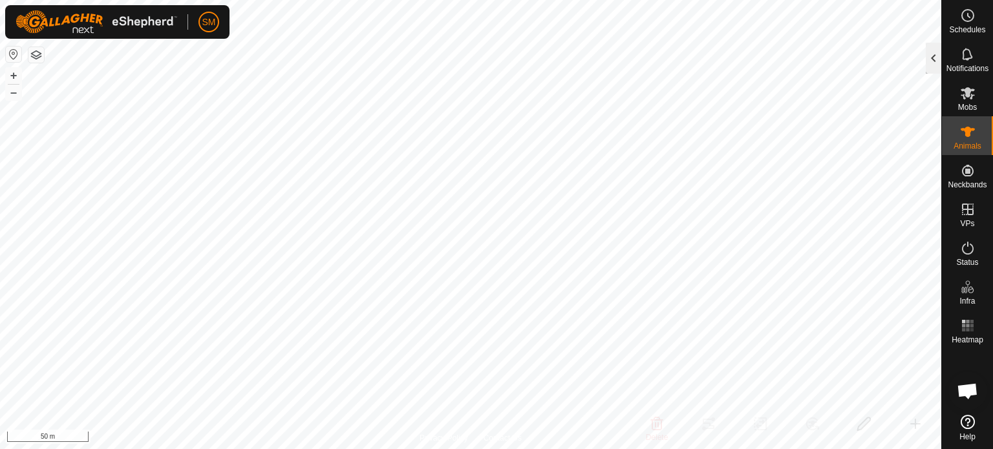
click at [933, 67] on div at bounding box center [934, 58] width 16 height 31
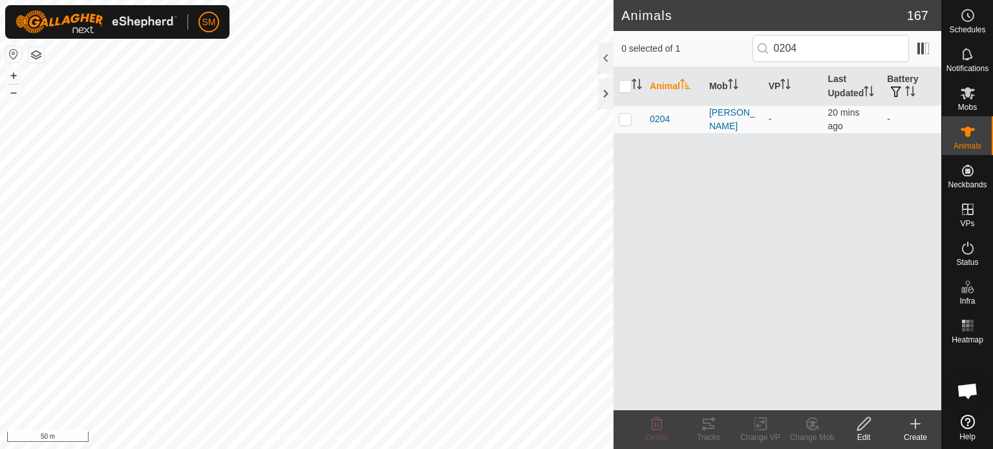
click at [913, 423] on icon at bounding box center [916, 424] width 16 height 16
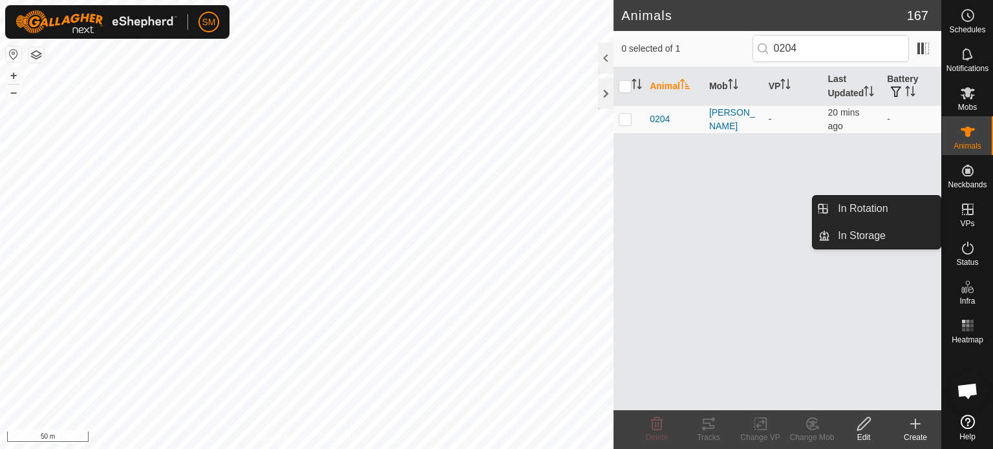
click at [965, 213] on icon at bounding box center [968, 210] width 16 height 16
click at [892, 213] on link "In Rotation" at bounding box center [885, 209] width 111 height 26
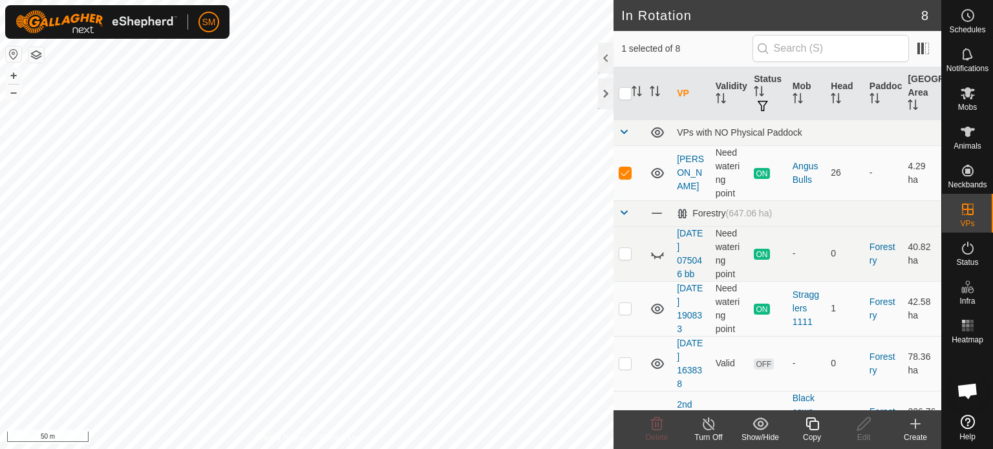
click at [912, 432] on div "Create" at bounding box center [916, 438] width 52 height 12
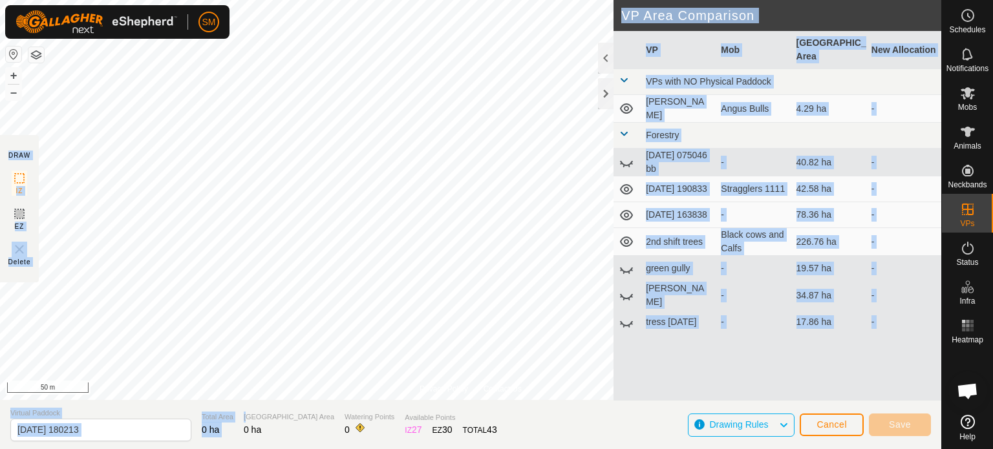
click at [217, 339] on div "Privacy Policy Contact Us 0204 0702354026 - - + – ⇧ i 50 m DRAW IZ EZ Delete VP…" at bounding box center [471, 224] width 942 height 449
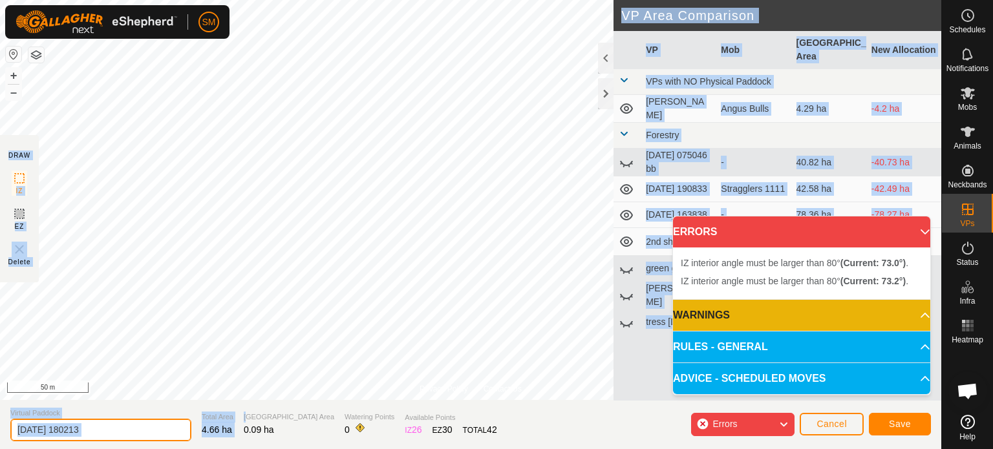
click at [113, 433] on input "[DATE] 180213" at bounding box center [100, 430] width 181 height 23
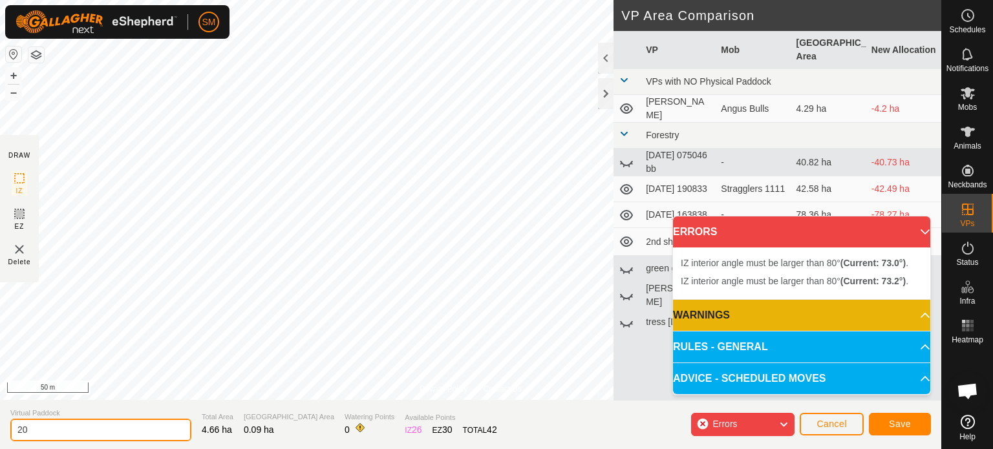
type input "2"
type input "cattle Paddock"
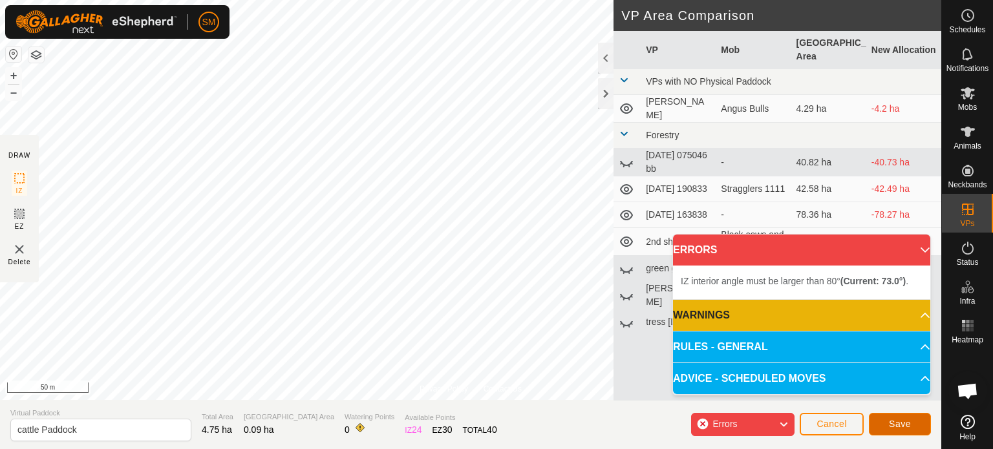
drag, startPoint x: 907, startPoint y: 418, endPoint x: 902, endPoint y: 429, distance: 11.6
click at [902, 429] on span "Save" at bounding box center [900, 424] width 22 height 10
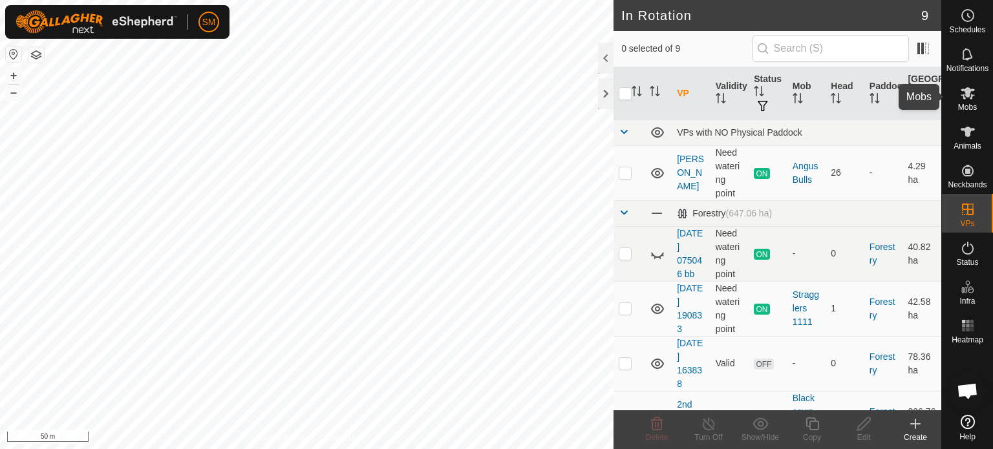
drag, startPoint x: 969, startPoint y: 106, endPoint x: 967, endPoint y: 88, distance: 18.2
click at [967, 88] on icon at bounding box center [968, 93] width 14 height 12
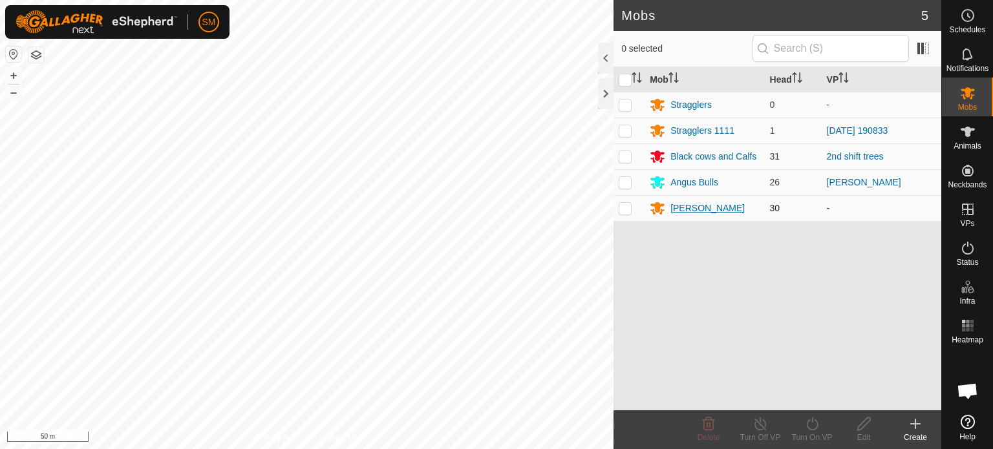
click at [682, 204] on div "[PERSON_NAME]" at bounding box center [708, 209] width 74 height 14
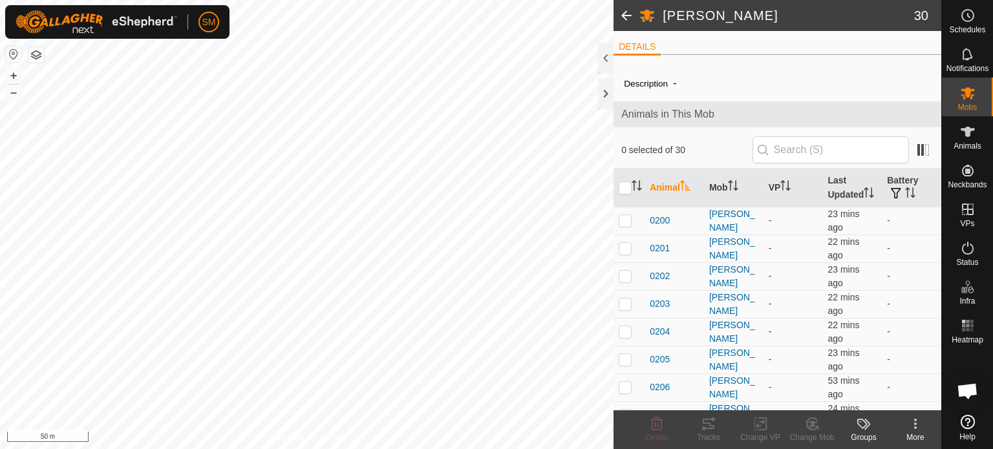
click at [914, 427] on icon at bounding box center [915, 428] width 3 height 3
click at [918, 421] on icon at bounding box center [916, 424] width 16 height 16
drag, startPoint x: 918, startPoint y: 421, endPoint x: 915, endPoint y: 433, distance: 12.7
click at [915, 433] on div "More" at bounding box center [916, 438] width 52 height 12
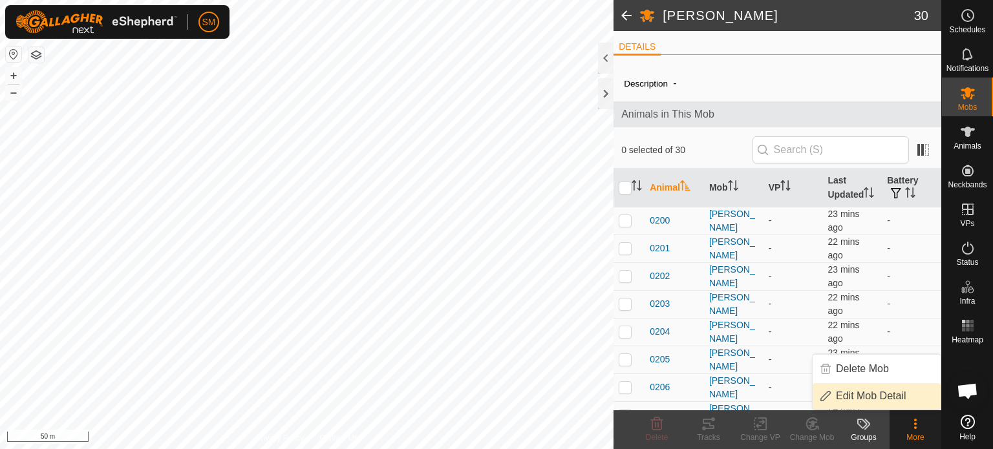
click at [874, 393] on link "Edit Mob Detail" at bounding box center [877, 396] width 128 height 26
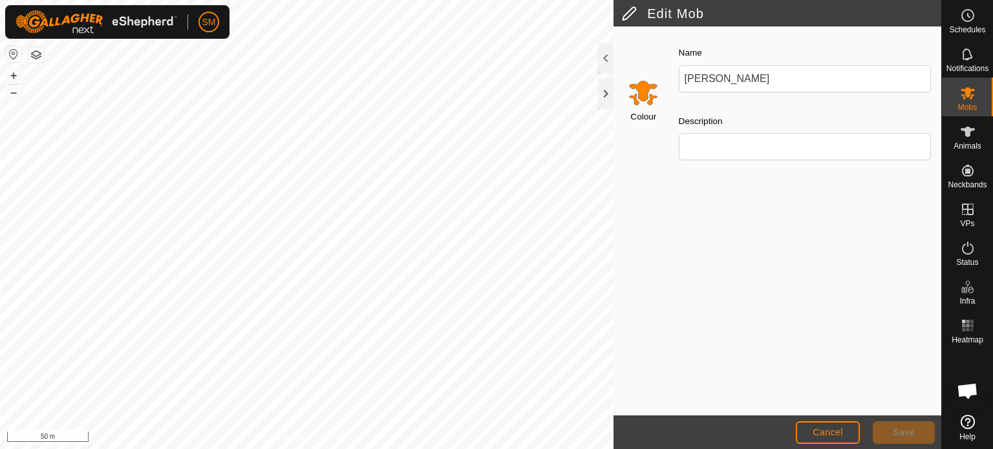
click at [641, 91] on input "Select a color" at bounding box center [643, 92] width 31 height 31
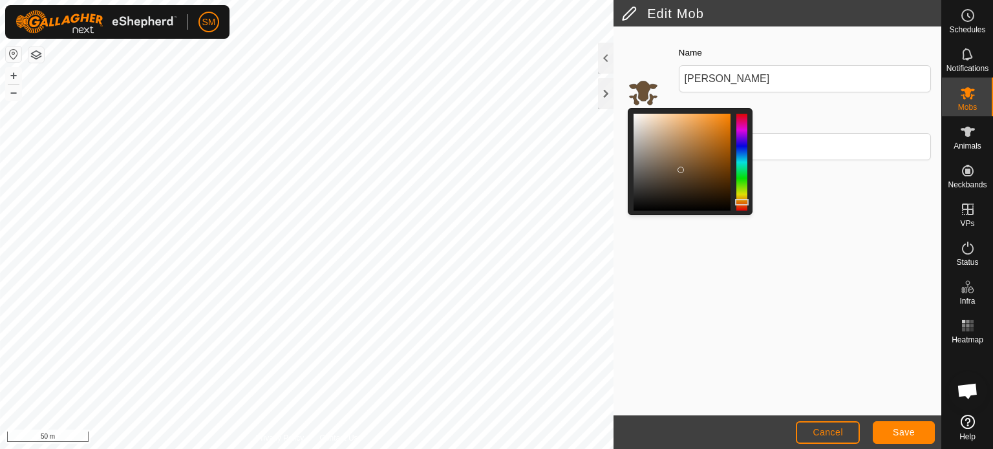
click at [682, 169] on div at bounding box center [682, 162] width 97 height 97
click at [649, 194] on div at bounding box center [682, 162] width 97 height 97
click at [895, 429] on span "Save" at bounding box center [904, 432] width 22 height 10
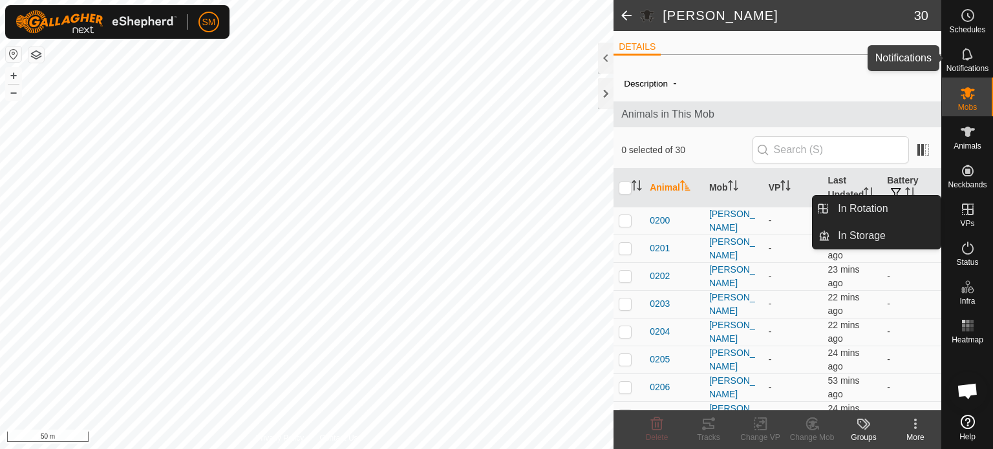
click at [967, 56] on icon at bounding box center [968, 55] width 16 height 16
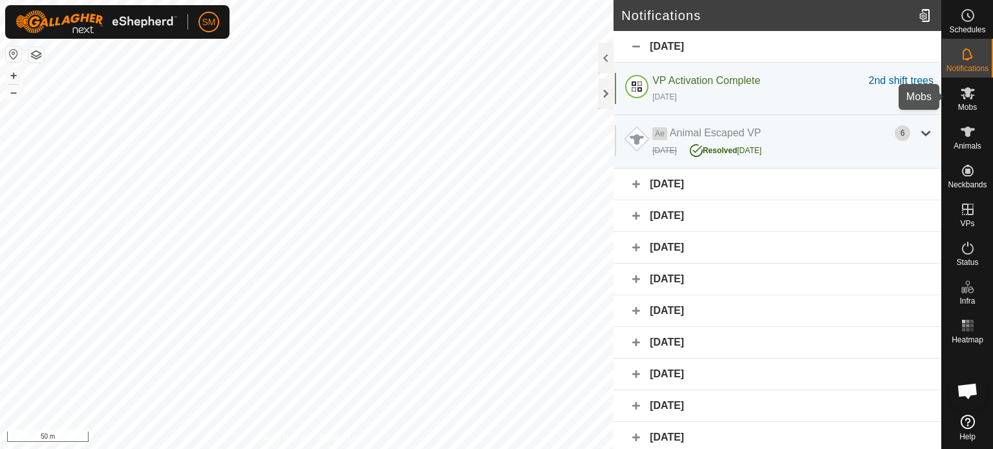
click at [964, 89] on icon at bounding box center [968, 93] width 16 height 16
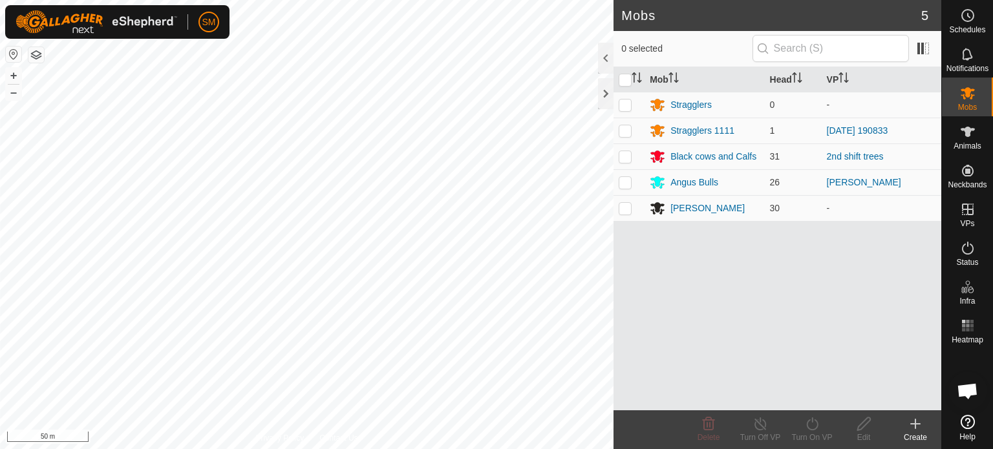
drag, startPoint x: 621, startPoint y: 208, endPoint x: 870, endPoint y: 235, distance: 249.7
drag, startPoint x: 870, startPoint y: 235, endPoint x: 621, endPoint y: 212, distance: 250.0
click at [621, 212] on p-checkbox at bounding box center [625, 208] width 13 height 10
checkbox input "true"
click at [810, 429] on icon at bounding box center [812, 424] width 12 height 13
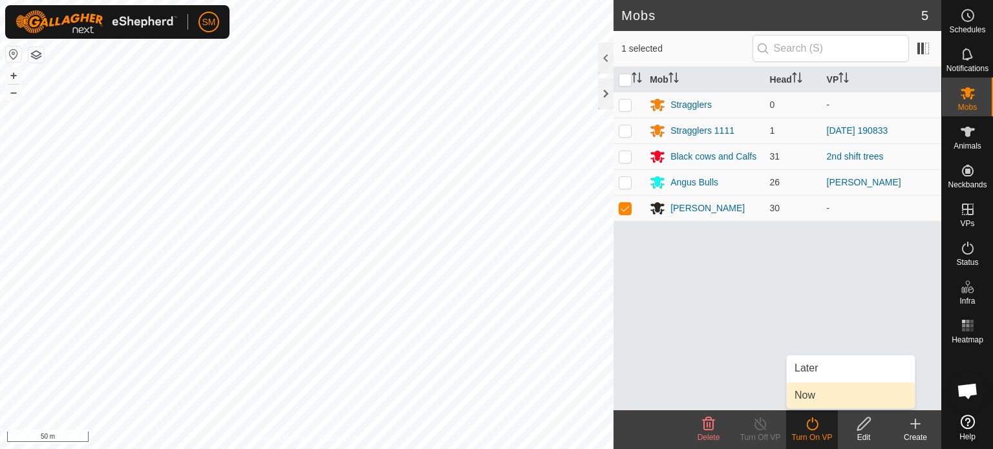
click at [820, 393] on link "Now" at bounding box center [851, 396] width 128 height 26
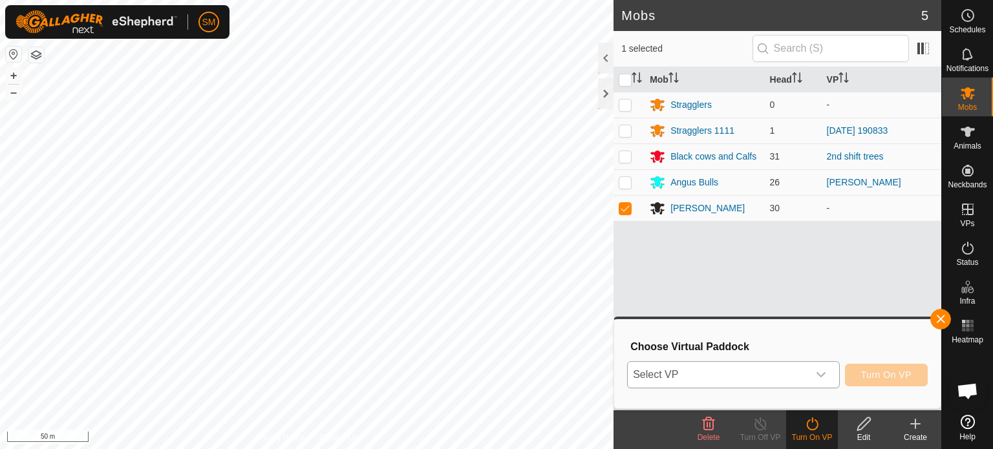
click at [819, 366] on div "dropdown trigger" at bounding box center [821, 375] width 26 height 26
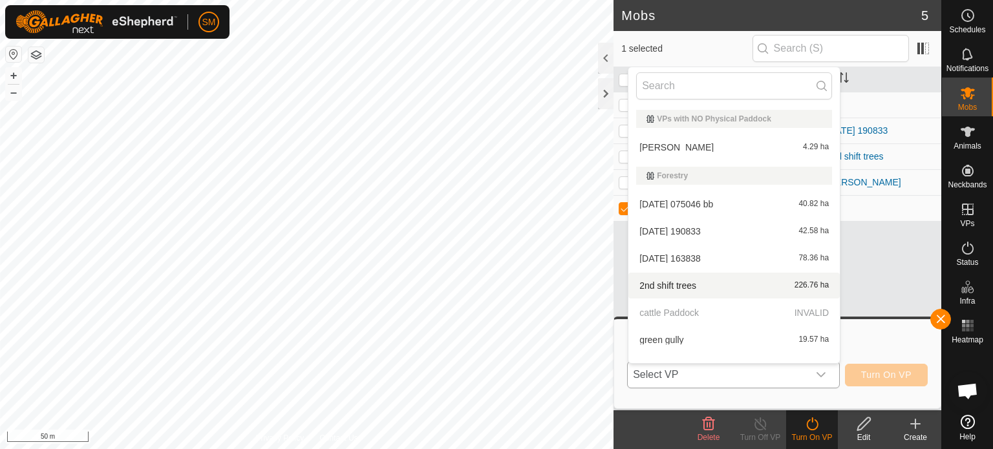
click at [737, 315] on p-selectitem "cattle Paddock INVALID" at bounding box center [734, 313] width 211 height 26
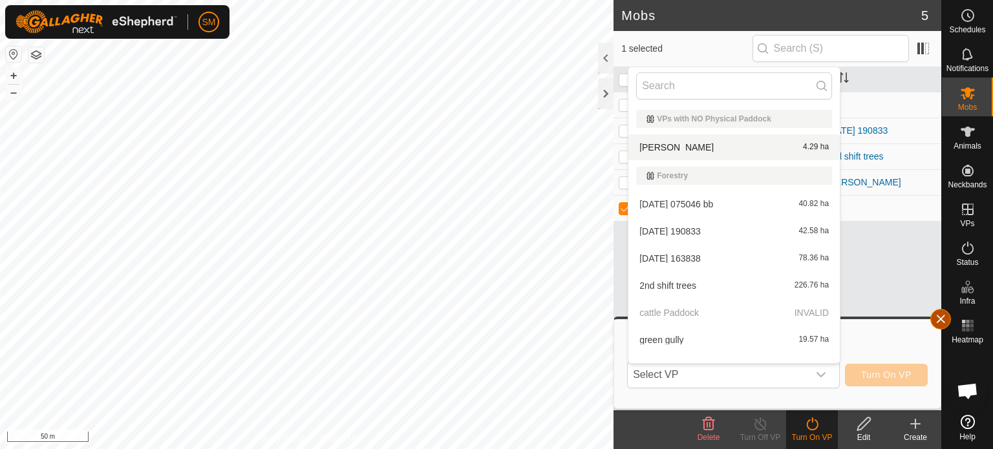
click at [940, 319] on button "button" at bounding box center [941, 319] width 21 height 21
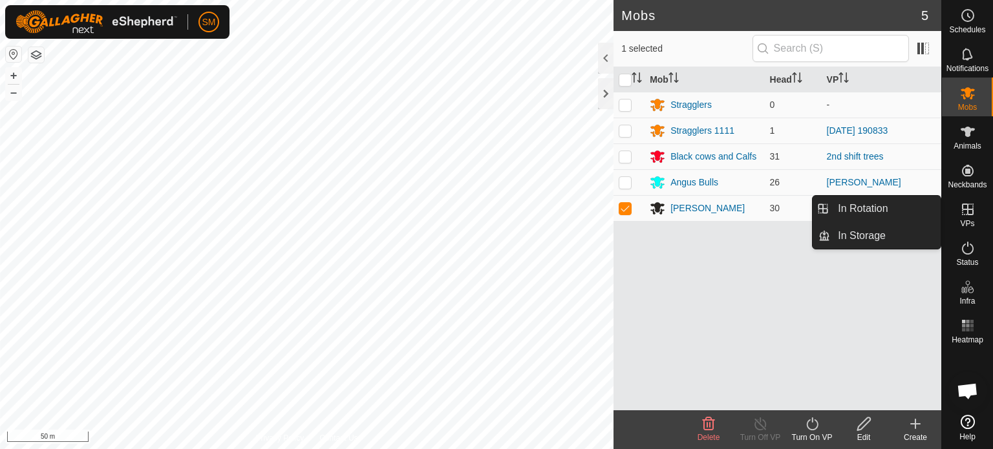
click at [962, 215] on icon at bounding box center [968, 210] width 16 height 16
click at [912, 202] on link "In Rotation" at bounding box center [885, 209] width 111 height 26
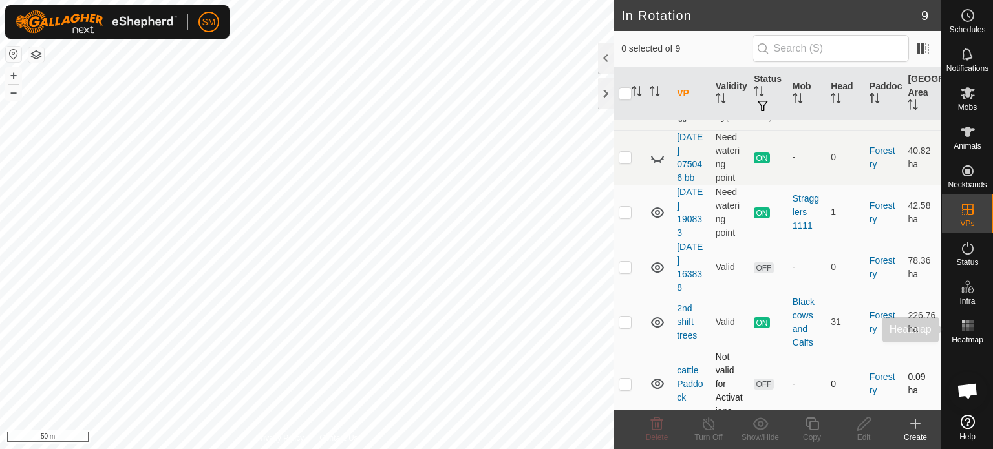
scroll to position [227, 0]
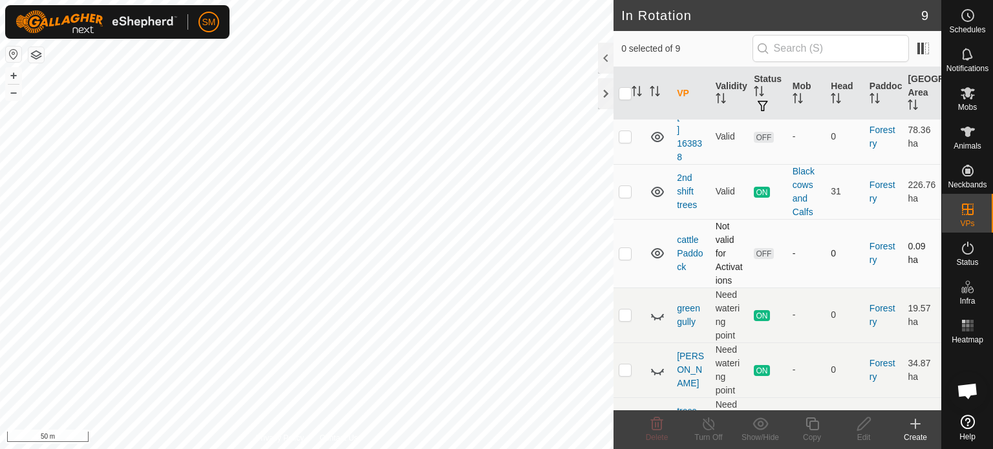
click at [623, 248] on p-checkbox at bounding box center [625, 253] width 13 height 10
checkbox input "true"
click at [866, 429] on icon at bounding box center [864, 424] width 16 height 16
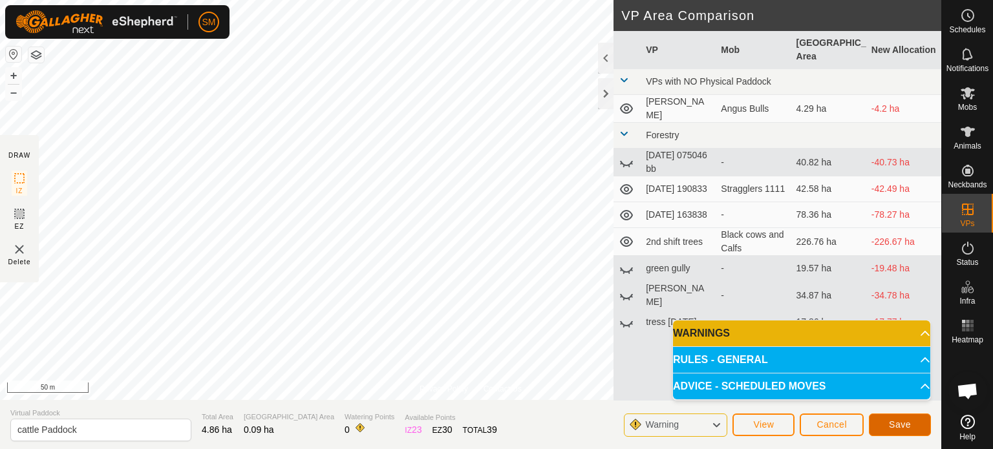
click at [894, 424] on span "Save" at bounding box center [900, 425] width 22 height 10
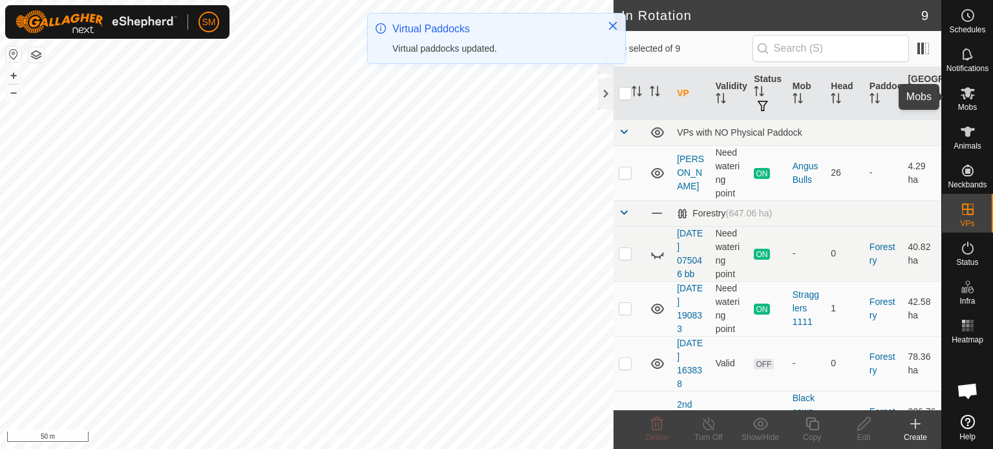
click at [965, 102] on es-mob-svg-icon at bounding box center [967, 93] width 23 height 21
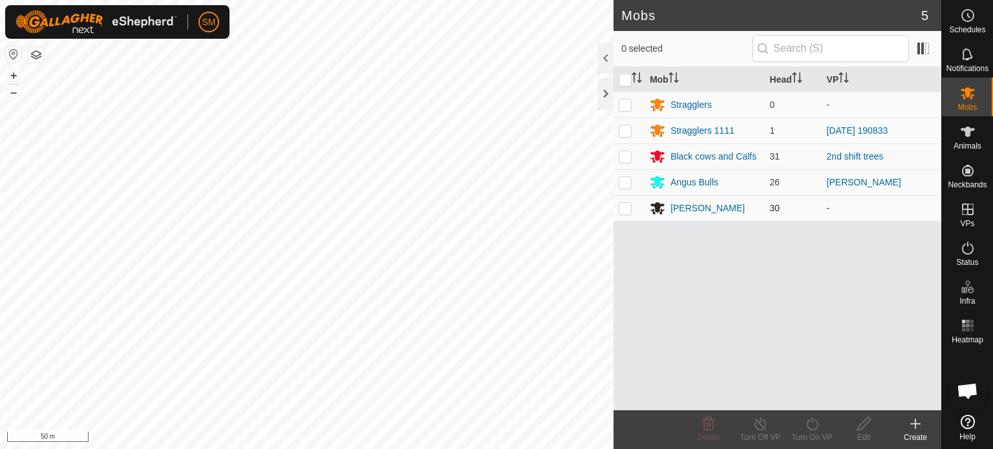
click at [621, 209] on p-checkbox at bounding box center [625, 208] width 13 height 10
checkbox input "true"
click at [807, 431] on icon at bounding box center [812, 424] width 16 height 16
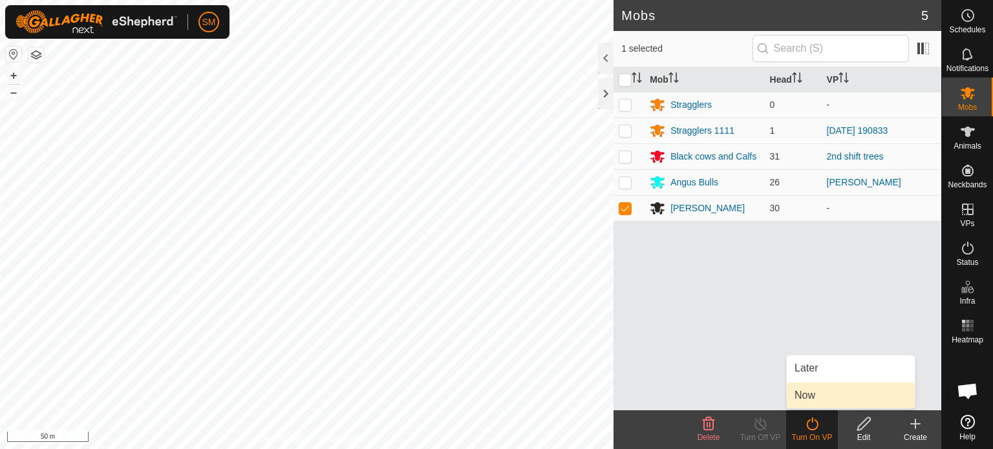
click at [811, 396] on link "Now" at bounding box center [851, 396] width 128 height 26
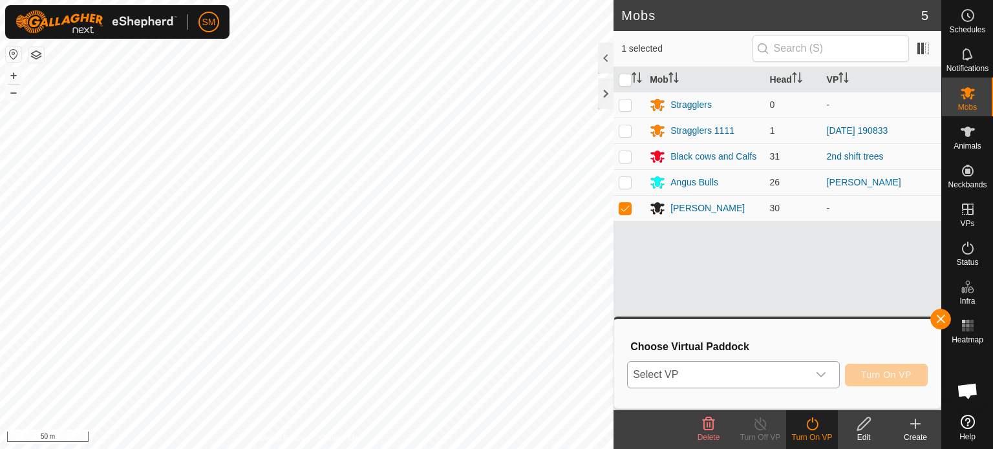
click at [823, 371] on icon "dropdown trigger" at bounding box center [821, 375] width 10 height 10
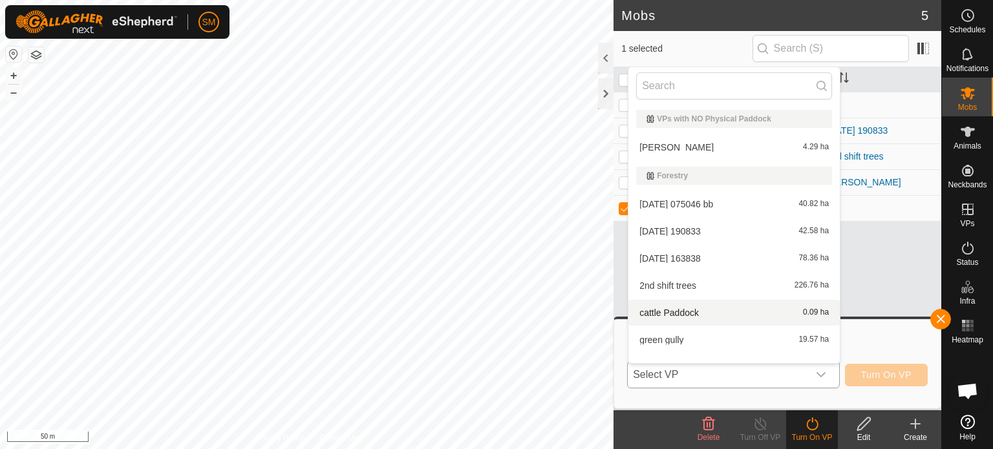
click at [711, 312] on li "cattle Paddock 0.09 ha" at bounding box center [734, 313] width 211 height 26
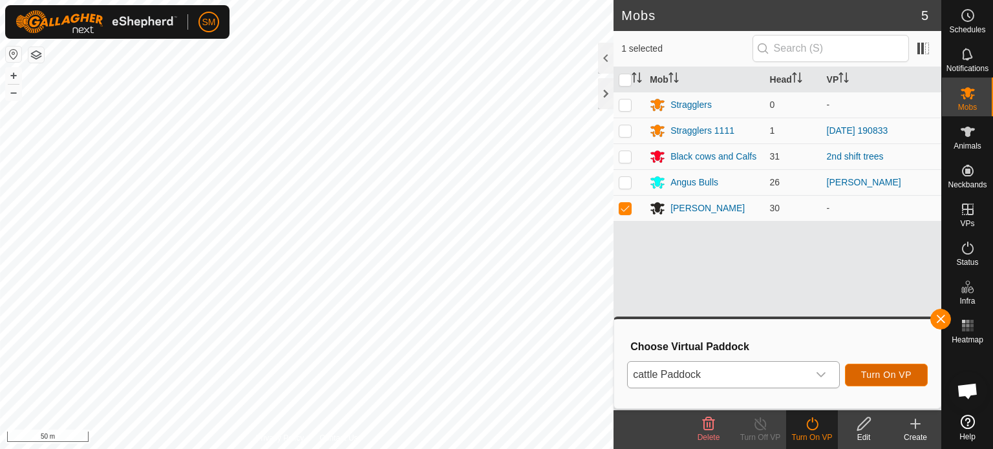
click at [874, 374] on span "Turn On VP" at bounding box center [886, 375] width 50 height 10
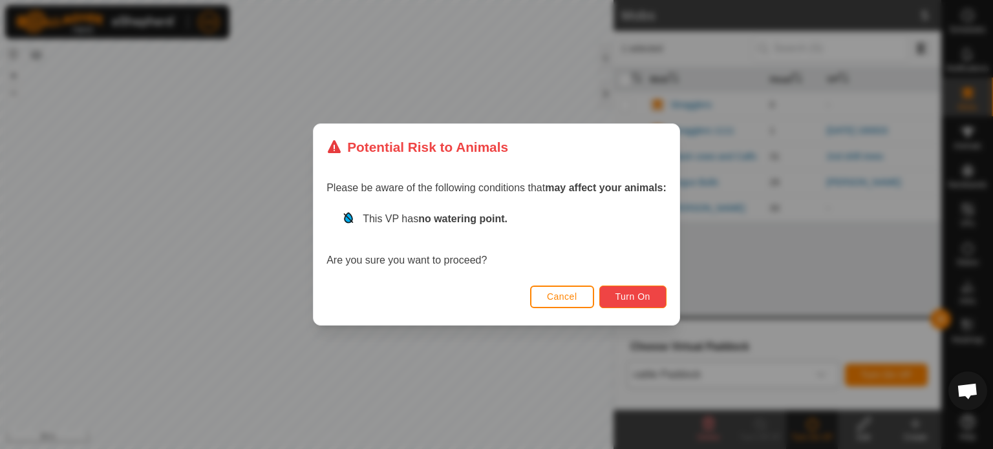
click at [625, 294] on span "Turn On" at bounding box center [633, 297] width 35 height 10
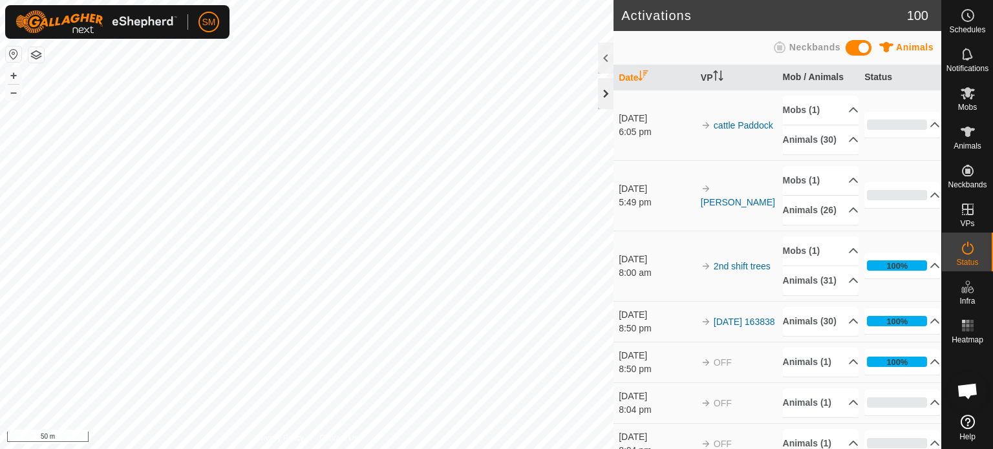
click at [605, 92] on div at bounding box center [606, 93] width 16 height 31
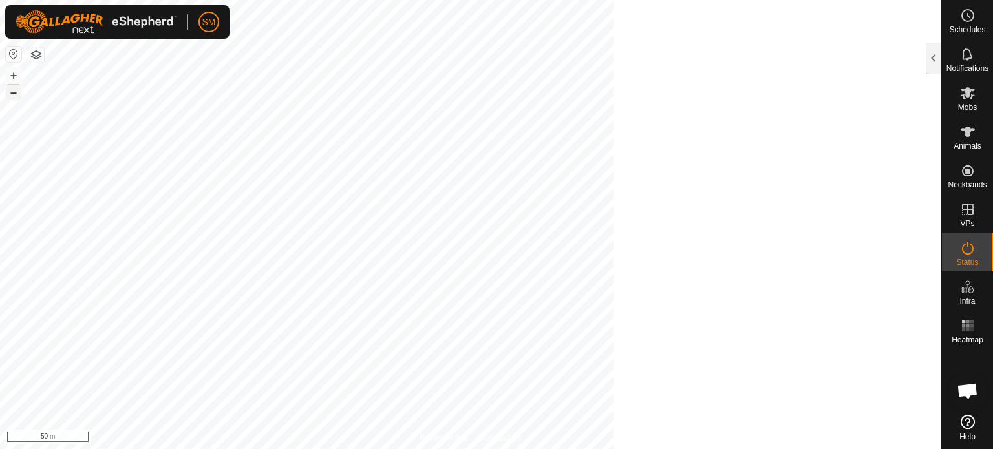
click at [14, 91] on button "–" at bounding box center [14, 93] width 16 height 16
click at [16, 75] on button "+" at bounding box center [14, 76] width 16 height 16
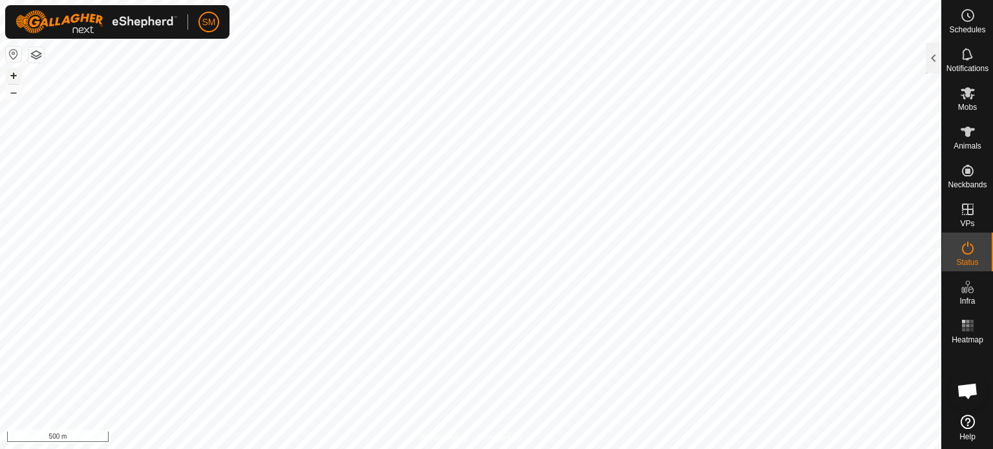
click at [16, 75] on button "+" at bounding box center [14, 76] width 16 height 16
